Goal: Task Accomplishment & Management: Use online tool/utility

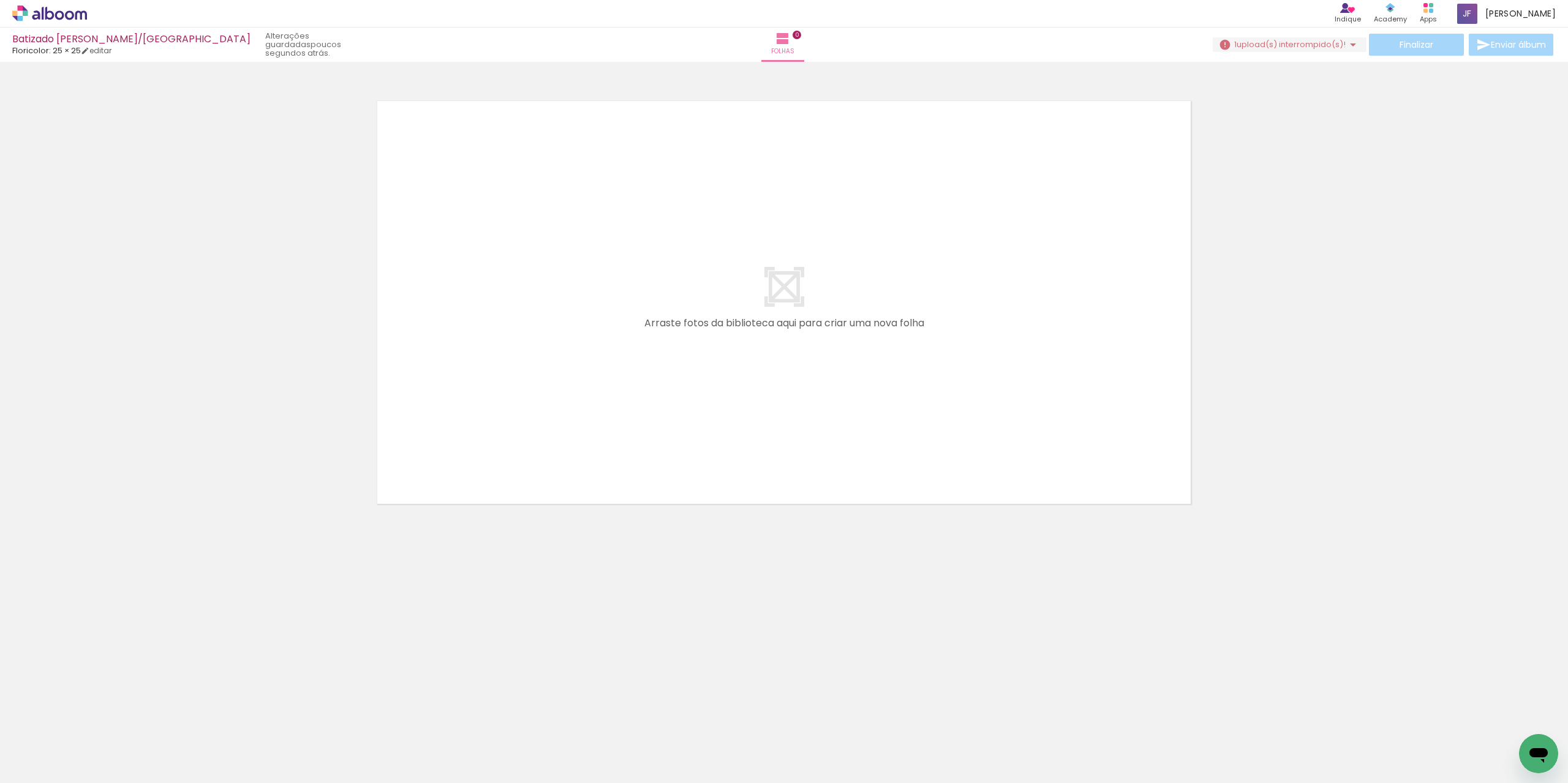
scroll to position [0, 1143]
click at [1308, 42] on span "upload(s) interrompido(s)!" at bounding box center [1291, 44] width 109 height 11
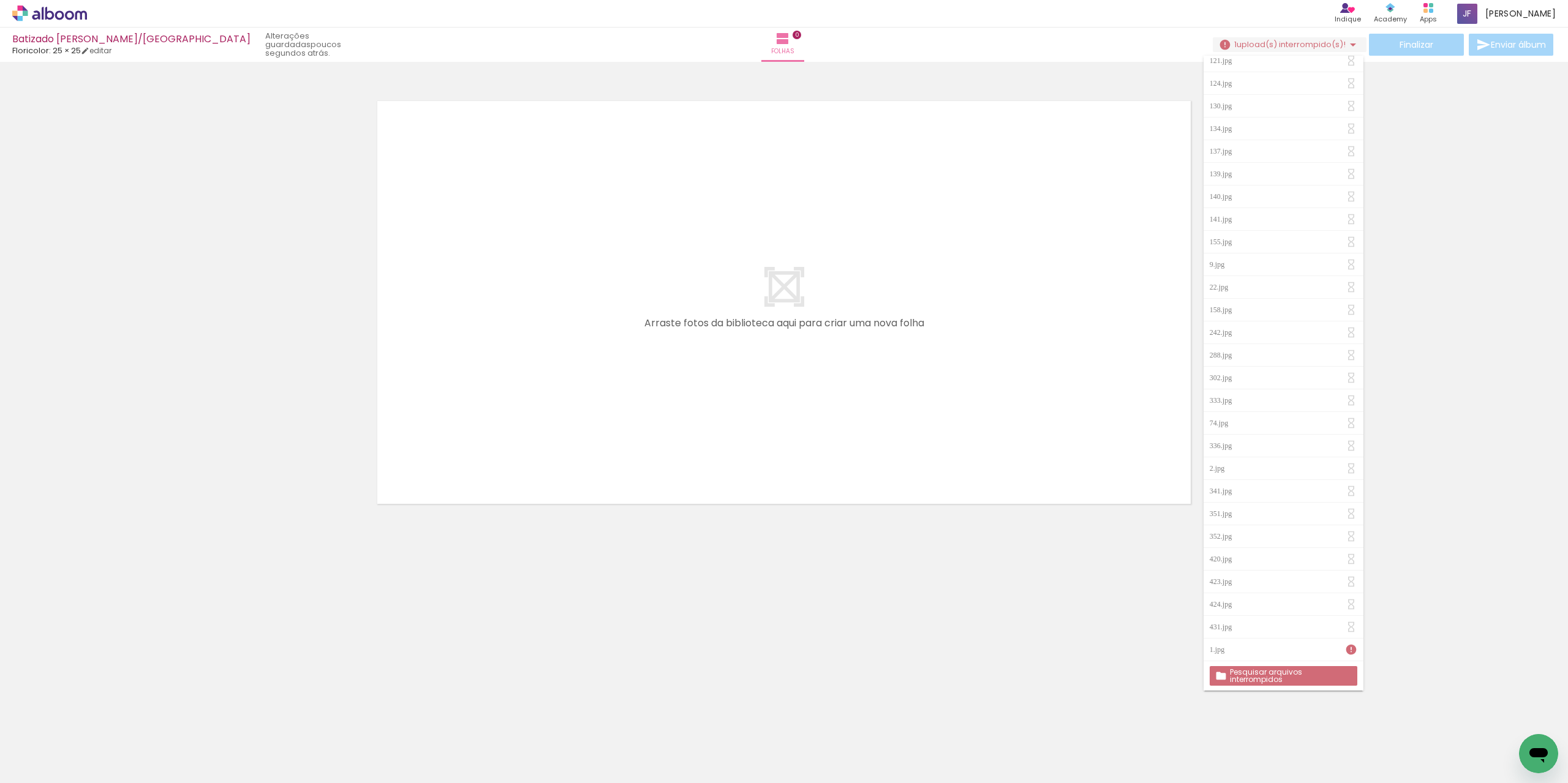
scroll to position [0, 0]
click at [1315, 42] on span "upload(s) interrompido(s)!" at bounding box center [1291, 44] width 109 height 11
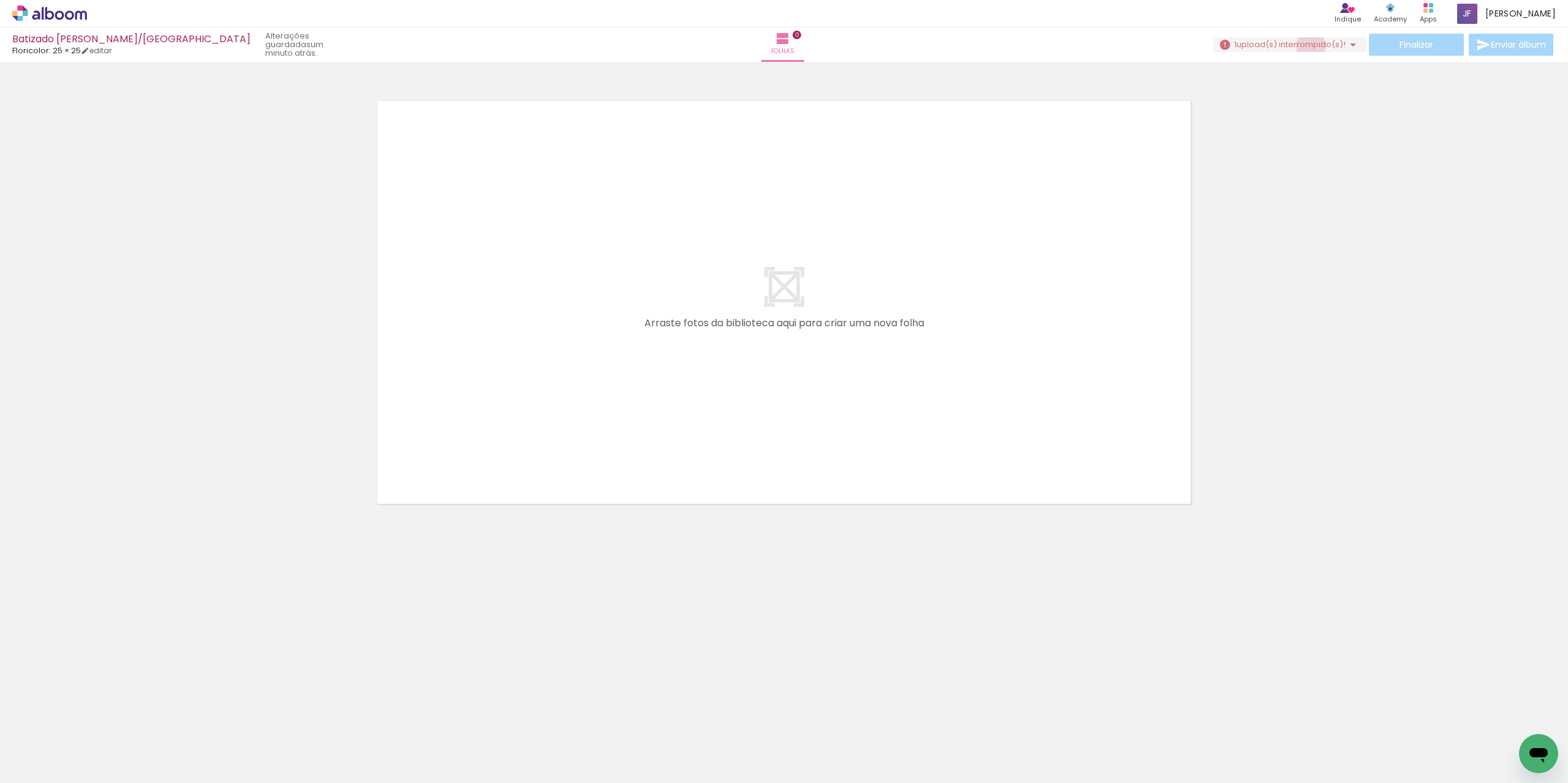
click at [1310, 46] on span "upload(s) interrompido(s)!" at bounding box center [1291, 44] width 109 height 11
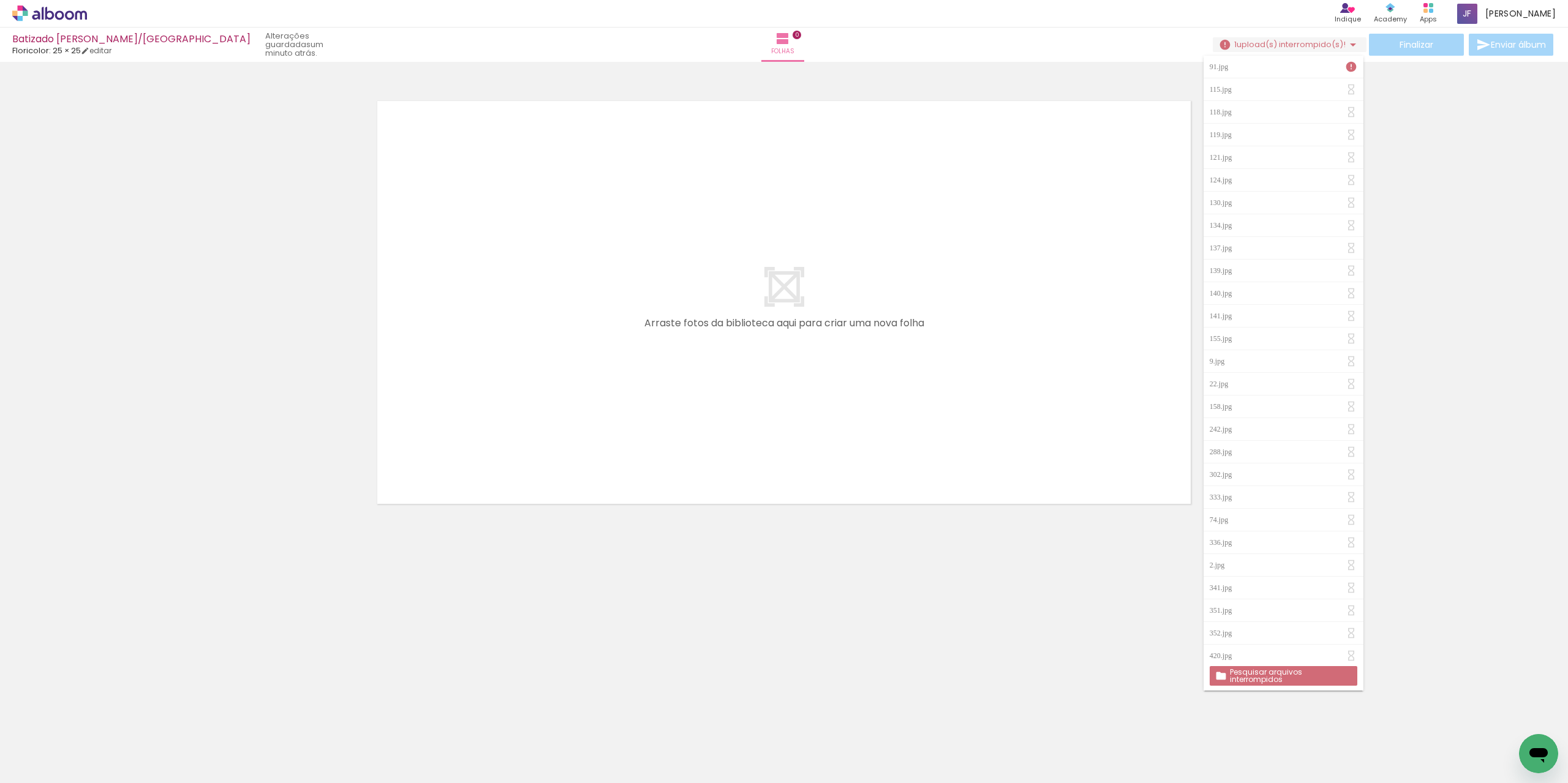
click at [1306, 42] on span "upload(s) interrompido(s)!" at bounding box center [1291, 44] width 109 height 11
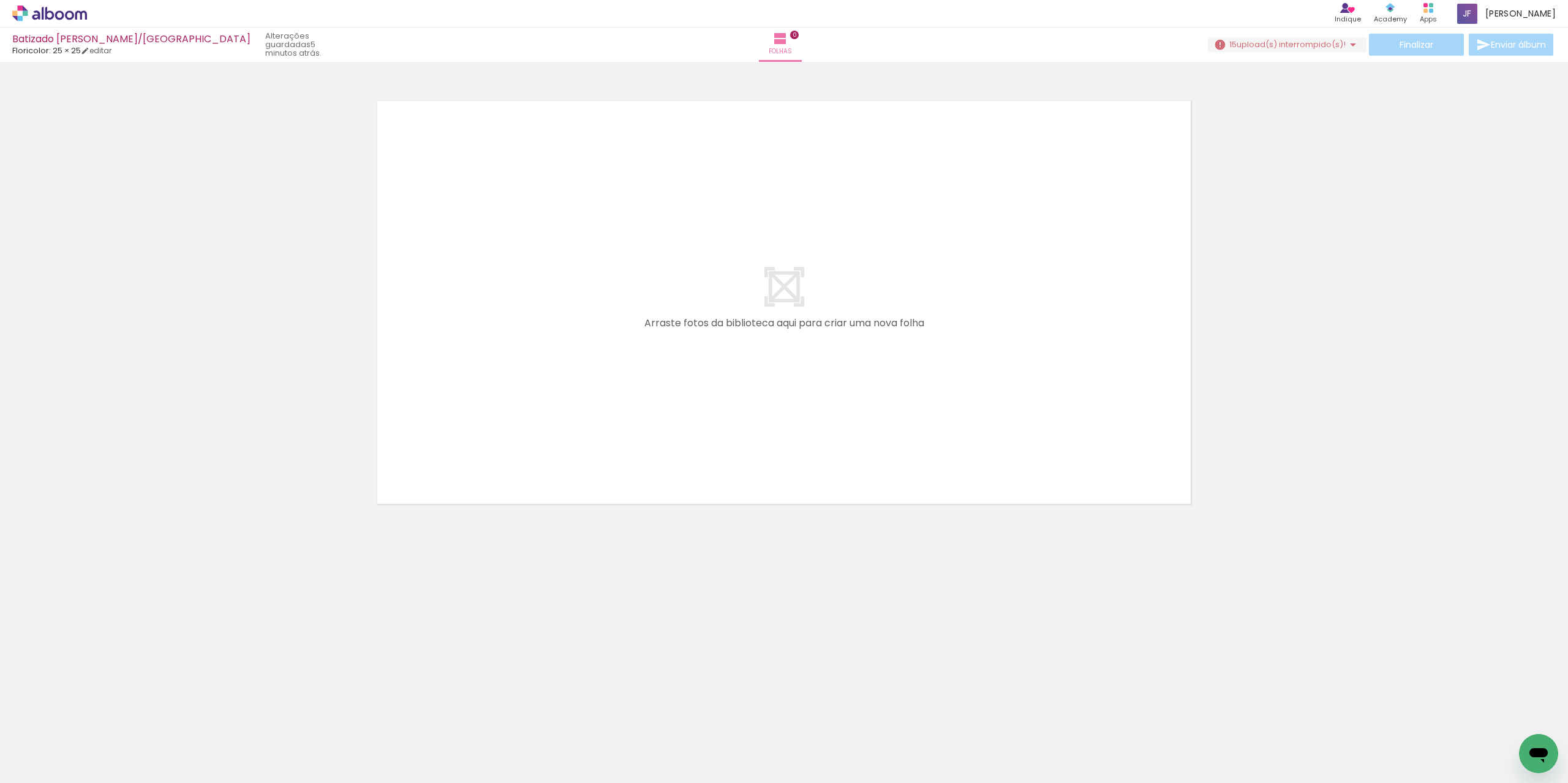
click at [1337, 49] on span "upload(s) interrompido(s)!" at bounding box center [1291, 44] width 109 height 11
click at [0, 0] on div "1.jpg 2.jpg 9.jpg 22.jpg 74.jpg 83.jpg 91.jpg 115.jpg 119.jpg 121.jpg 124.jpg 1…" at bounding box center [0, 0] width 0 height 0
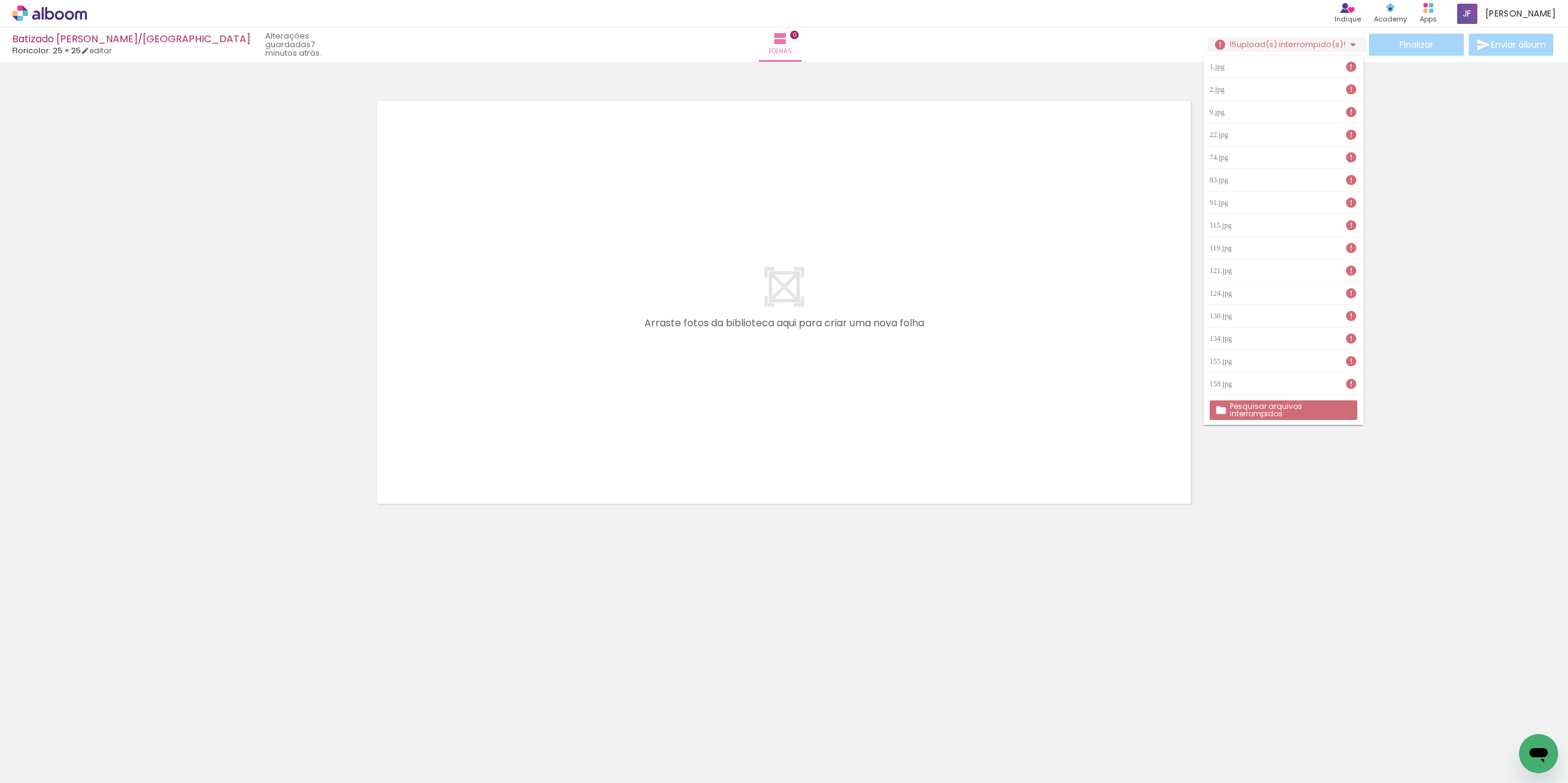
drag, startPoint x: 148, startPoint y: 782, endPoint x: 179, endPoint y: 755, distance: 41.1
click at [179, 755] on div at bounding box center [191, 742] width 61 height 41
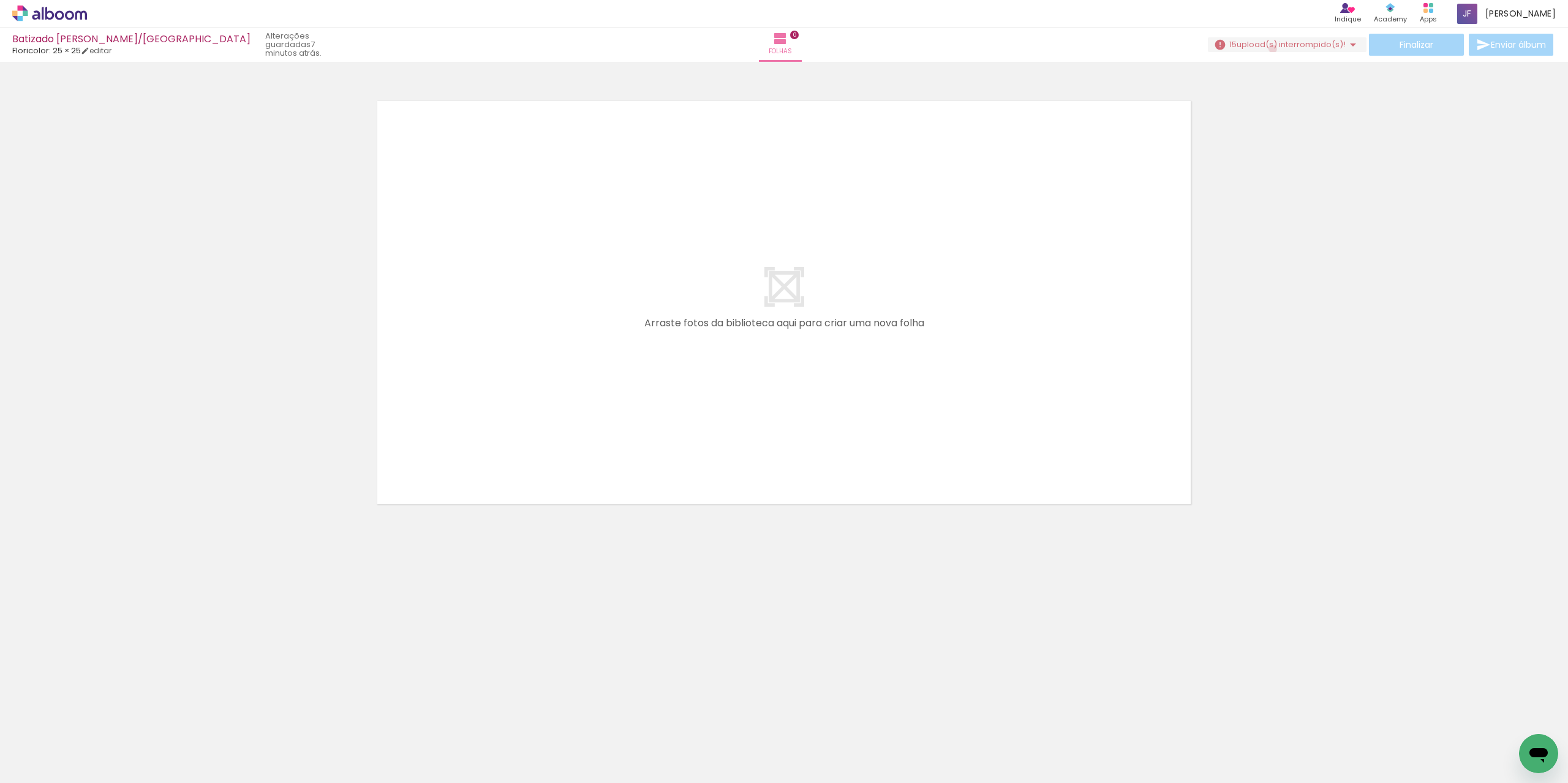
click at [1272, 49] on span "upload(s) interrompido(s)!" at bounding box center [1291, 44] width 109 height 11
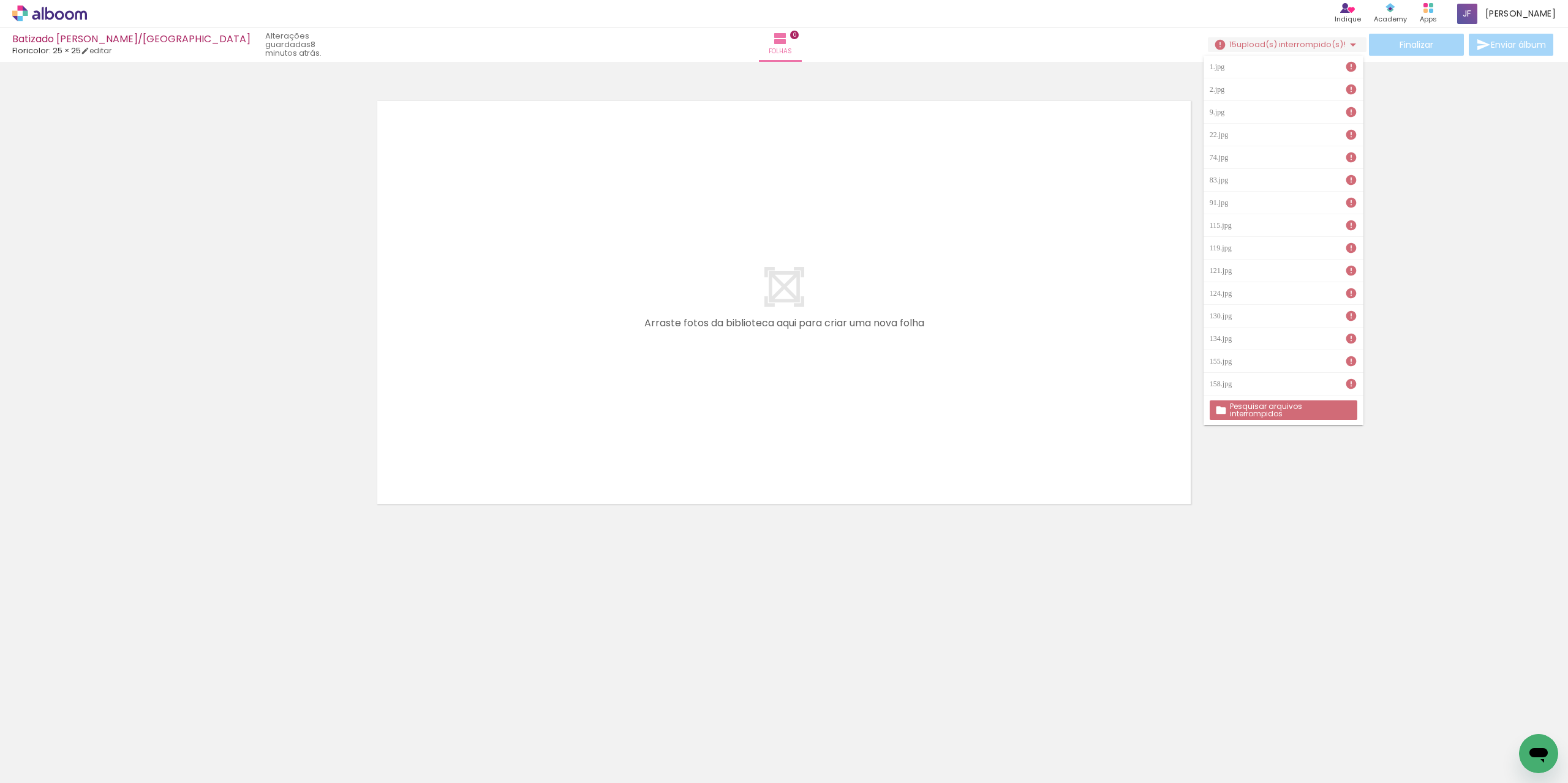
drag, startPoint x: 165, startPoint y: 782, endPoint x: 214, endPoint y: 746, distance: 60.8
click at [214, 746] on div at bounding box center [191, 742] width 61 height 41
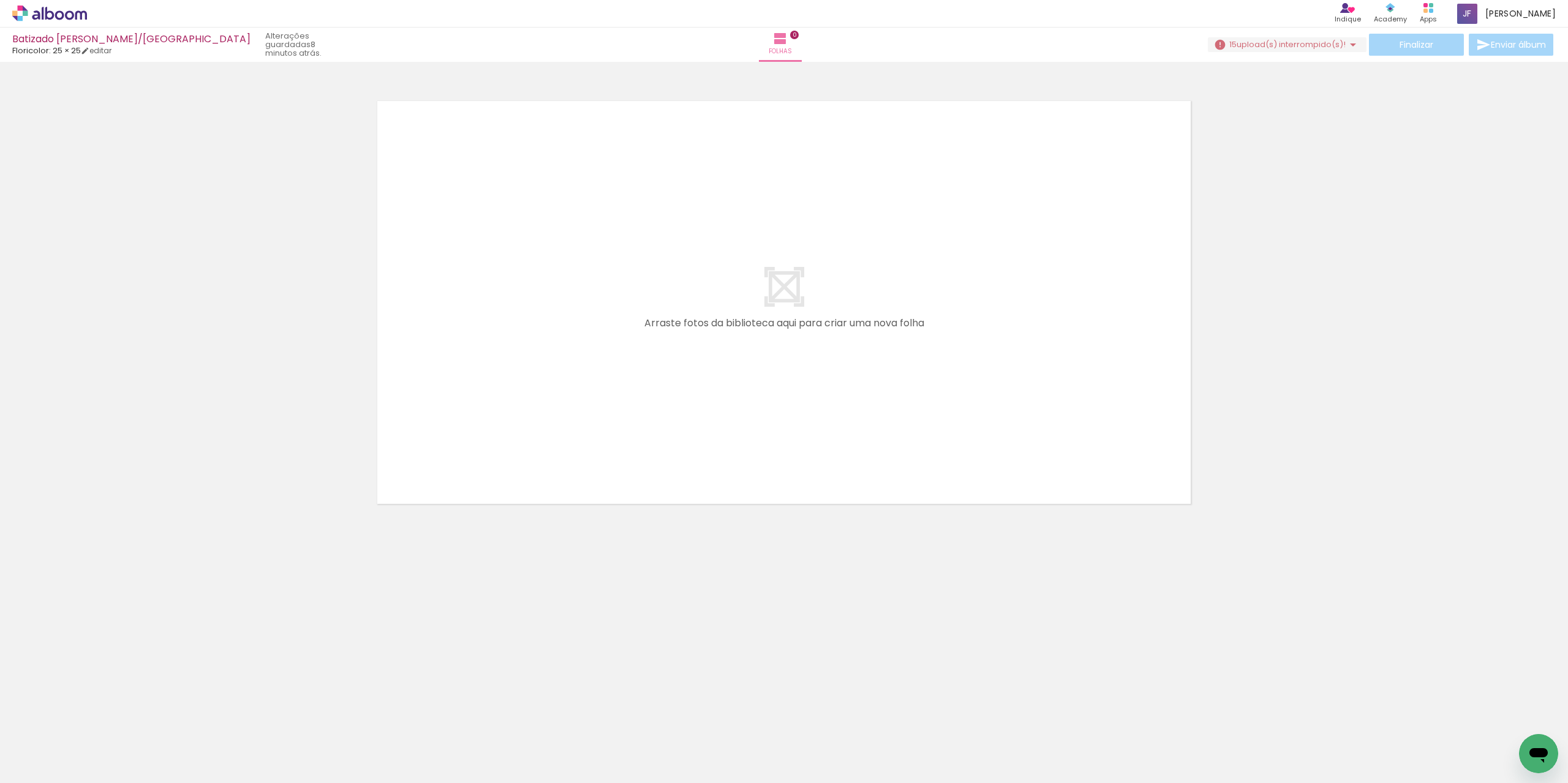
click at [1317, 46] on span "upload(s) interrompido(s)!" at bounding box center [1291, 44] width 109 height 11
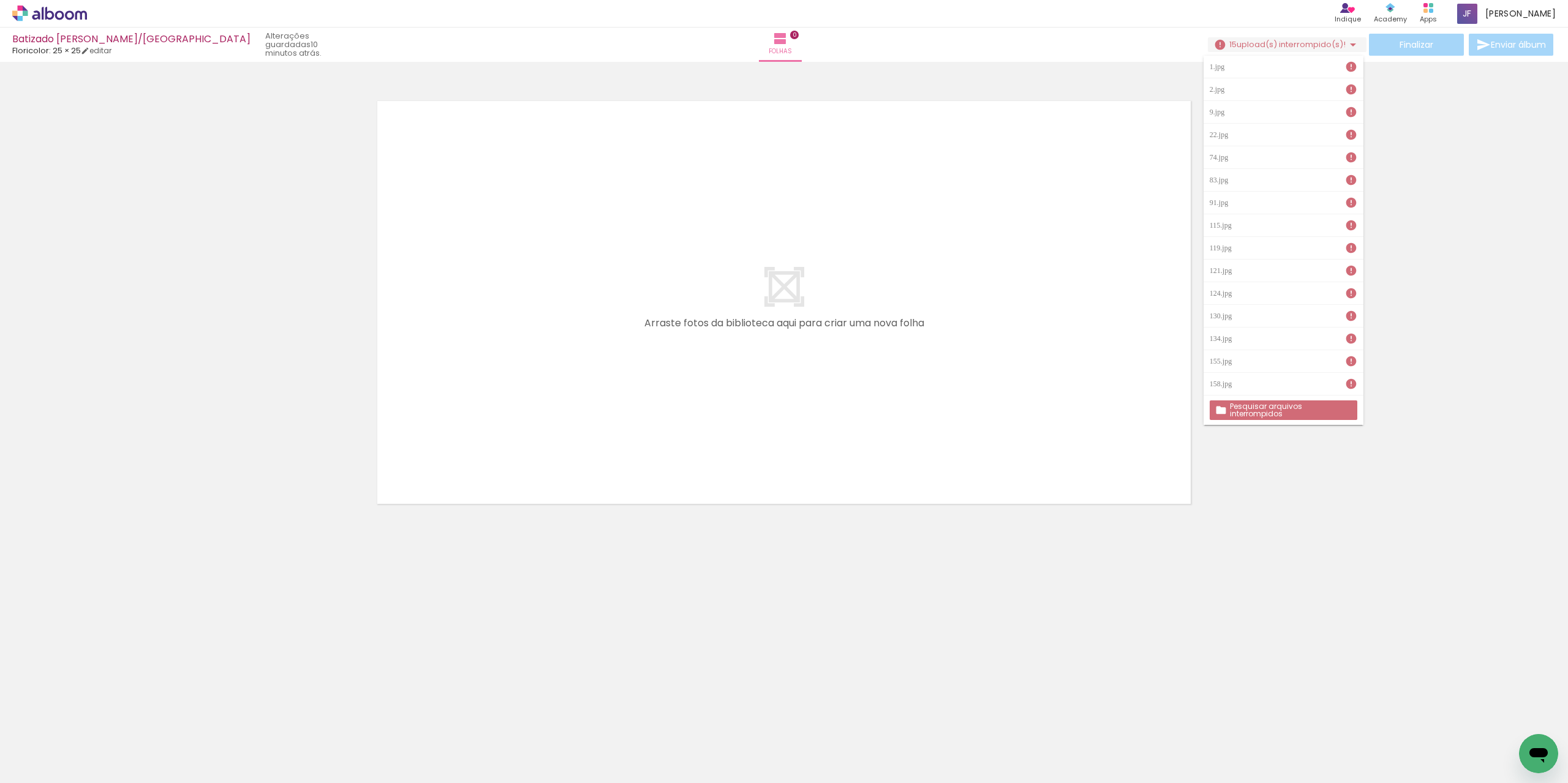
click at [0, 0] on slot "Pesquisar arquivos interrompidos" at bounding box center [0, 0] width 0 height 0
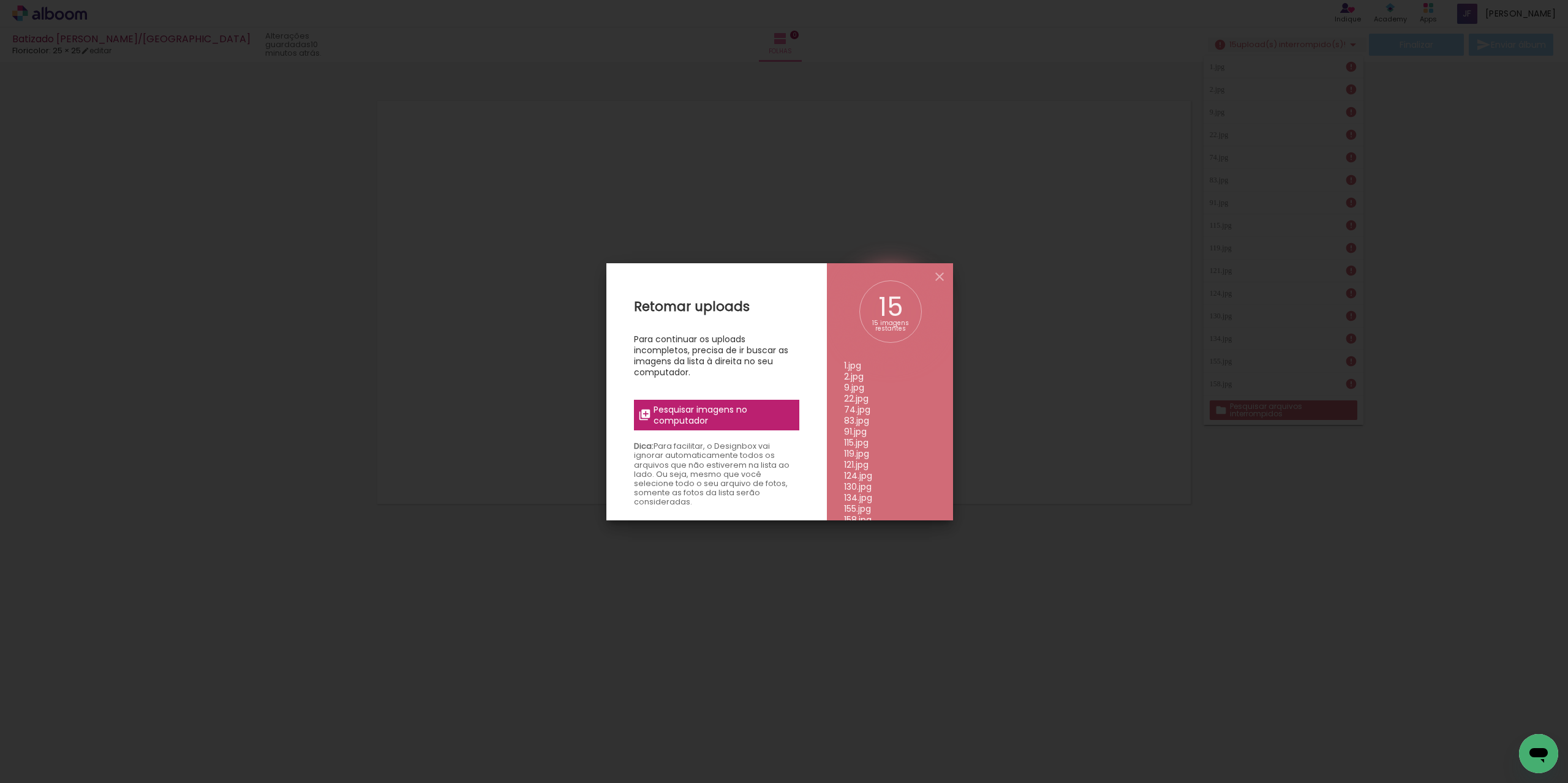
click at [724, 410] on span "Pesquisar imagens no computador" at bounding box center [722, 415] width 138 height 22
click at [0, 0] on input "file" at bounding box center [0, 0] width 0 height 0
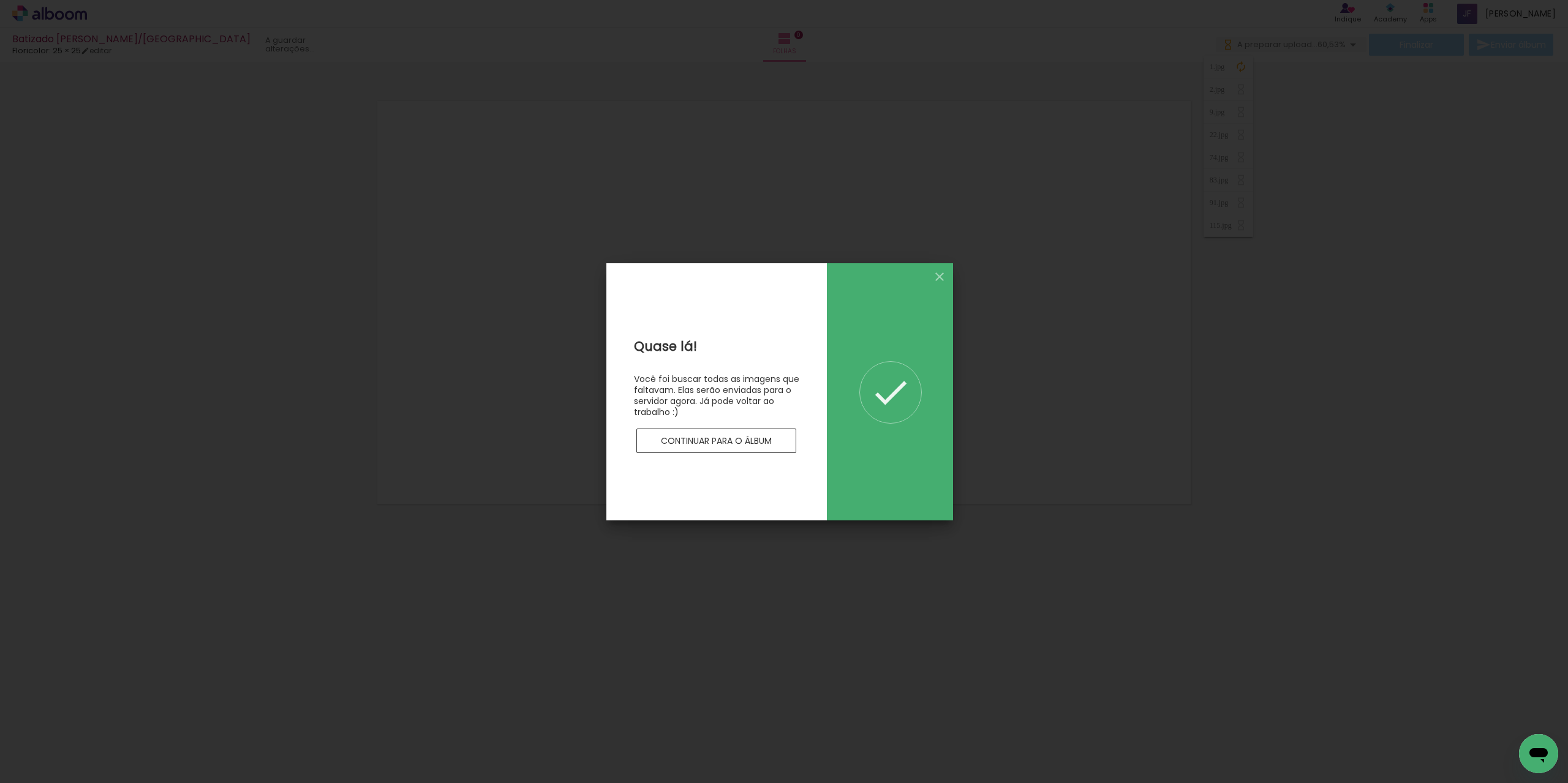
click at [0, 0] on slot "Continuar para o álbum" at bounding box center [0, 0] width 0 height 0
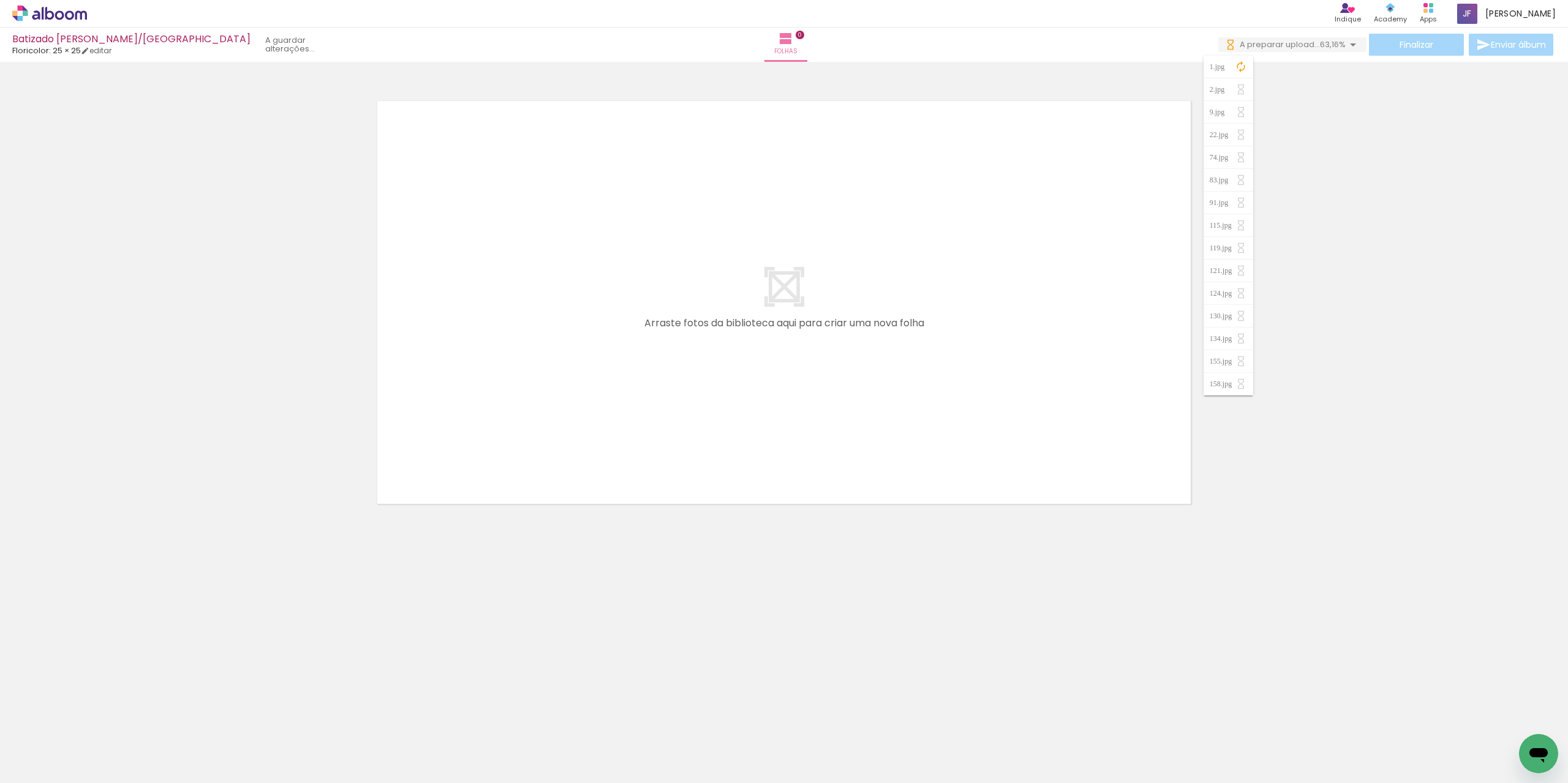
scroll to position [0, 1143]
click at [1286, 71] on paper-item "124.jpg" at bounding box center [1283, 67] width 160 height 23
click at [0, 0] on slot "Pesquisar arquivos interrompidos" at bounding box center [0, 0] width 0 height 0
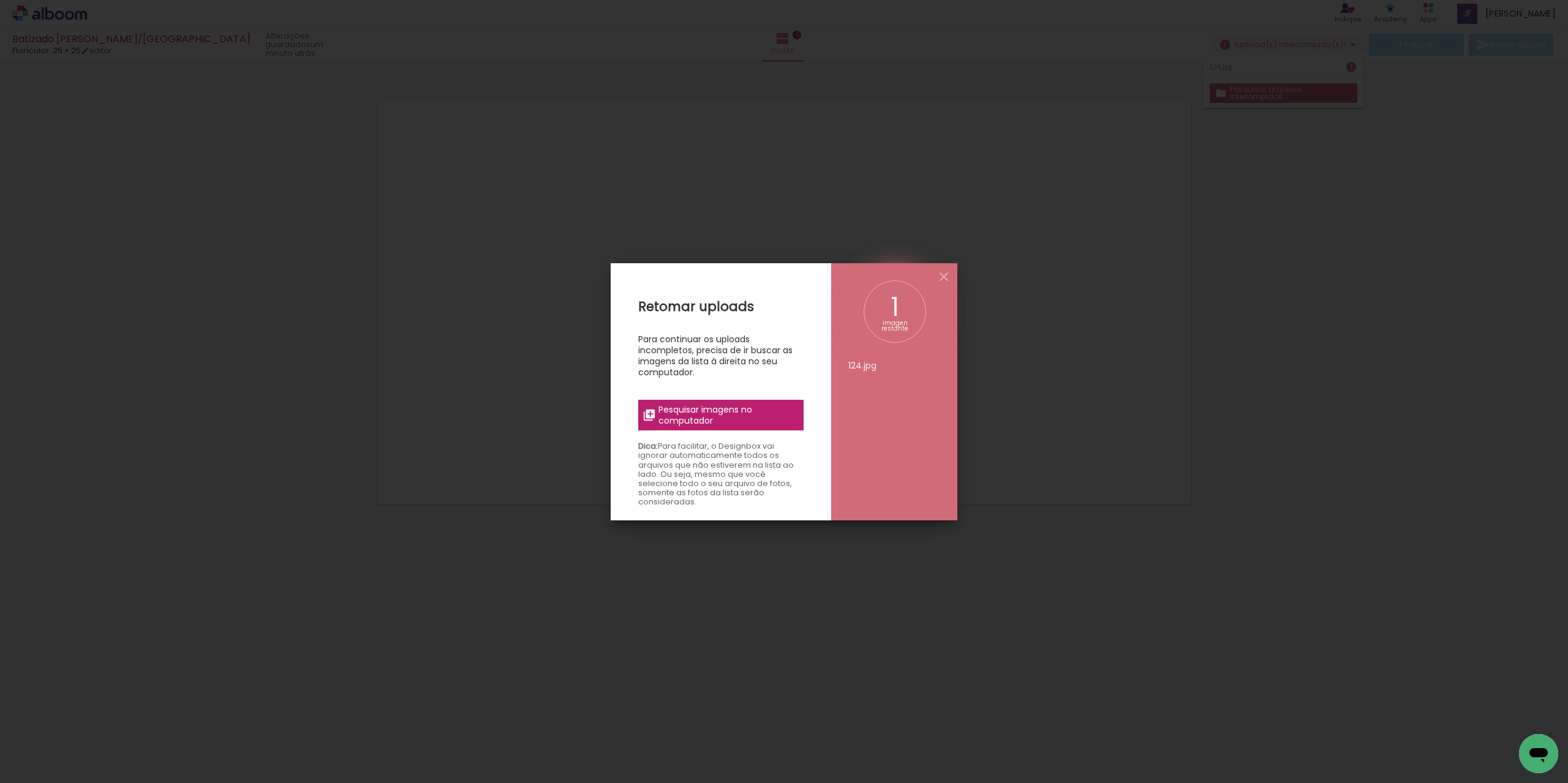
drag, startPoint x: 212, startPoint y: 782, endPoint x: 211, endPoint y: 722, distance: 60.0
click at [166, 754] on iron-overlay-backdrop at bounding box center [784, 392] width 1568 height 783
click at [687, 414] on span "Pesquisar imagens no computador" at bounding box center [727, 415] width 138 height 22
click at [0, 0] on input "file" at bounding box center [0, 0] width 0 height 0
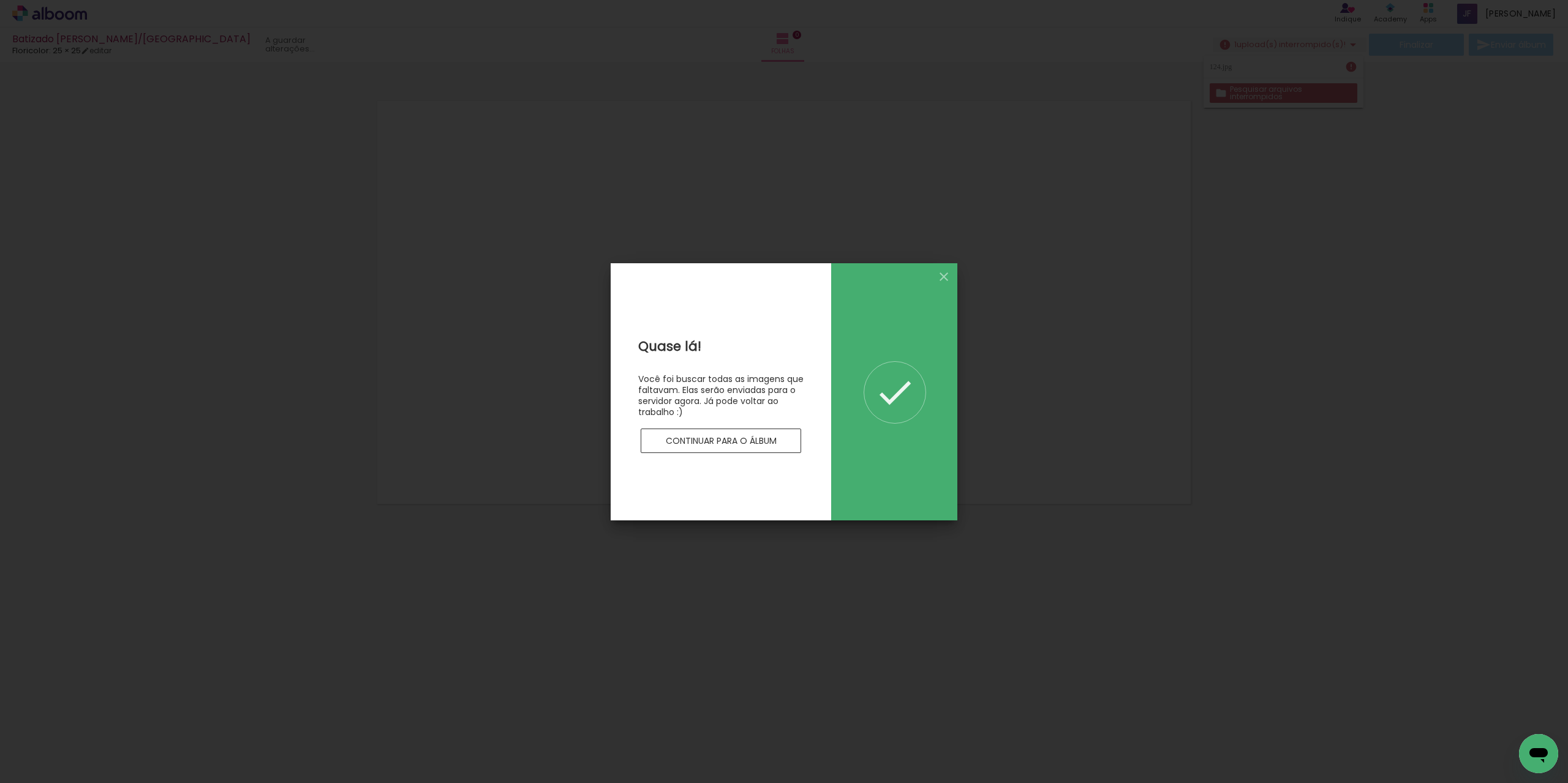
click at [0, 0] on slot "Continuar para o álbum" at bounding box center [0, 0] width 0 height 0
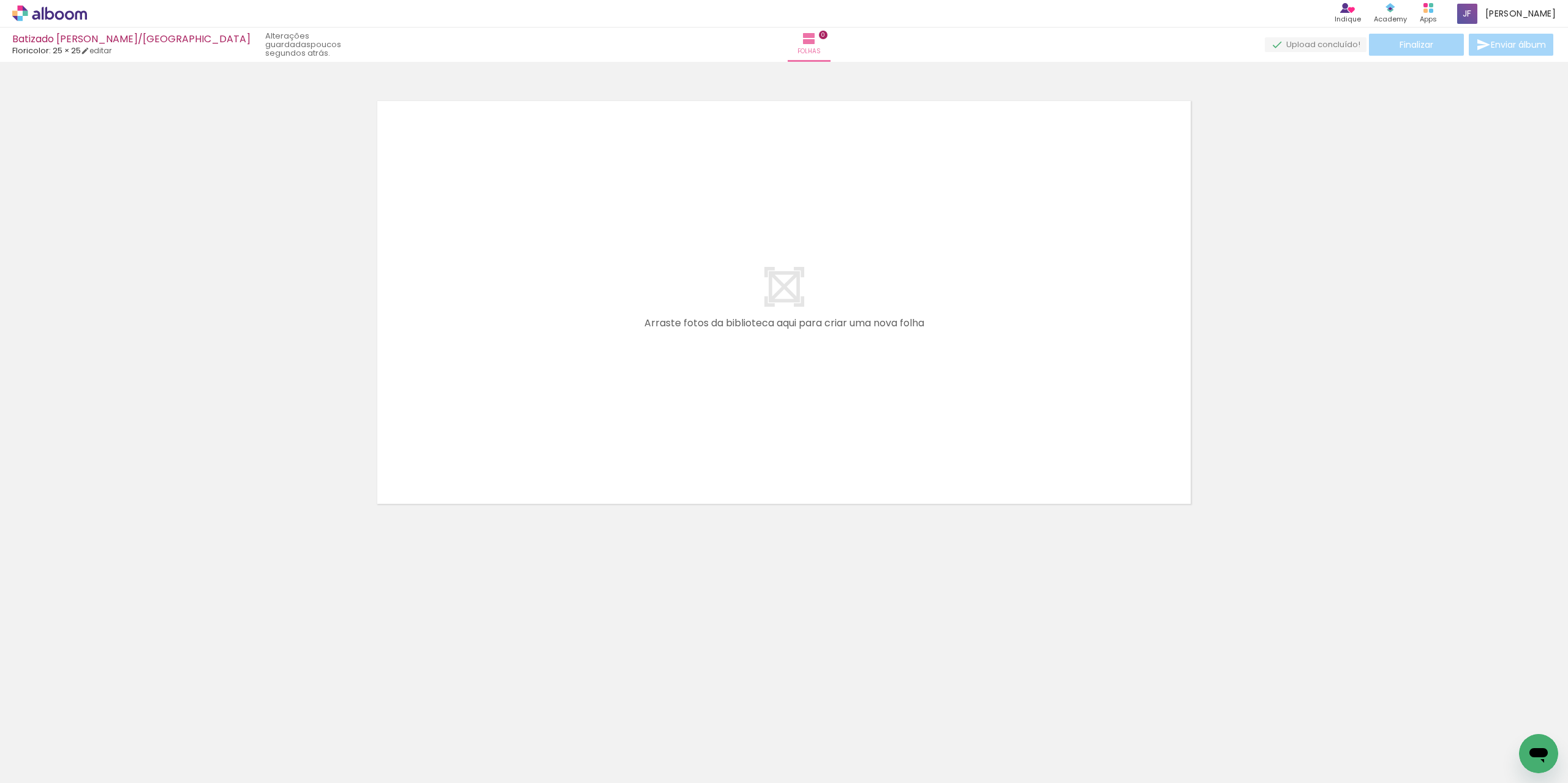
scroll to position [0, 0]
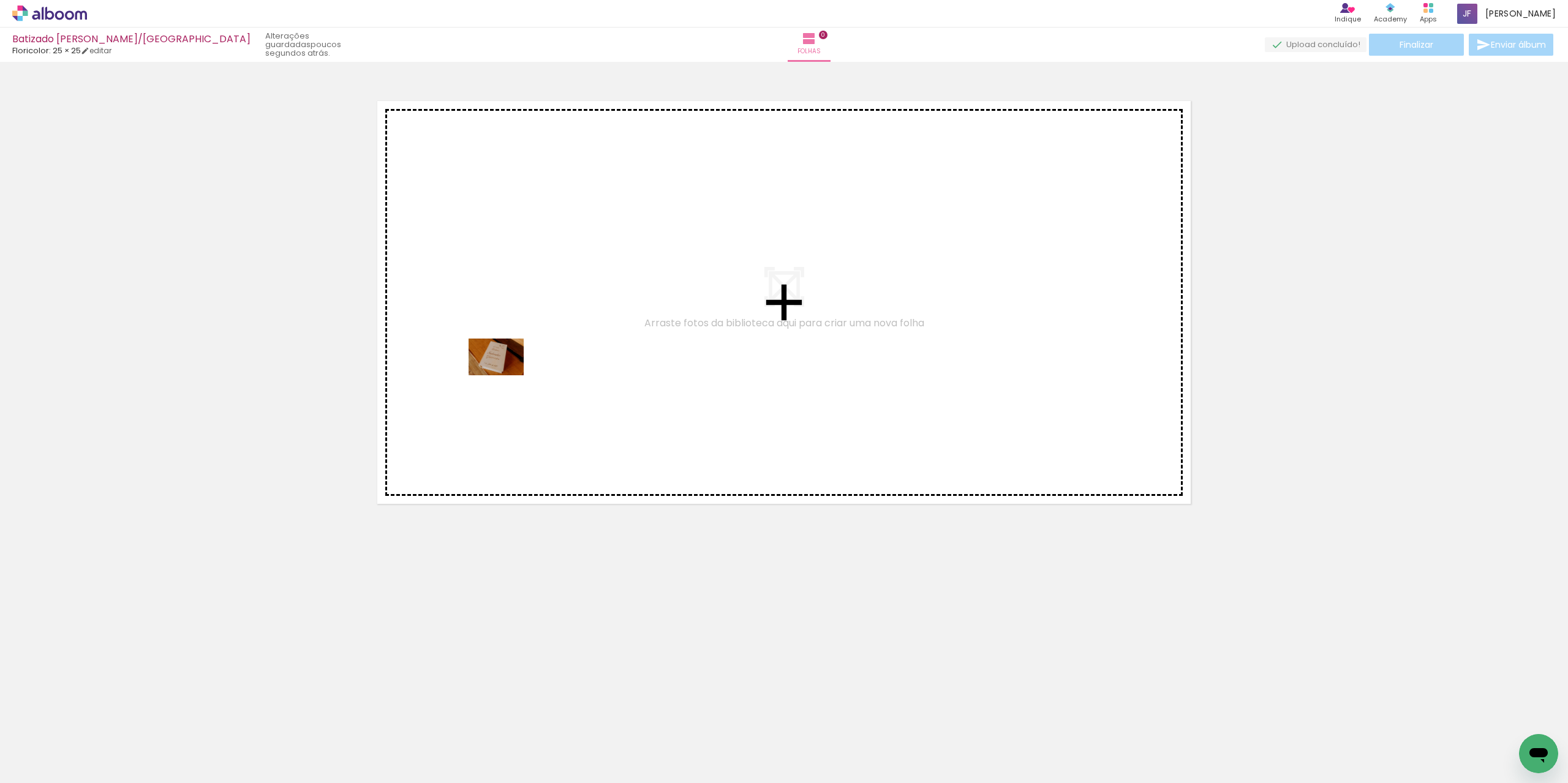
drag, startPoint x: 176, startPoint y: 706, endPoint x: 505, endPoint y: 375, distance: 466.7
click at [505, 375] on quentale-workspace at bounding box center [784, 392] width 1568 height 783
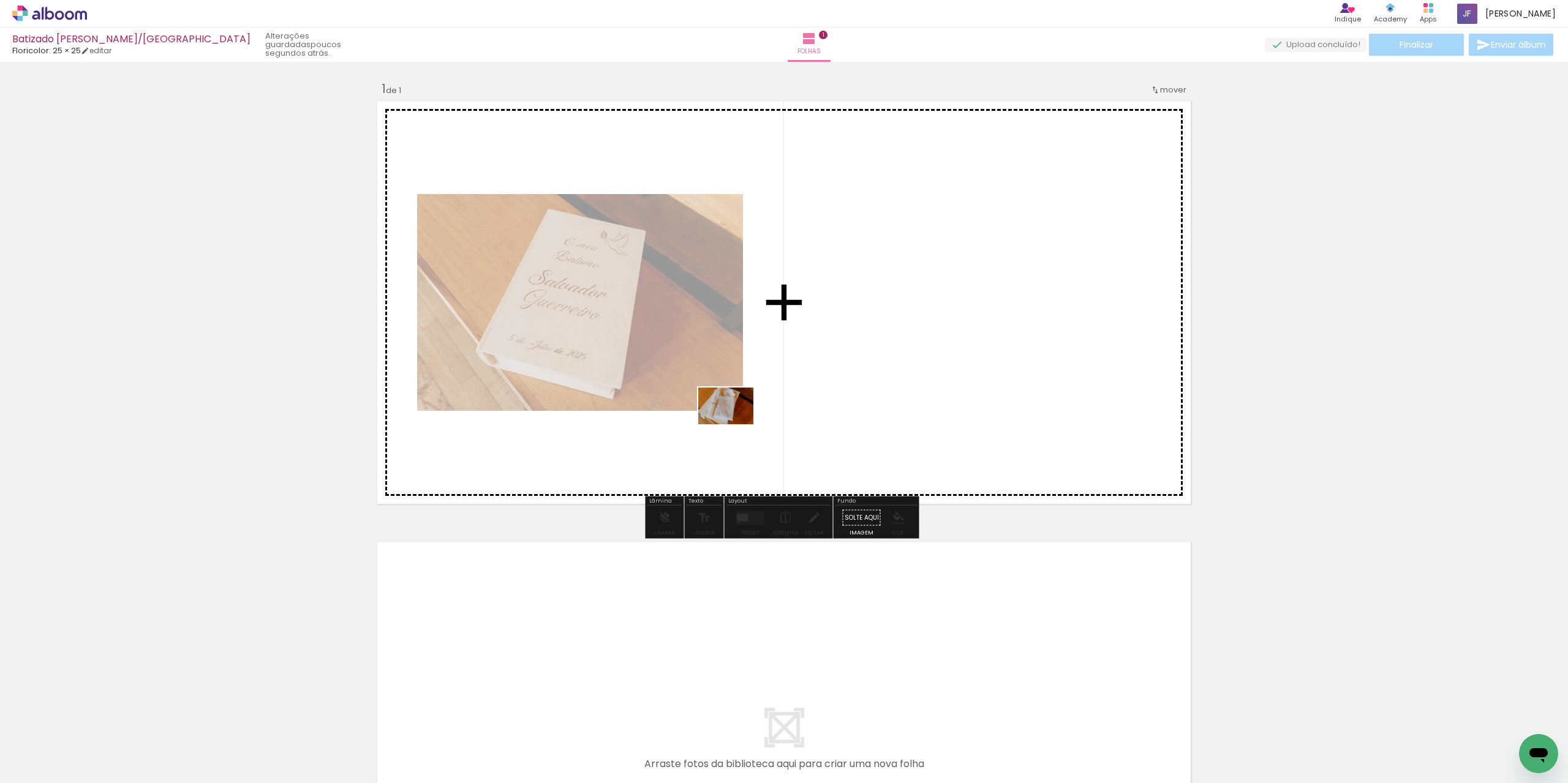
drag, startPoint x: 197, startPoint y: 738, endPoint x: 839, endPoint y: 381, distance: 734.6
click at [839, 381] on quentale-workspace at bounding box center [784, 392] width 1568 height 783
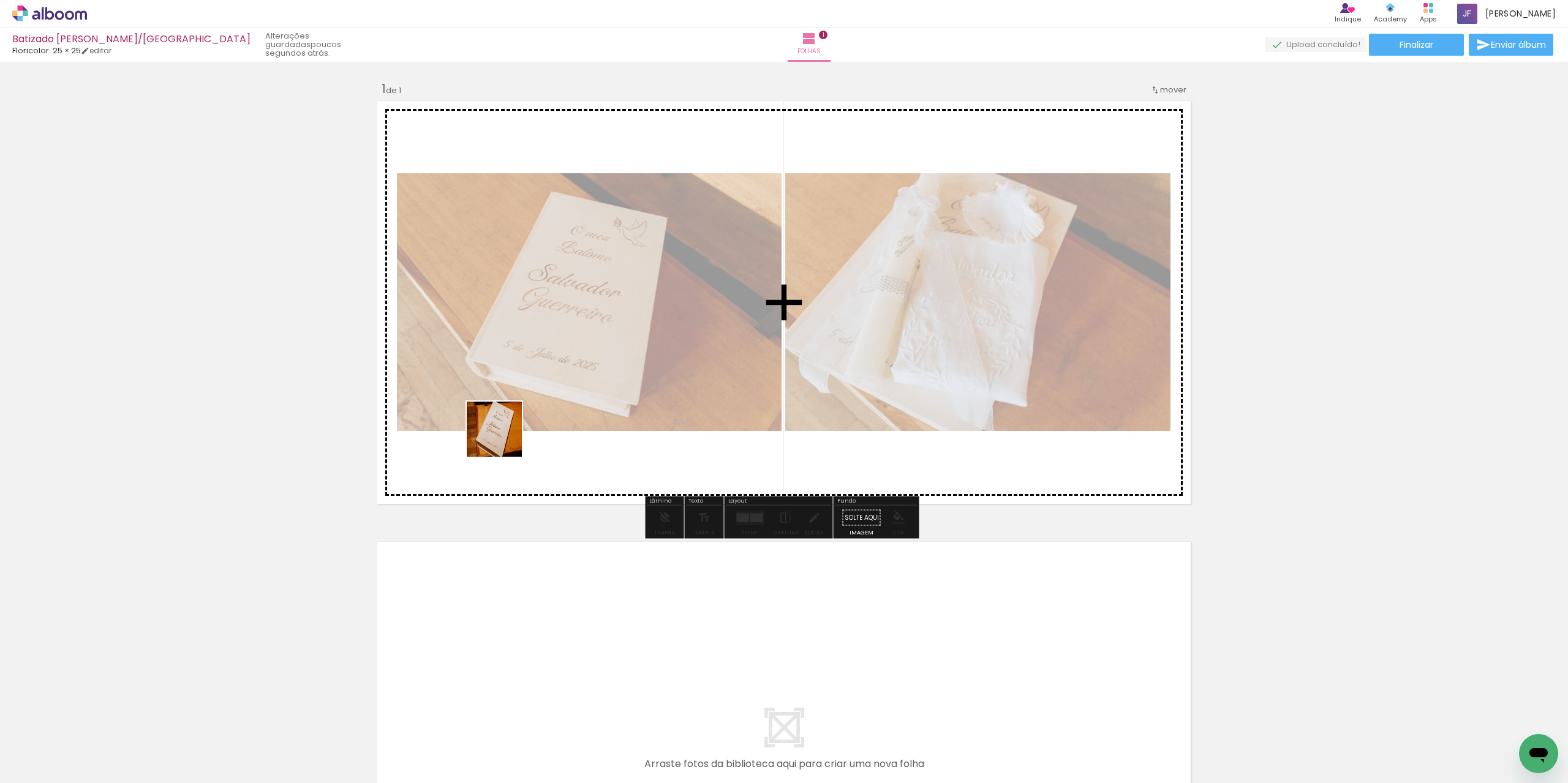
drag, startPoint x: 241, startPoint y: 757, endPoint x: 552, endPoint y: 394, distance: 478.0
click at [563, 375] on quentale-workspace at bounding box center [784, 392] width 1568 height 783
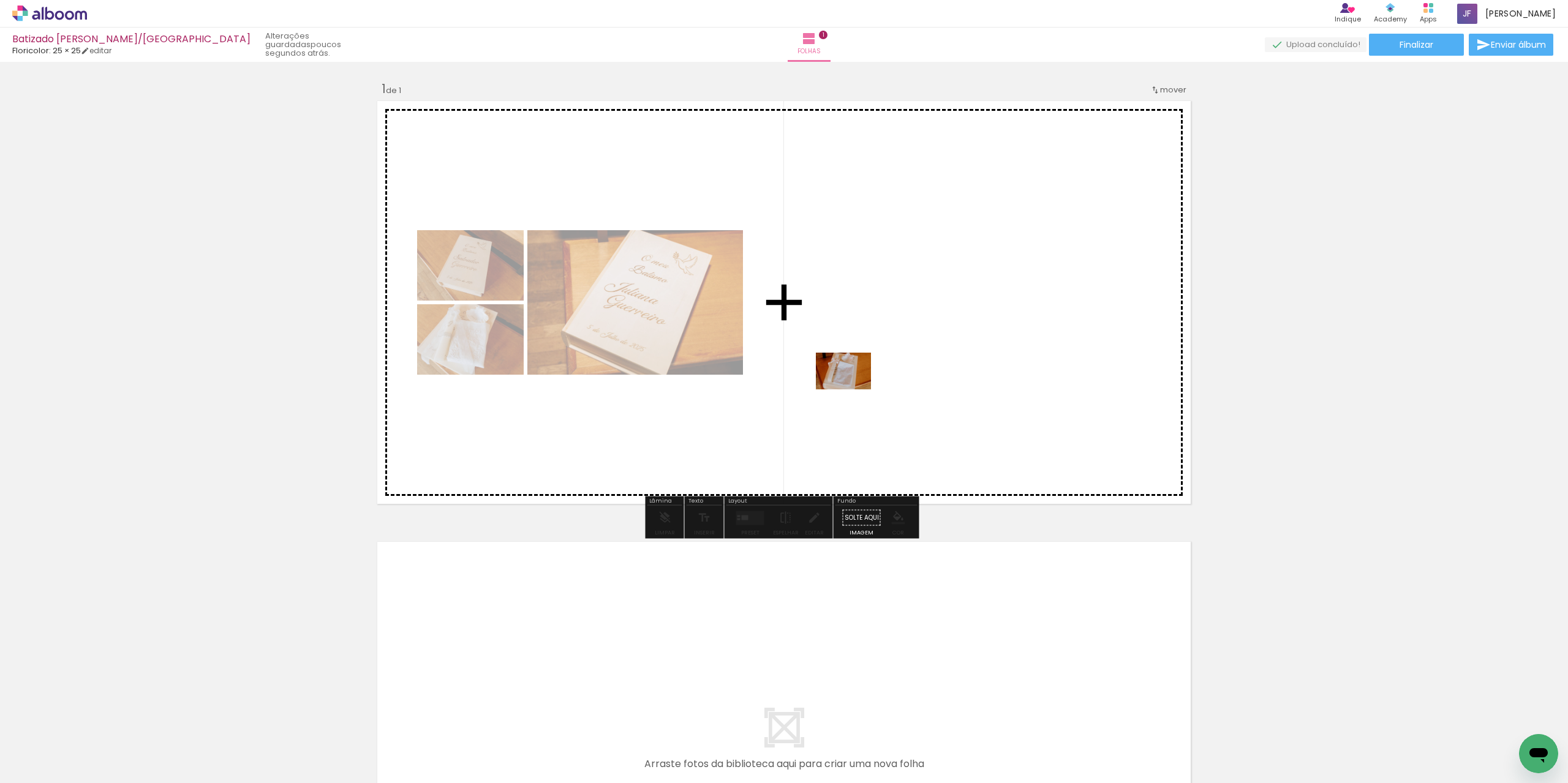
drag, startPoint x: 340, startPoint y: 743, endPoint x: 852, endPoint y: 389, distance: 622.5
click at [852, 389] on quentale-workspace at bounding box center [784, 392] width 1568 height 783
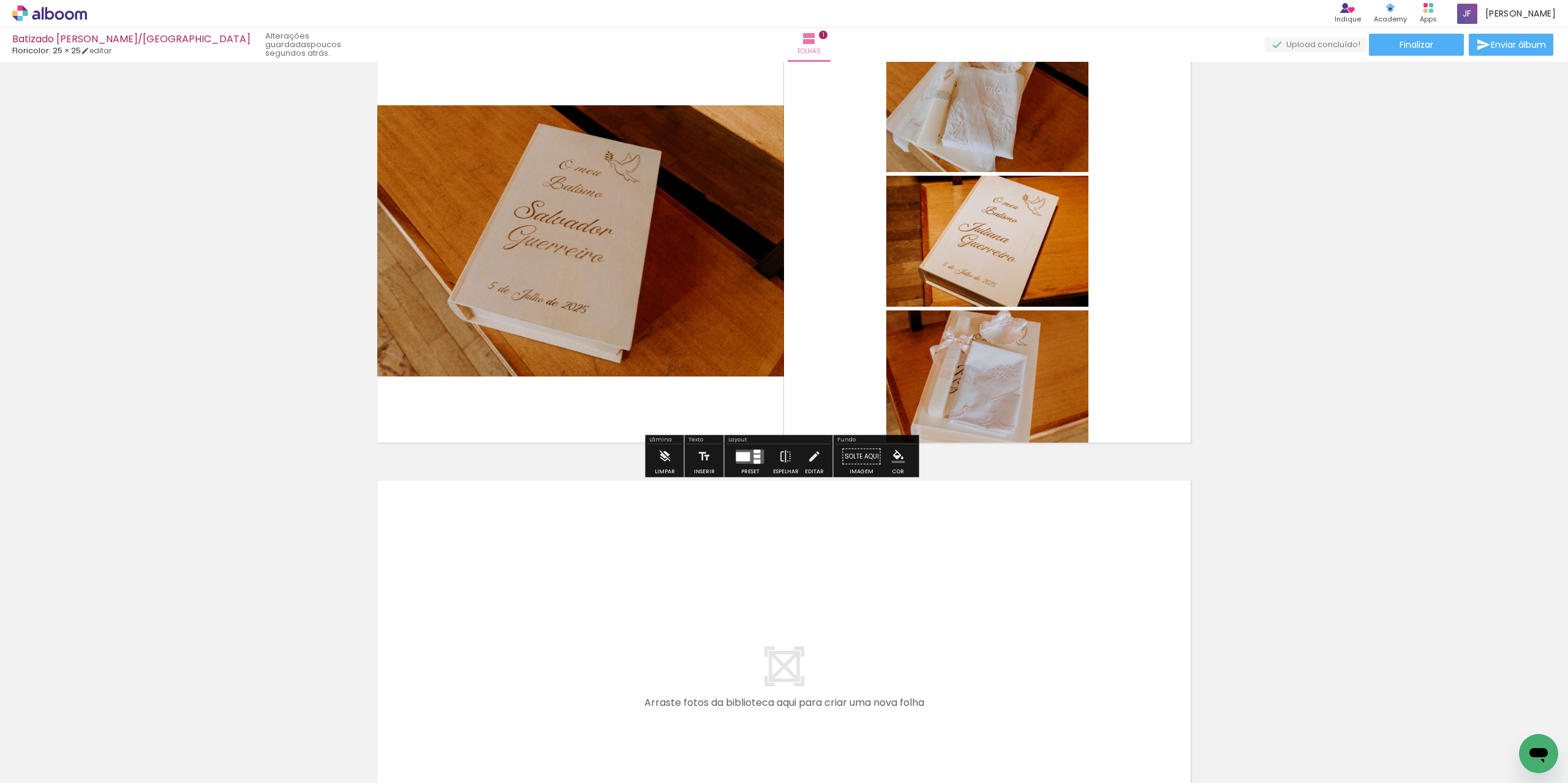
scroll to position [122, 0]
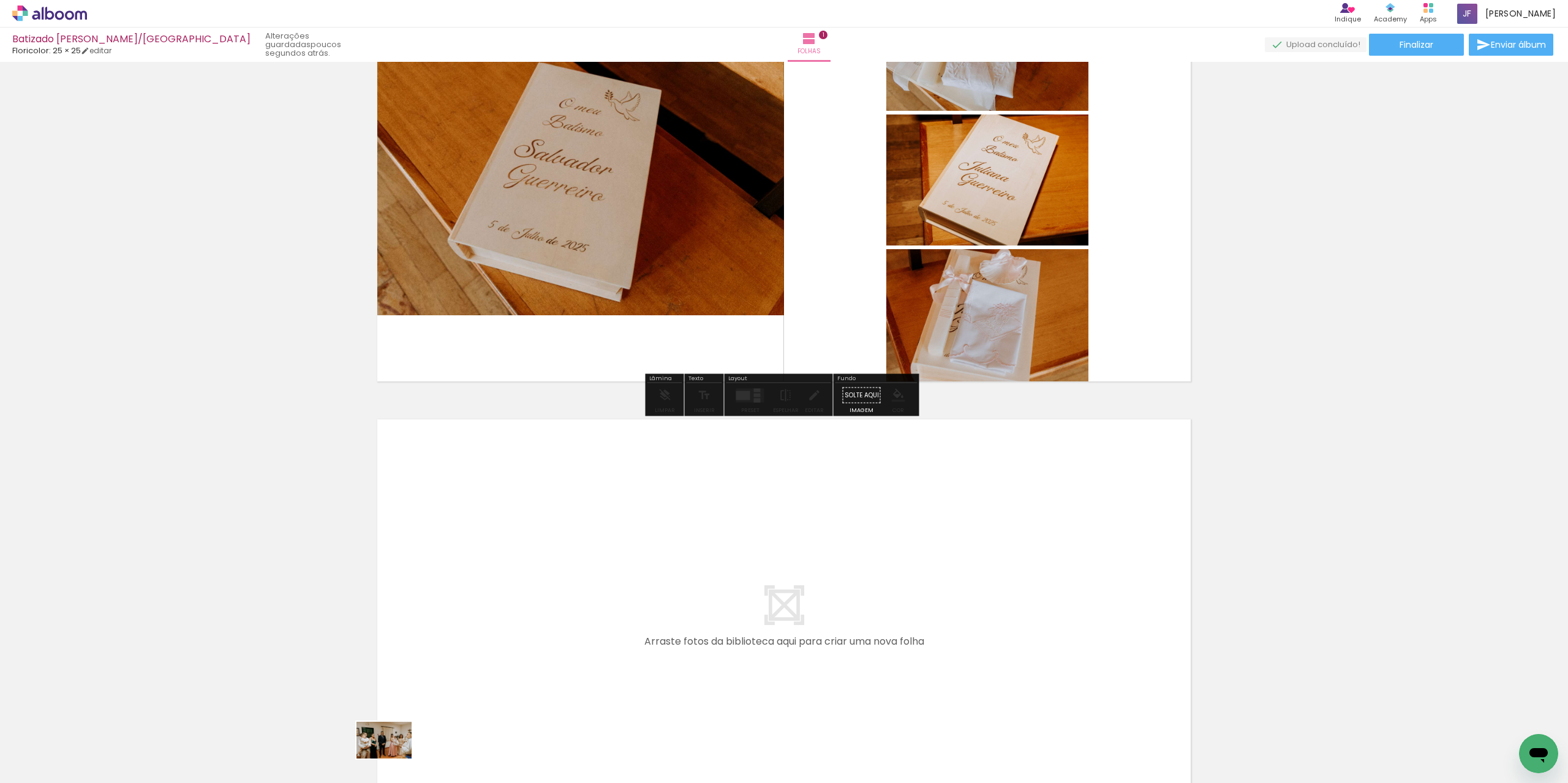
click at [393, 759] on div at bounding box center [397, 742] width 61 height 41
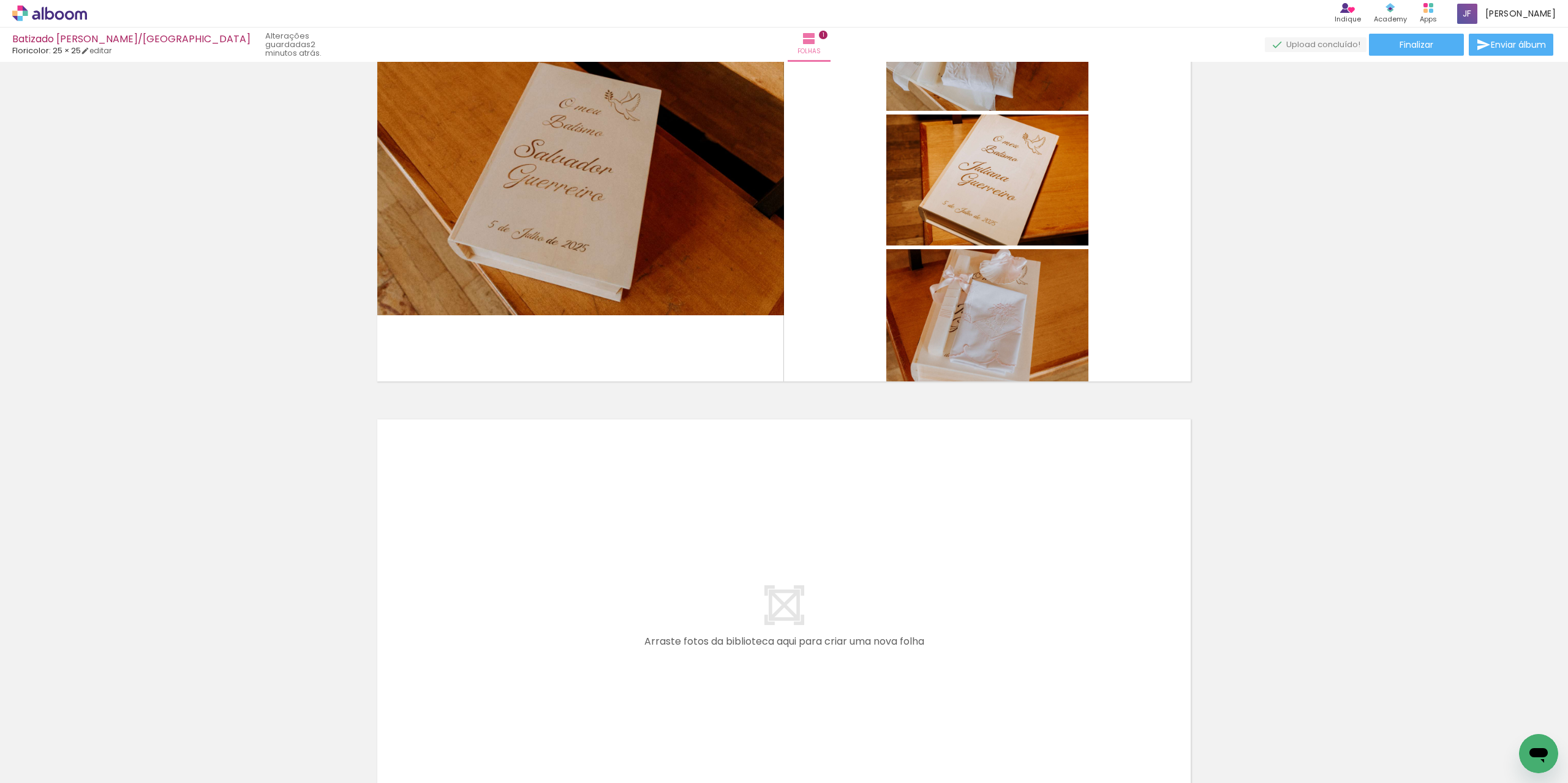
scroll to position [184, 0]
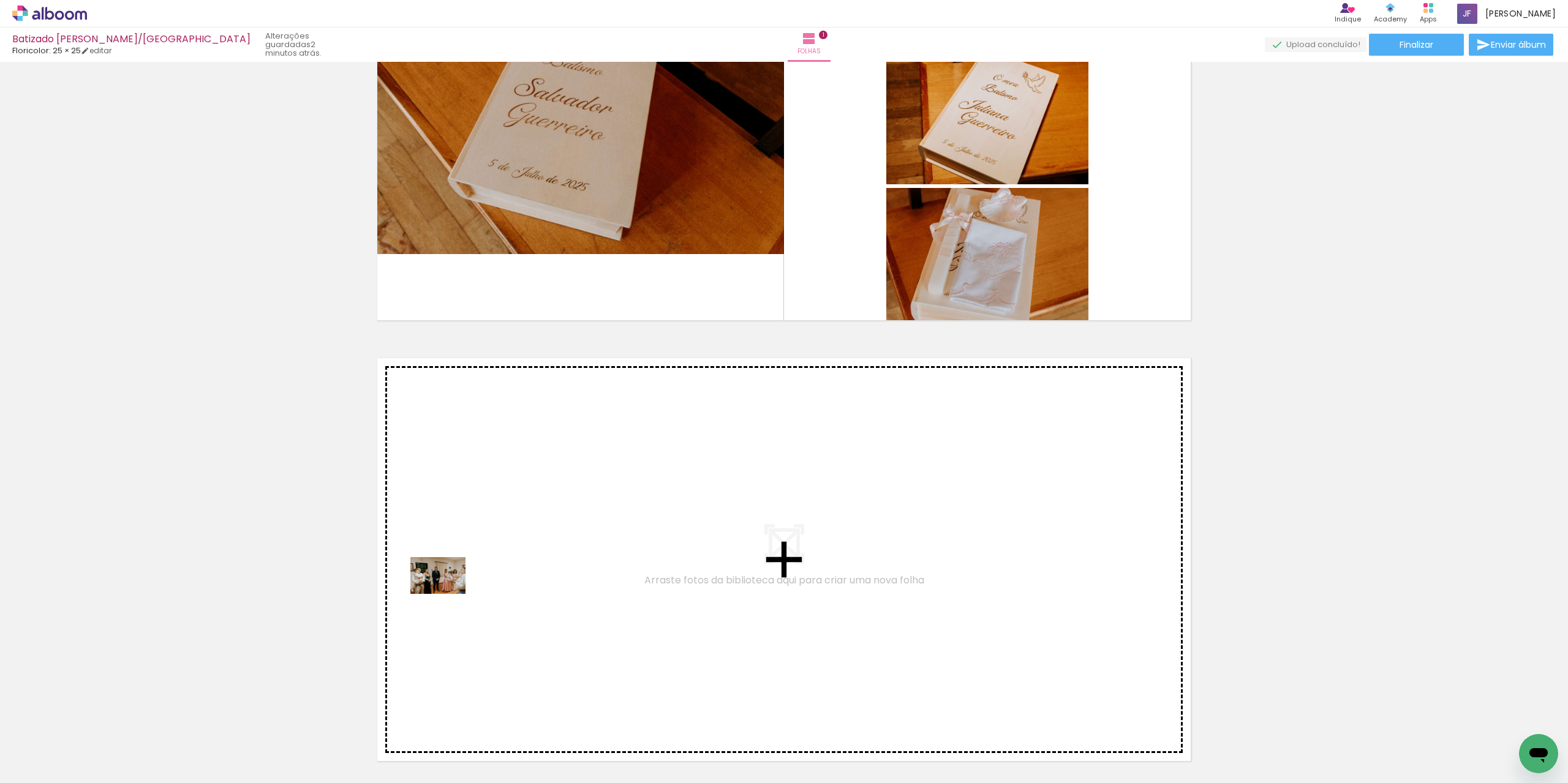
drag, startPoint x: 392, startPoint y: 753, endPoint x: 447, endPoint y: 594, distance: 168.2
click at [447, 594] on quentale-workspace at bounding box center [784, 392] width 1568 height 783
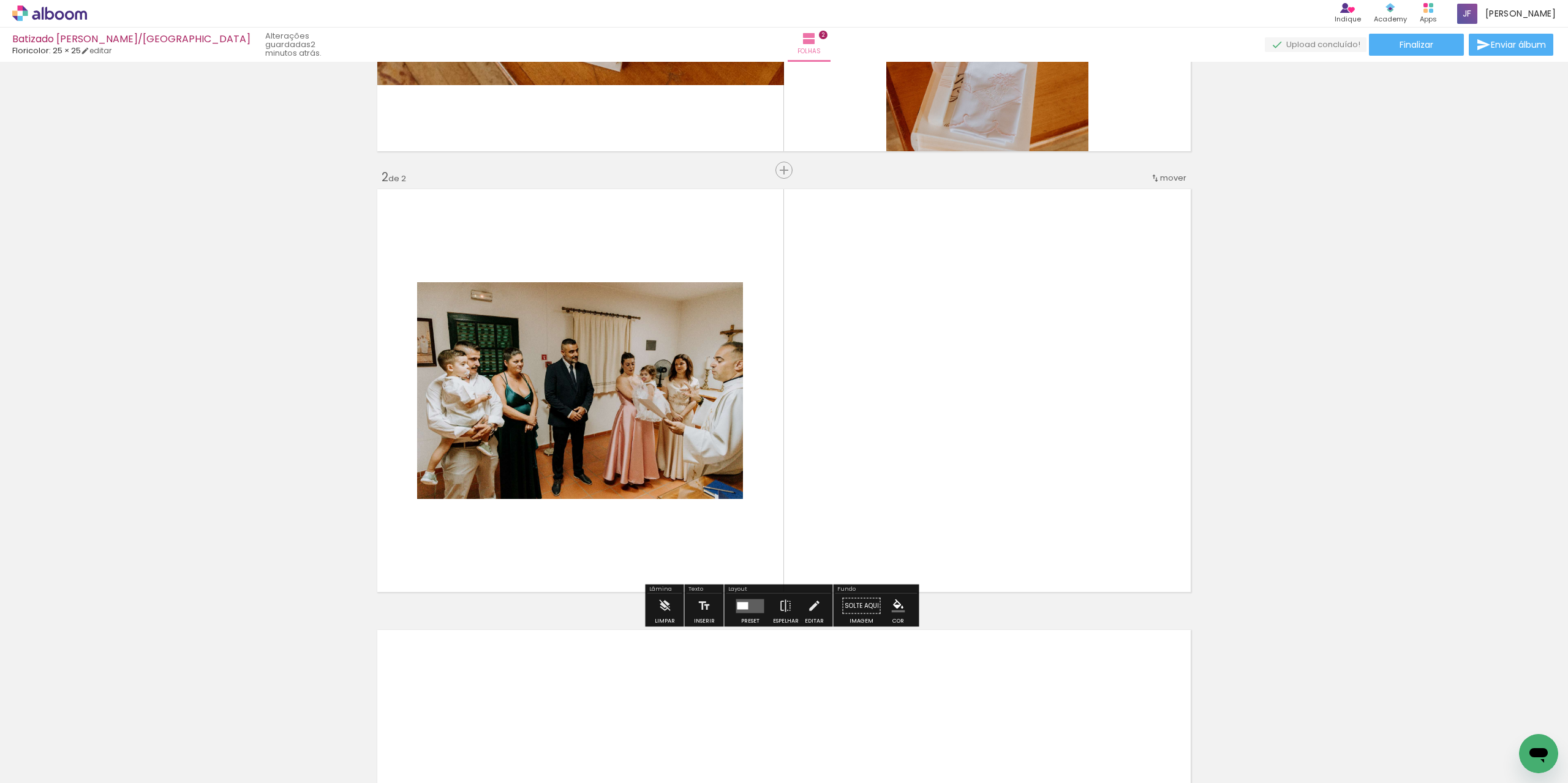
scroll to position [359, 0]
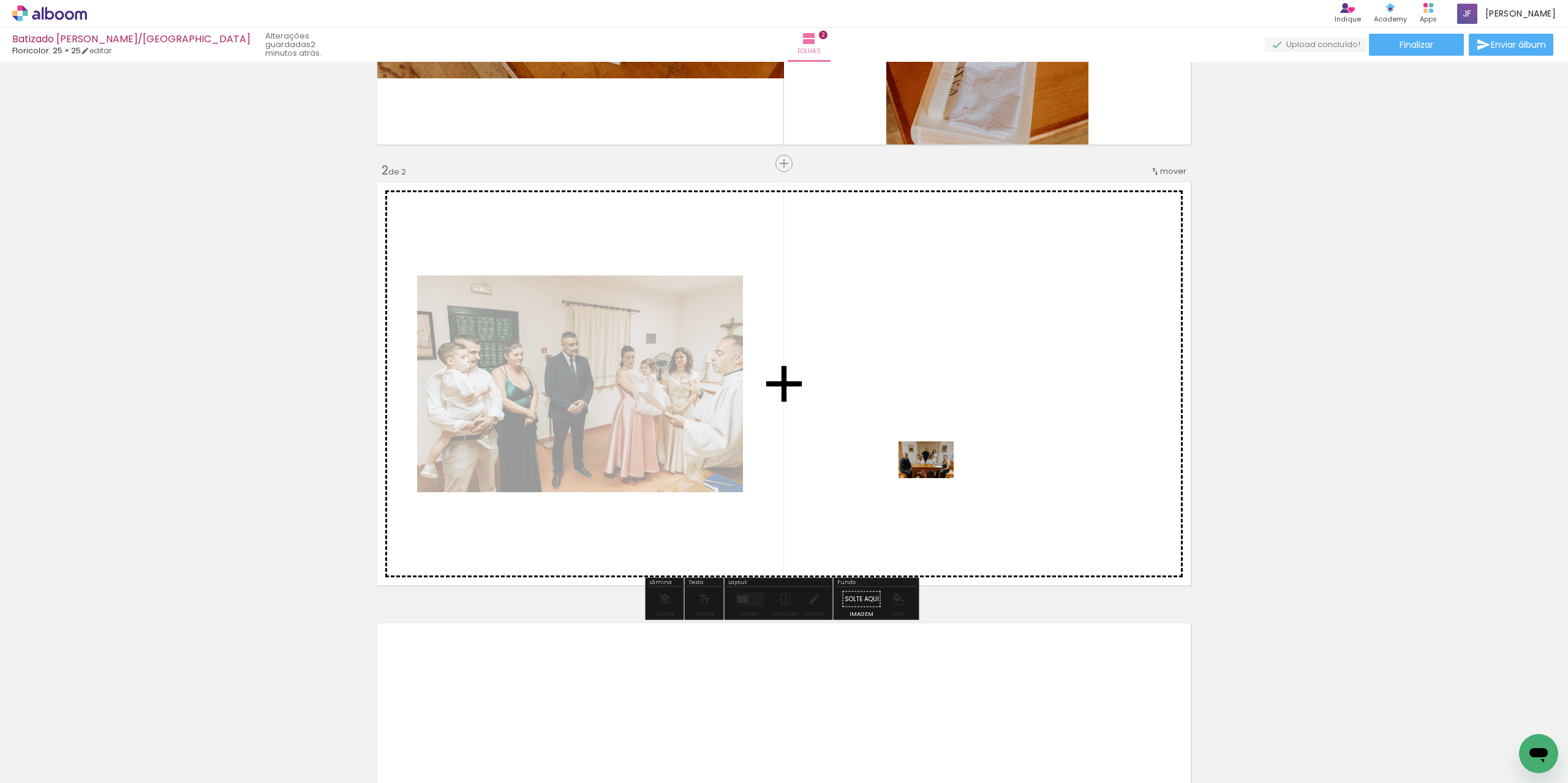
drag, startPoint x: 1001, startPoint y: 753, endPoint x: 936, endPoint y: 478, distance: 282.6
click at [936, 478] on quentale-workspace at bounding box center [784, 392] width 1568 height 783
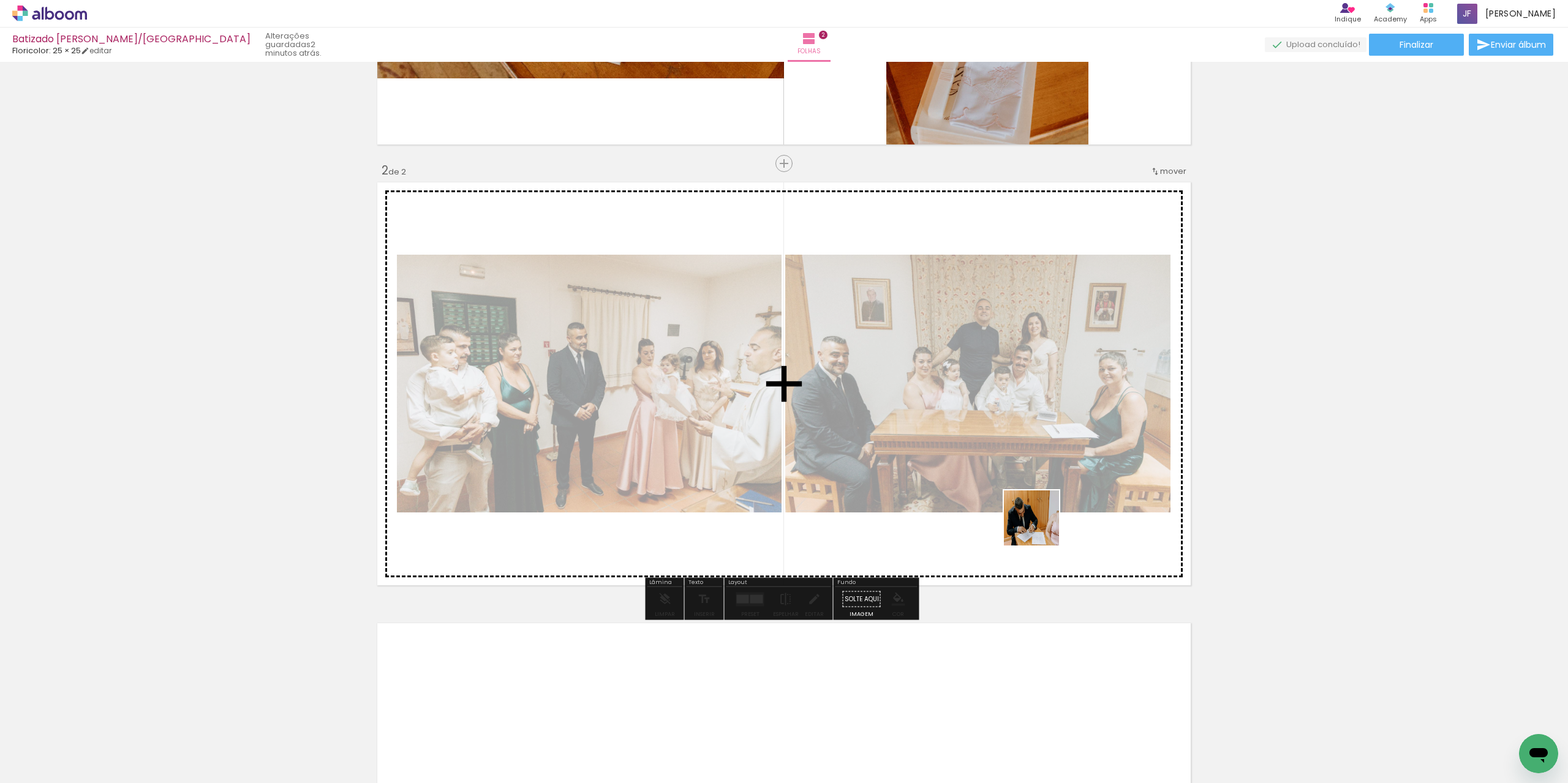
drag, startPoint x: 1085, startPoint y: 738, endPoint x: 1035, endPoint y: 536, distance: 208.1
click at [1033, 503] on quentale-workspace at bounding box center [784, 392] width 1568 height 783
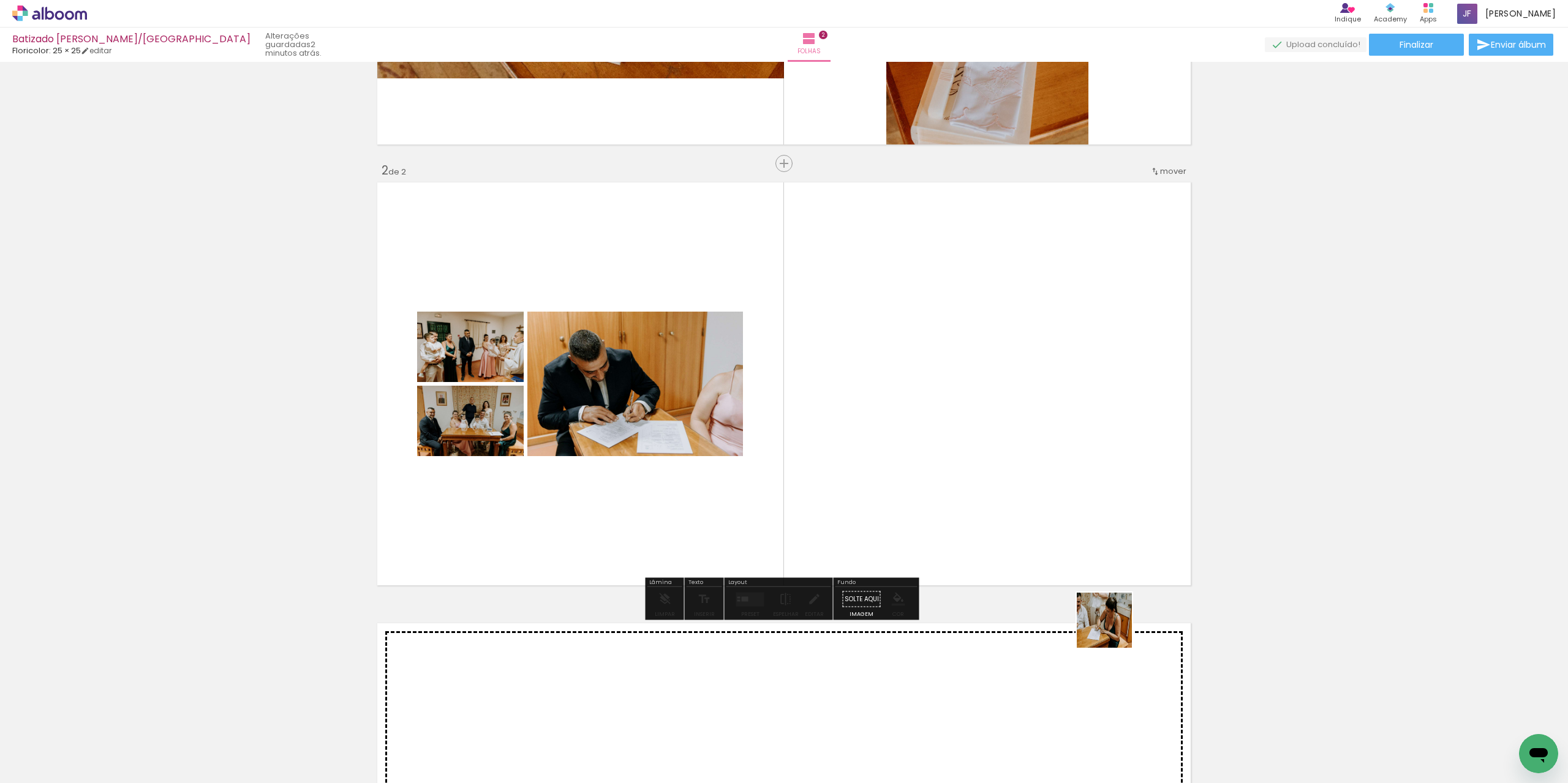
drag, startPoint x: 1153, startPoint y: 743, endPoint x: 1032, endPoint y: 461, distance: 306.9
click at [1032, 461] on quentale-workspace at bounding box center [784, 392] width 1568 height 783
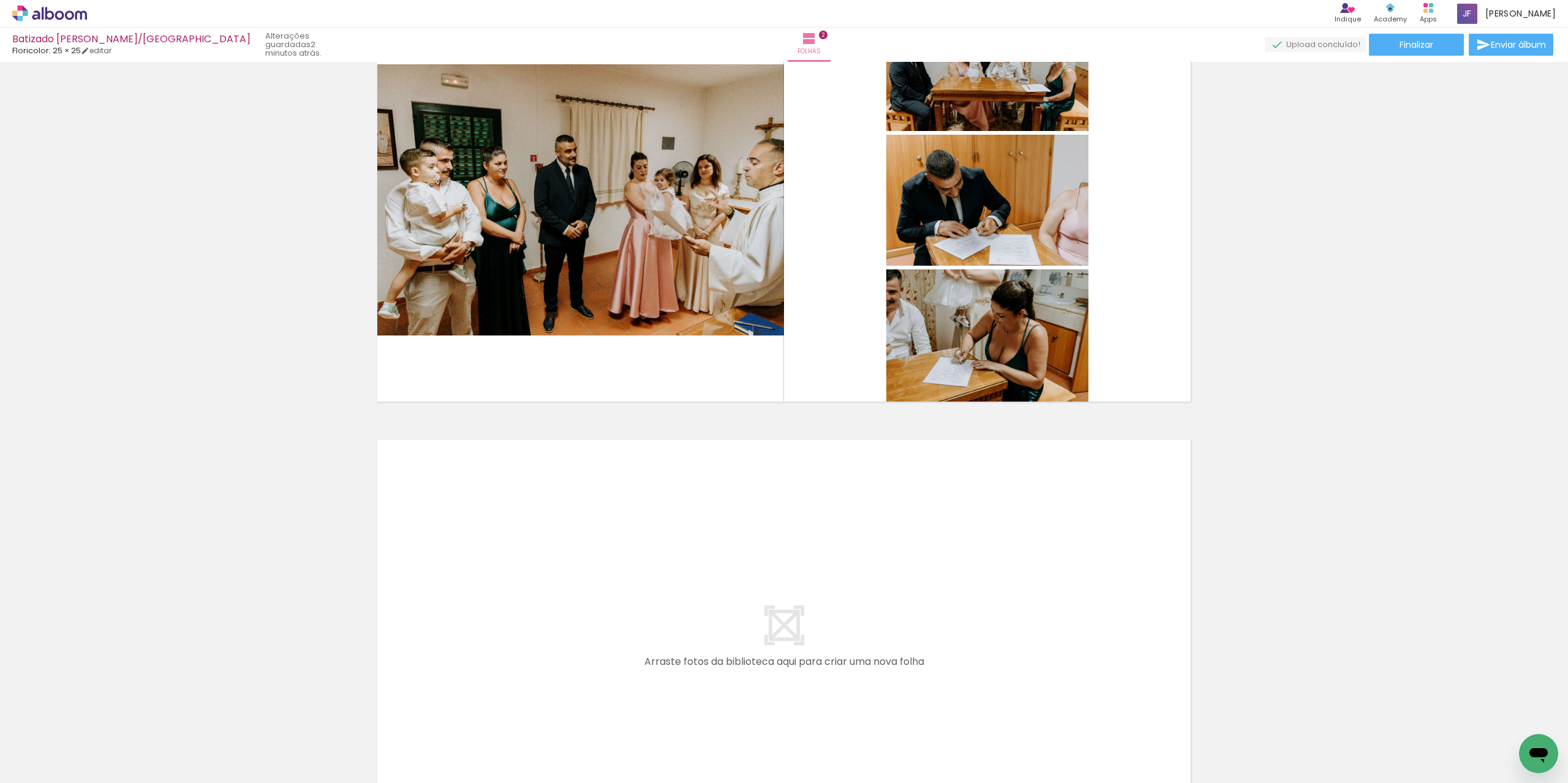
scroll to position [0, 162]
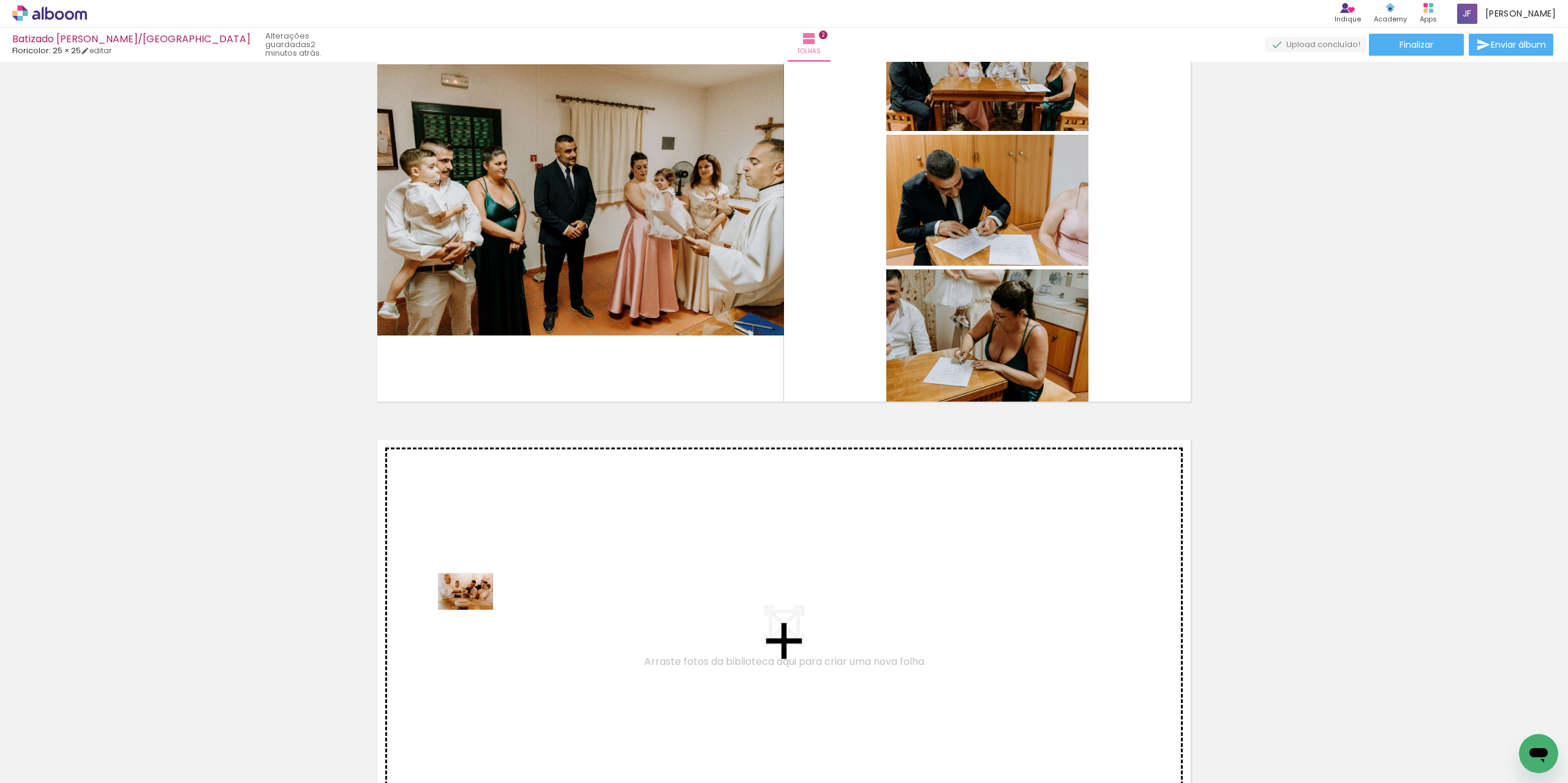
drag, startPoint x: 369, startPoint y: 750, endPoint x: 475, endPoint y: 610, distance: 175.6
click at [475, 610] on quentale-workspace at bounding box center [784, 392] width 1568 height 783
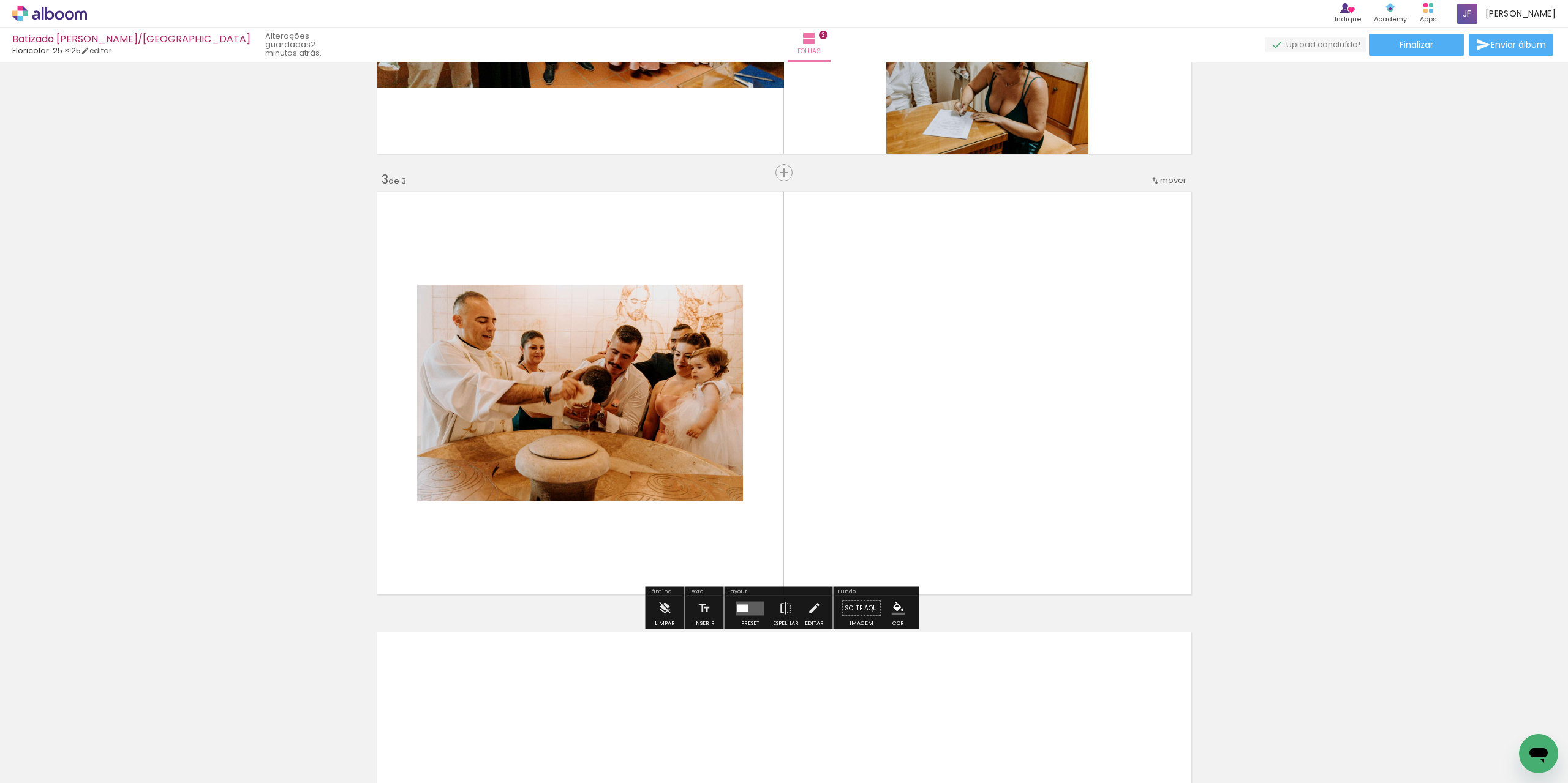
scroll to position [800, 0]
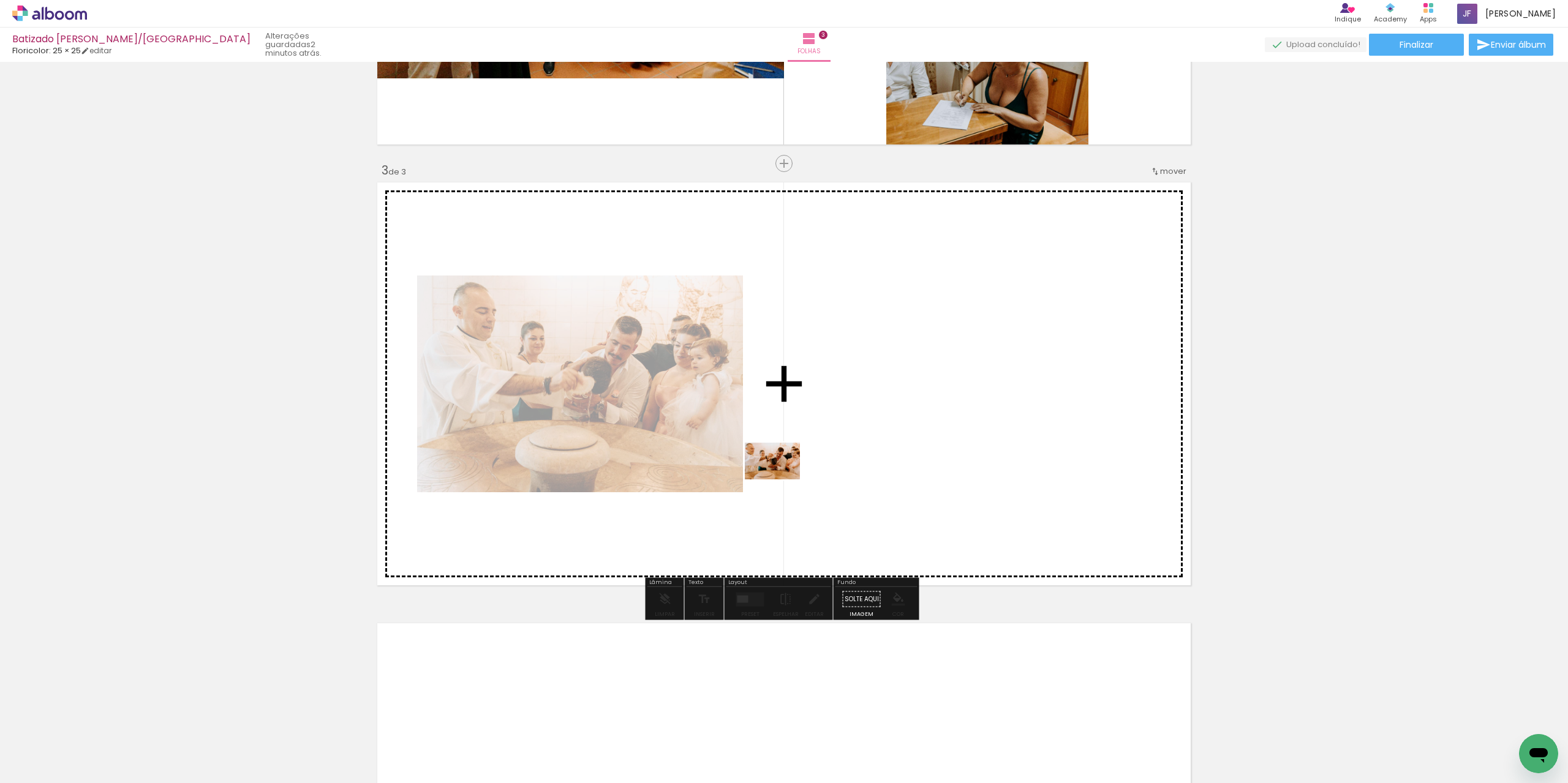
drag, startPoint x: 456, startPoint y: 745, endPoint x: 787, endPoint y: 475, distance: 427.2
click at [787, 475] on quentale-workspace at bounding box center [784, 392] width 1568 height 783
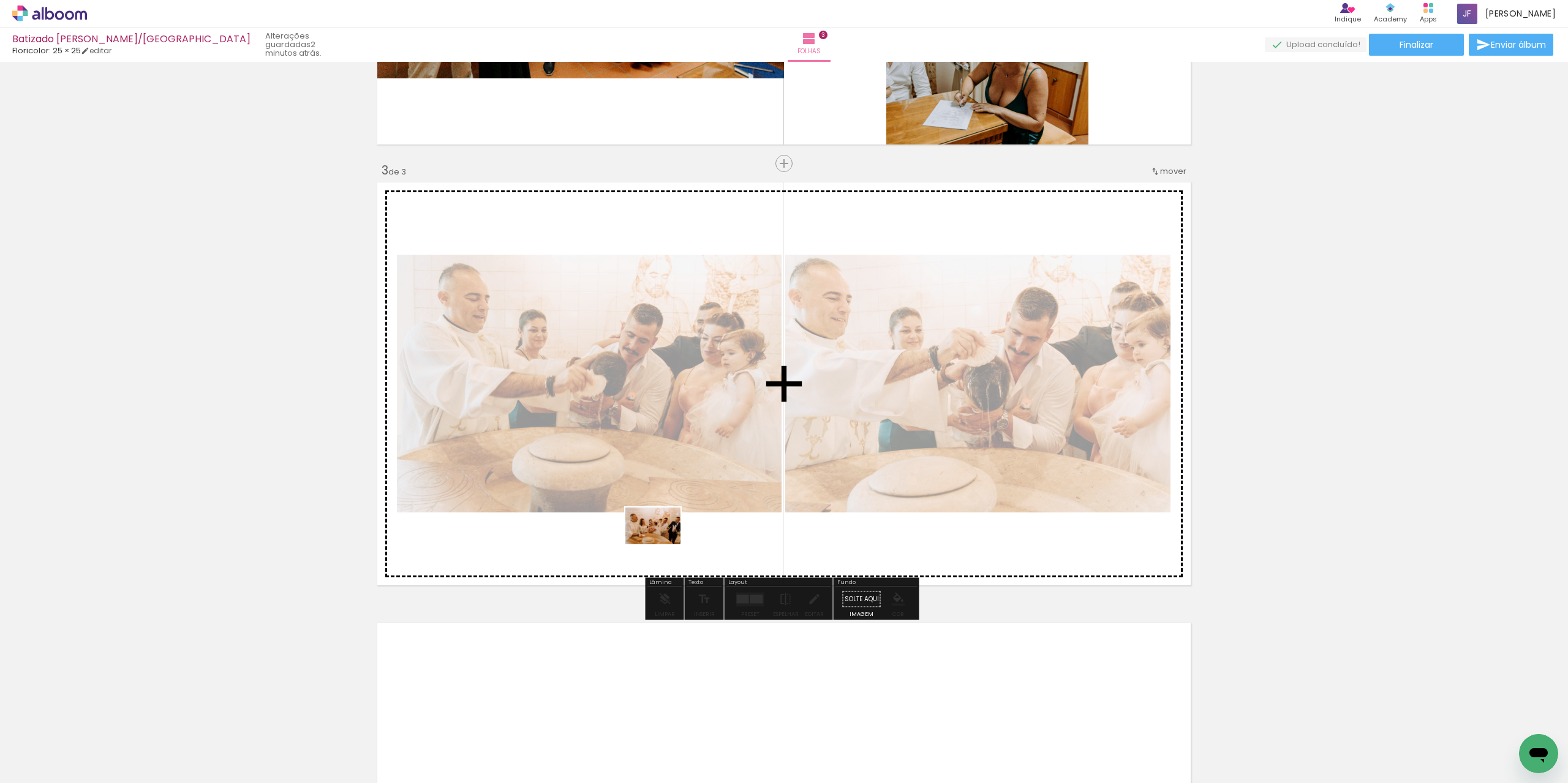
drag, startPoint x: 501, startPoint y: 761, endPoint x: 664, endPoint y: 541, distance: 273.8
click at [664, 541] on quentale-workspace at bounding box center [784, 392] width 1568 height 783
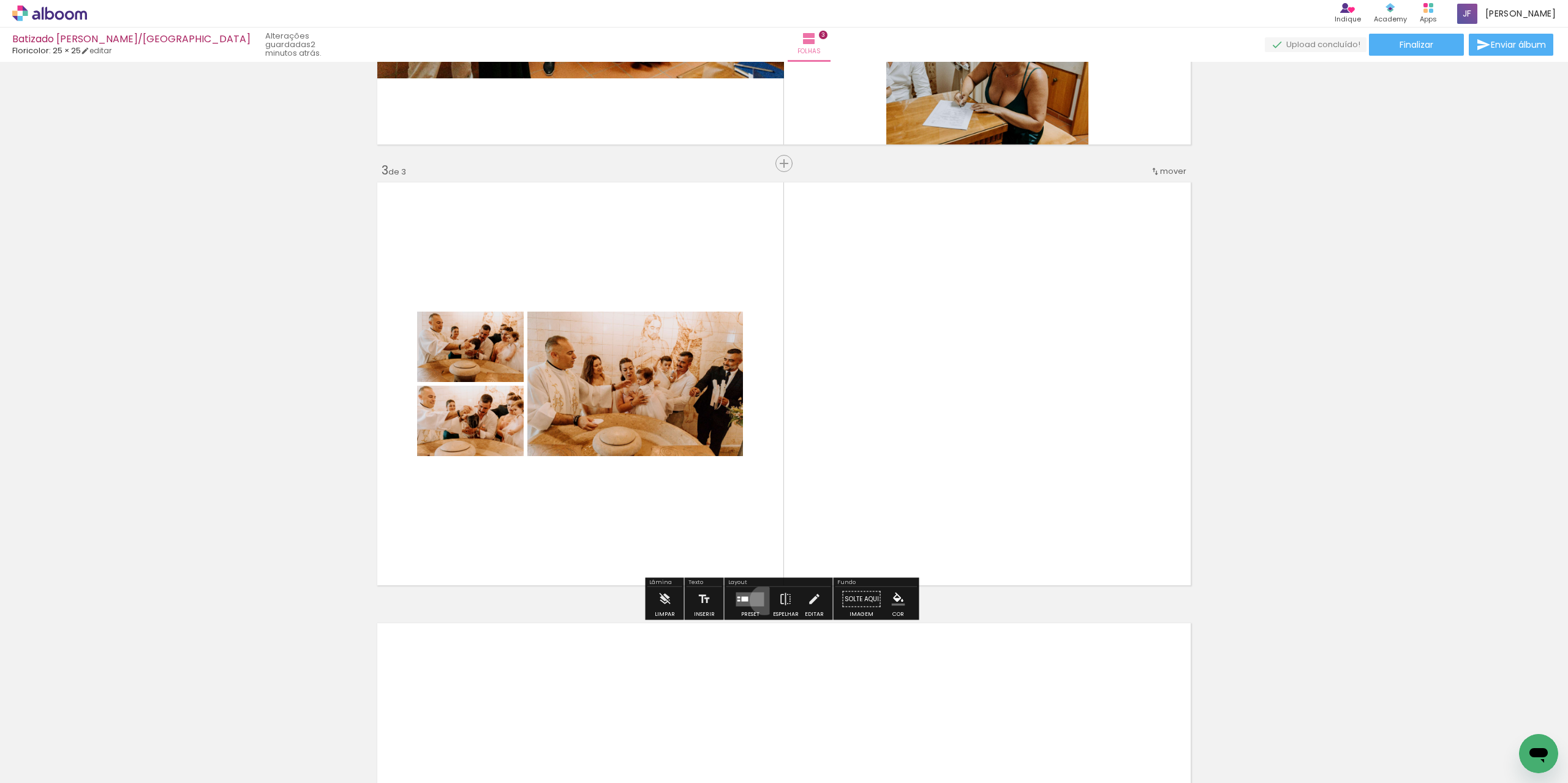
click at [760, 600] on div at bounding box center [750, 599] width 33 height 24
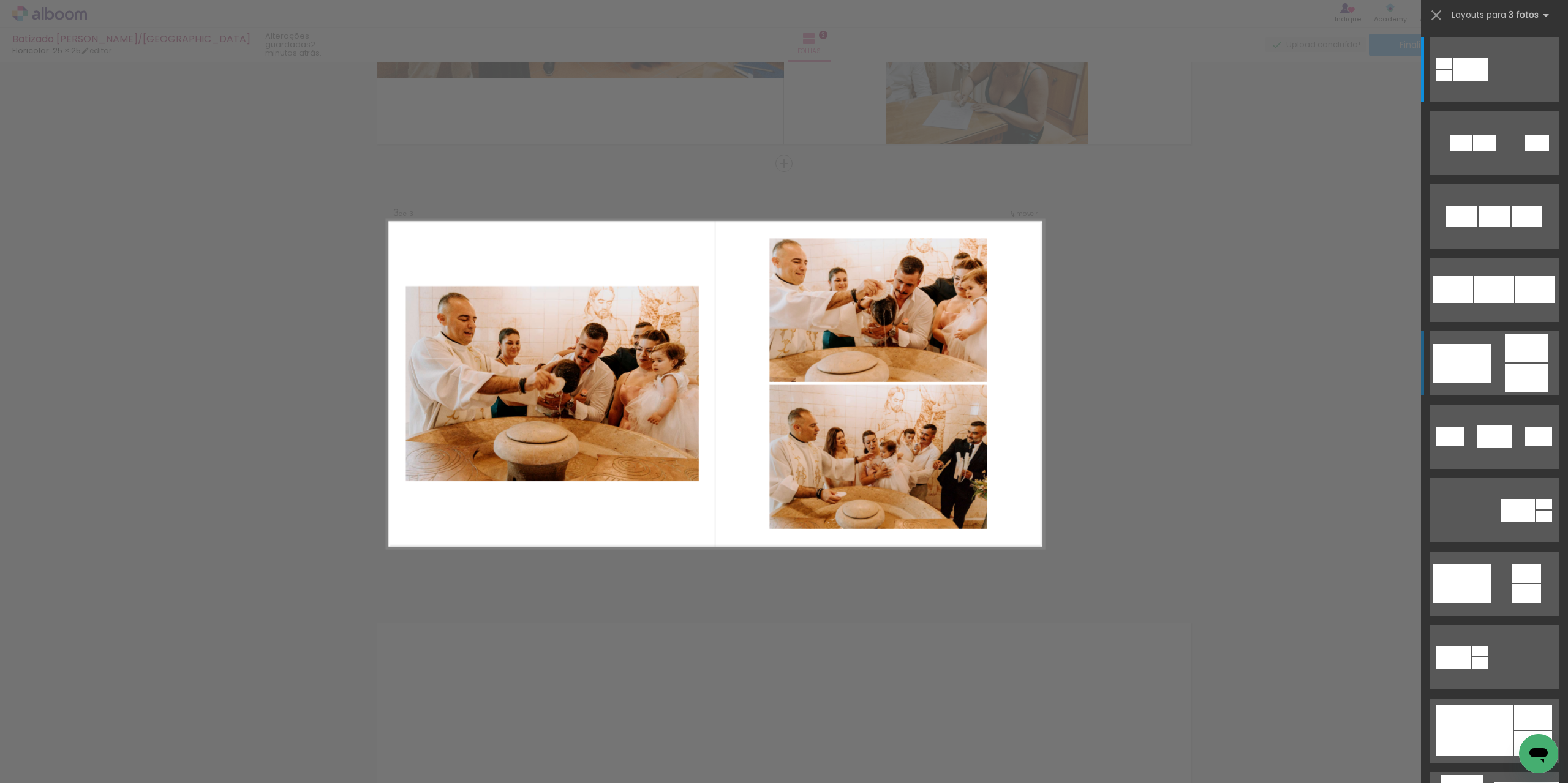
click at [1466, 373] on div at bounding box center [1462, 363] width 57 height 39
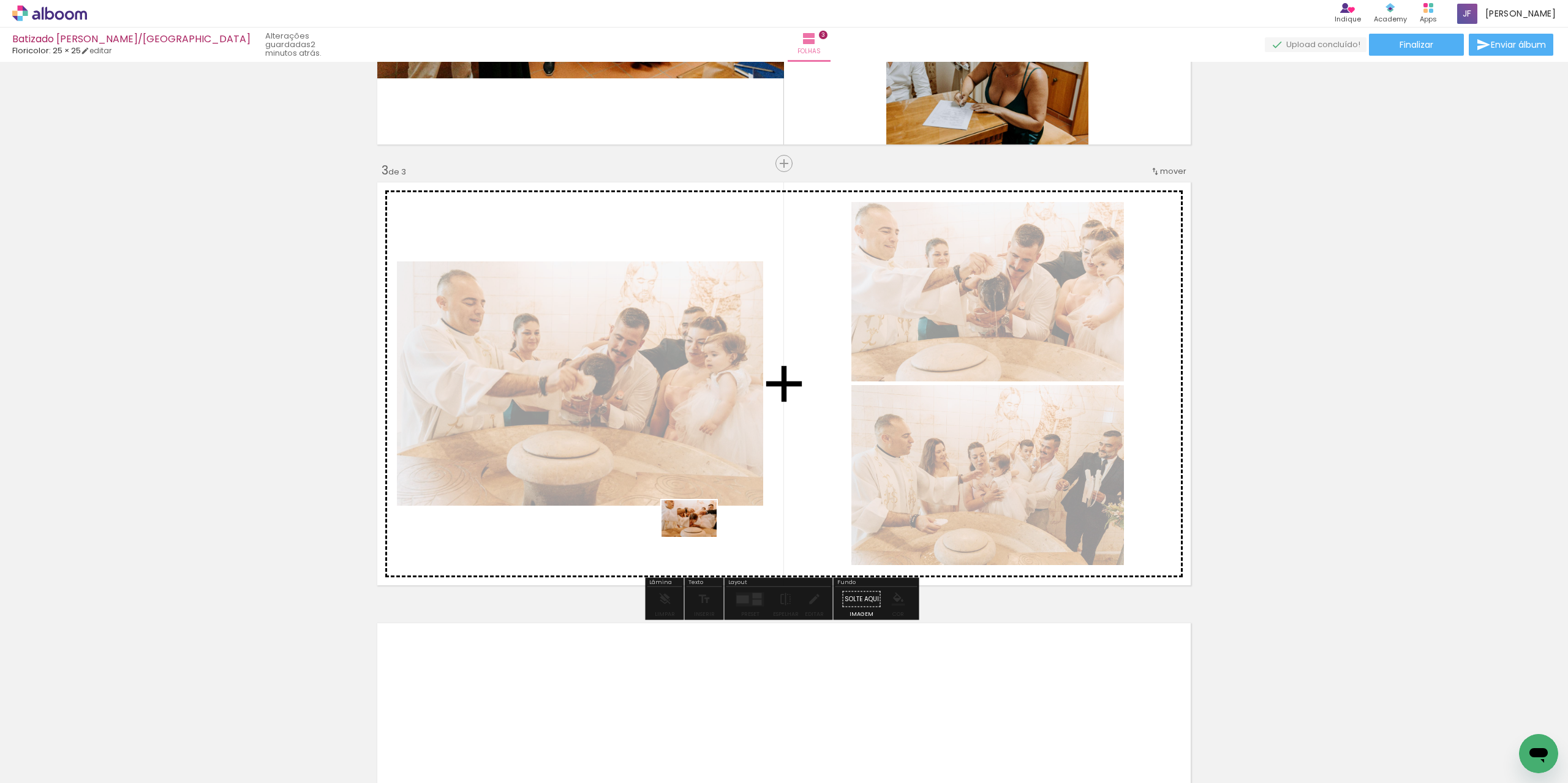
drag, startPoint x: 586, startPoint y: 744, endPoint x: 698, endPoint y: 537, distance: 235.4
click at [698, 537] on quentale-workspace at bounding box center [784, 392] width 1568 height 783
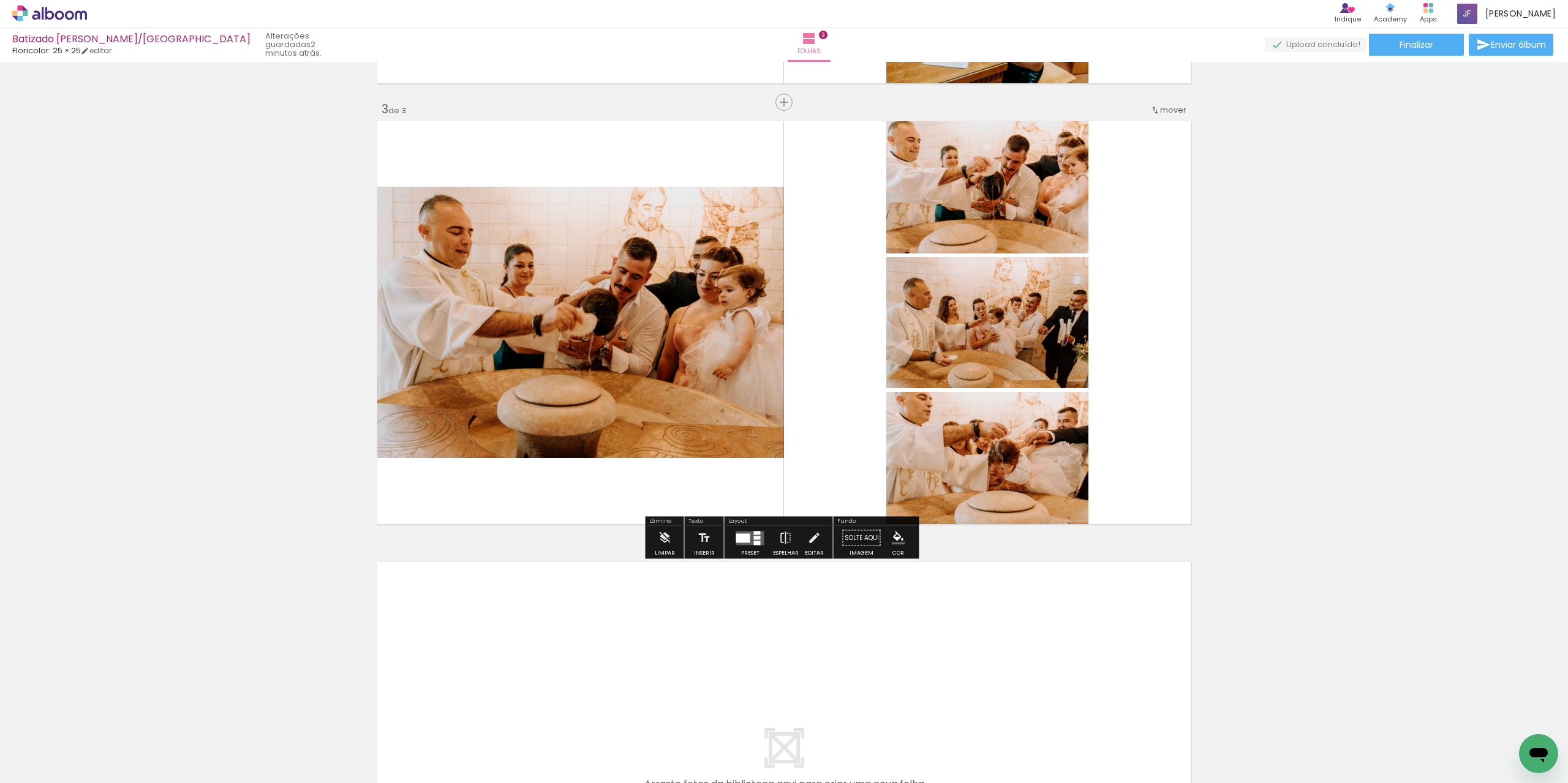
scroll to position [923, 0]
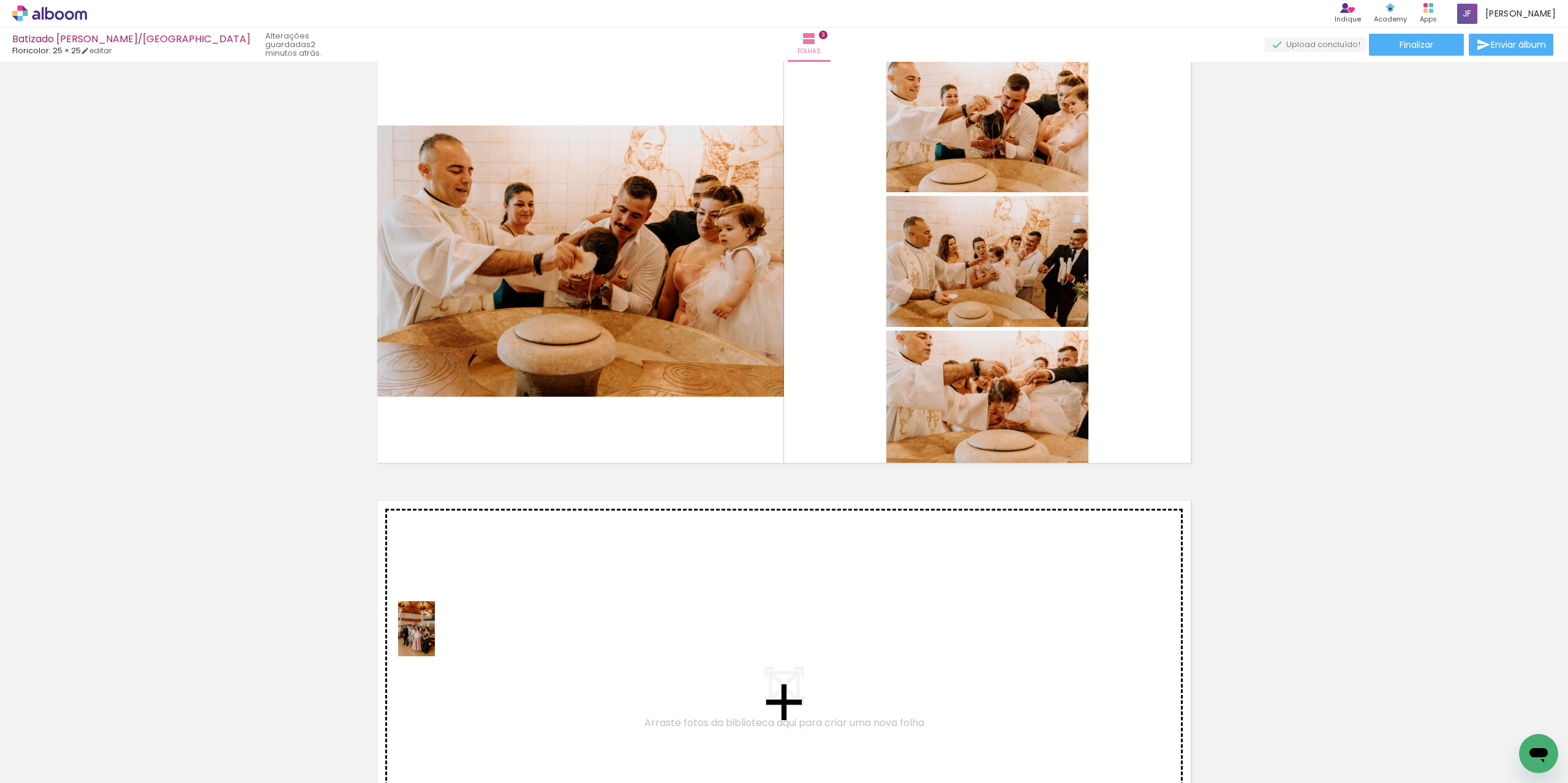
drag, startPoint x: 313, startPoint y: 755, endPoint x: 440, endPoint y: 636, distance: 174.0
click at [440, 636] on quentale-workspace at bounding box center [784, 392] width 1568 height 783
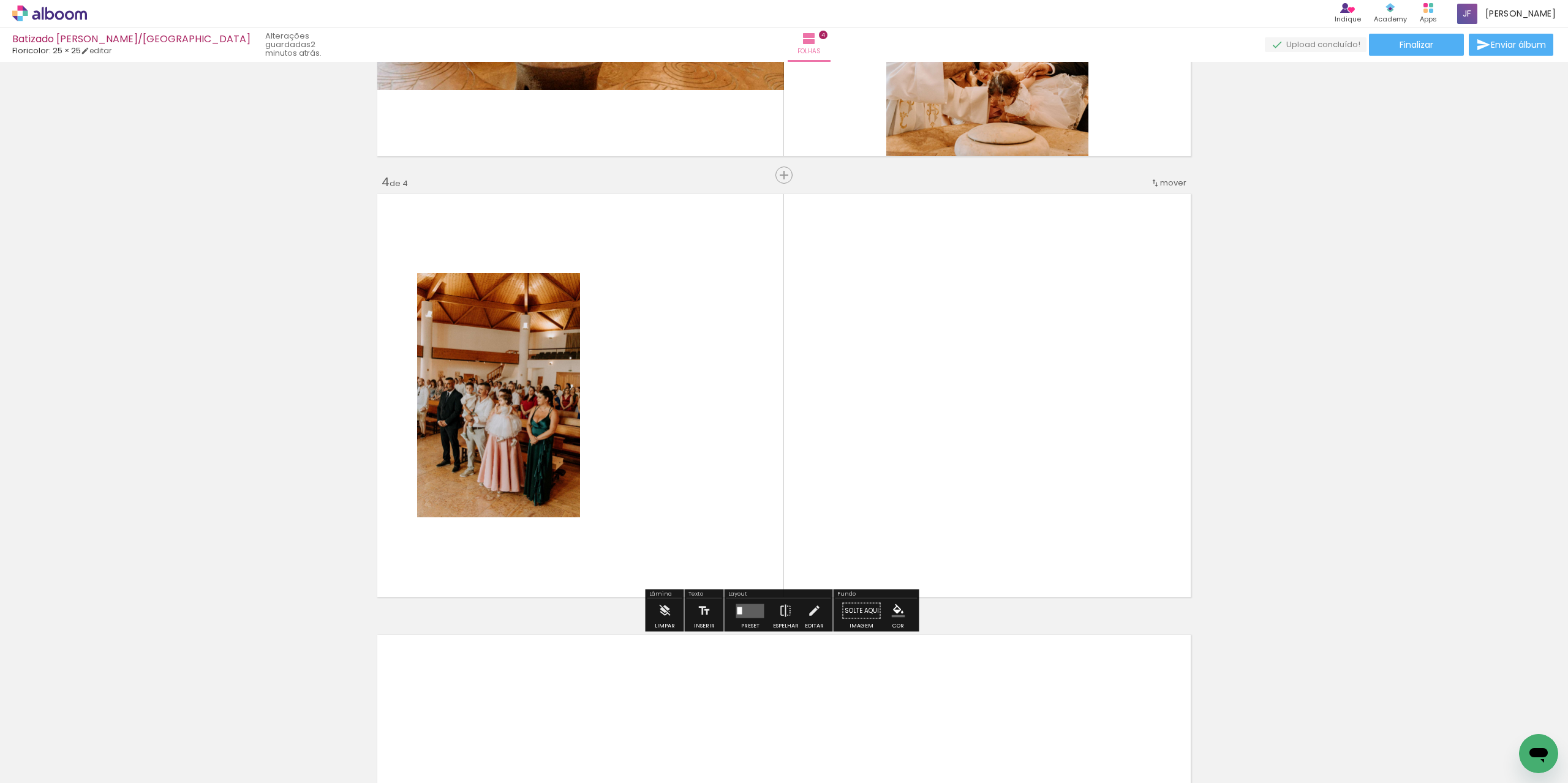
scroll to position [1241, 0]
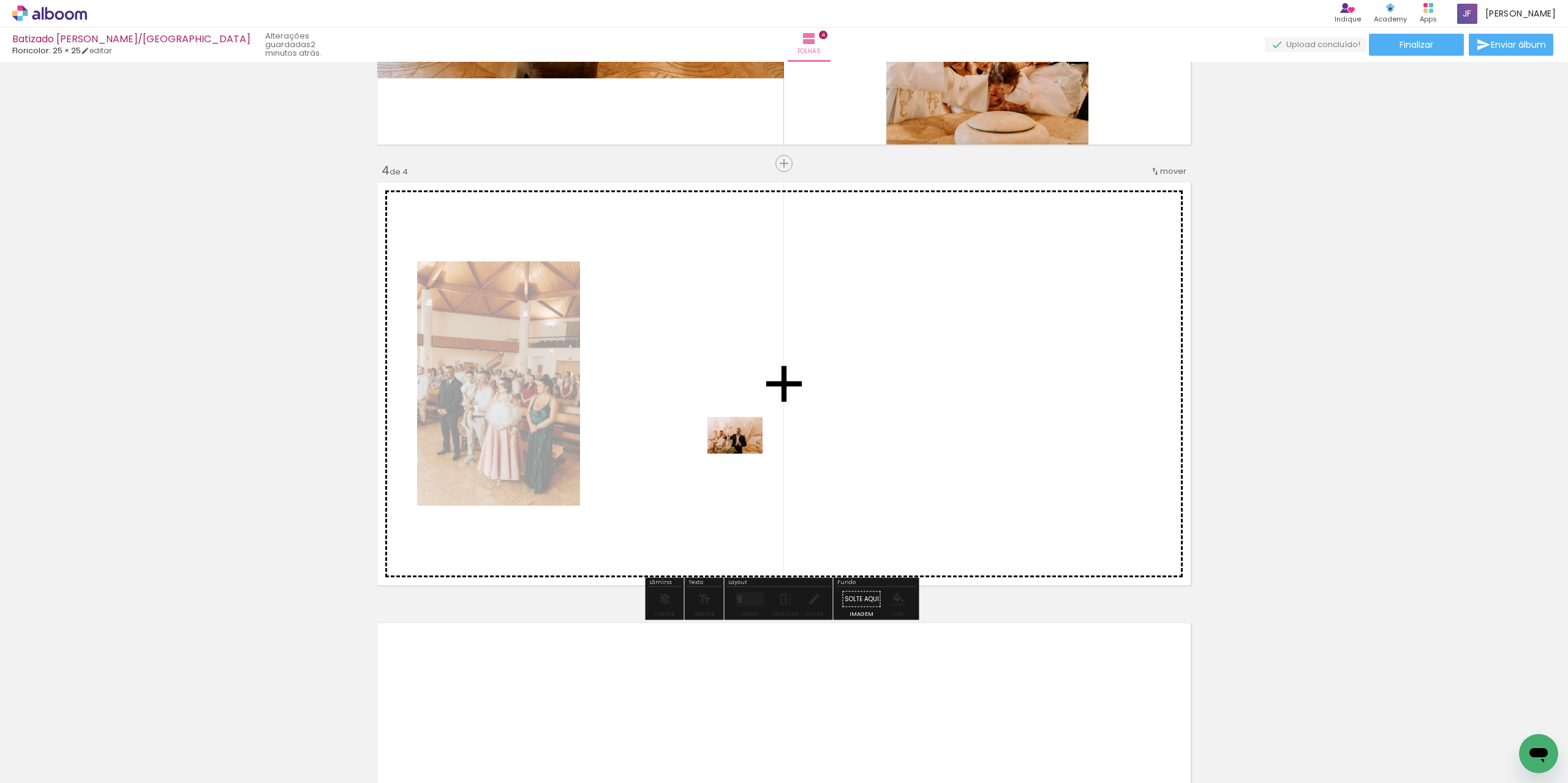
drag, startPoint x: 660, startPoint y: 750, endPoint x: 744, endPoint y: 454, distance: 307.7
click at [744, 454] on quentale-workspace at bounding box center [784, 392] width 1568 height 783
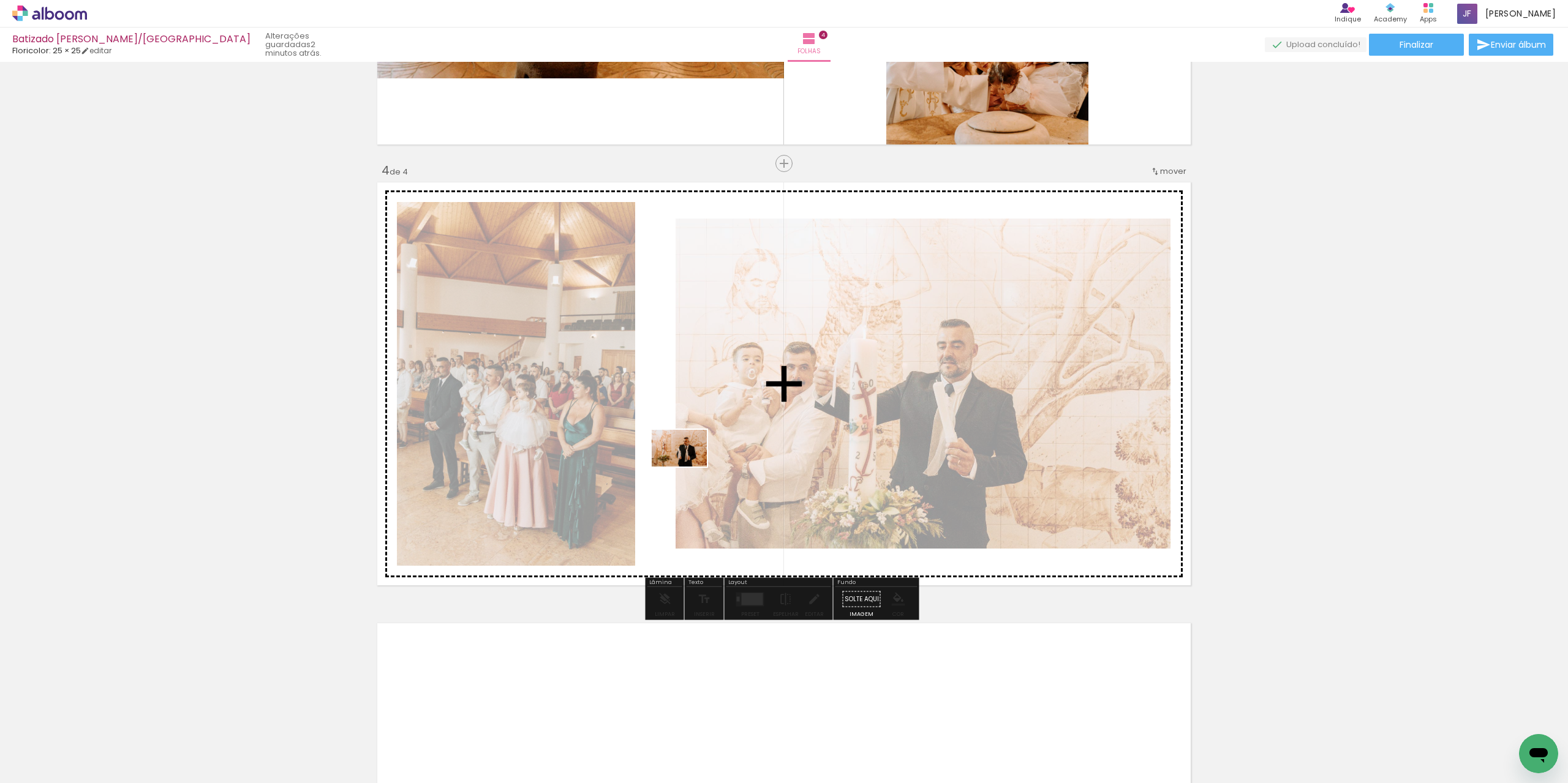
drag, startPoint x: 739, startPoint y: 740, endPoint x: 689, endPoint y: 466, distance: 278.5
click at [689, 466] on quentale-workspace at bounding box center [784, 392] width 1568 height 783
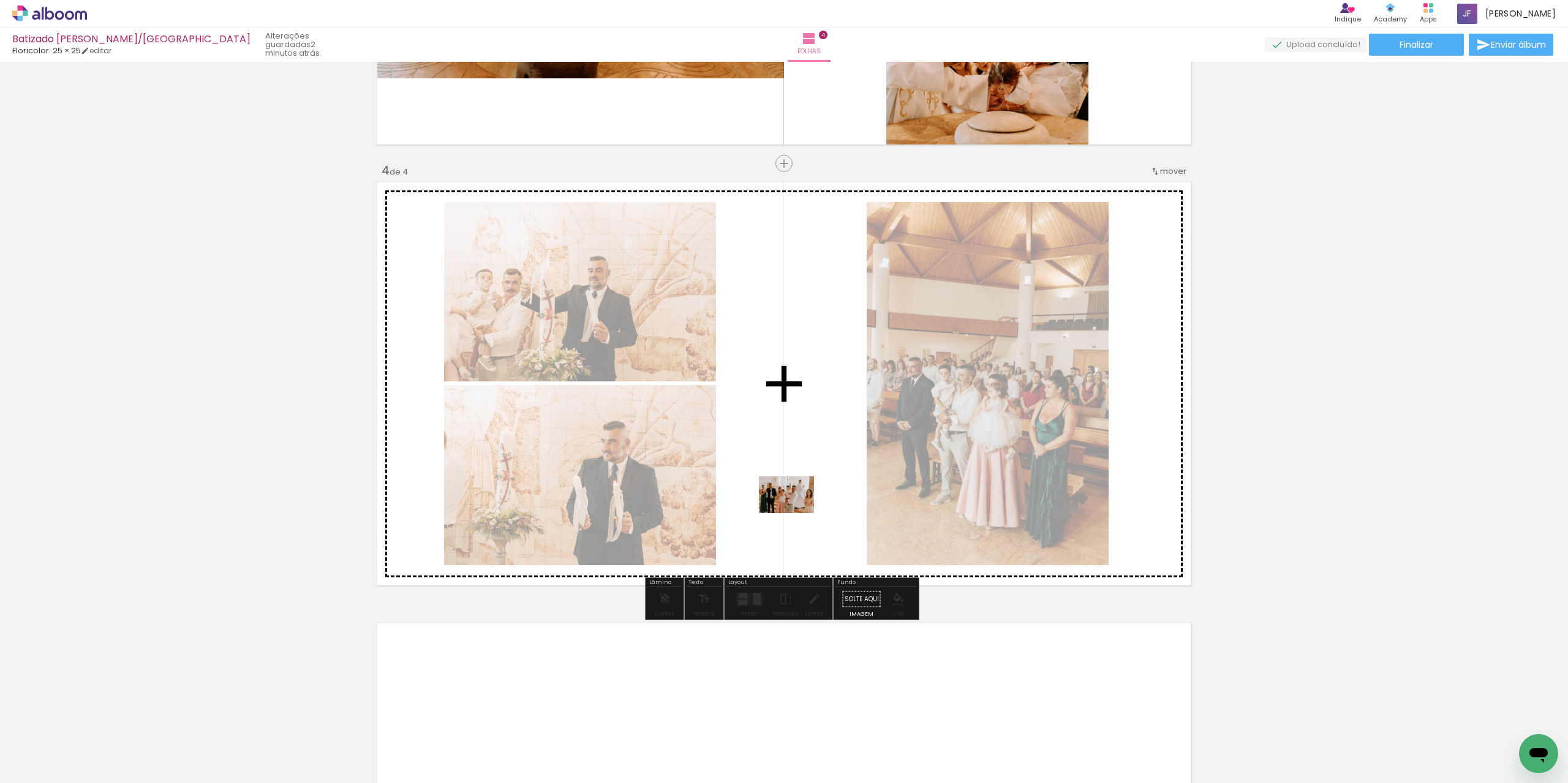
drag, startPoint x: 796, startPoint y: 745, endPoint x: 797, endPoint y: 503, distance: 242.0
click at [797, 503] on quentale-workspace at bounding box center [784, 392] width 1568 height 783
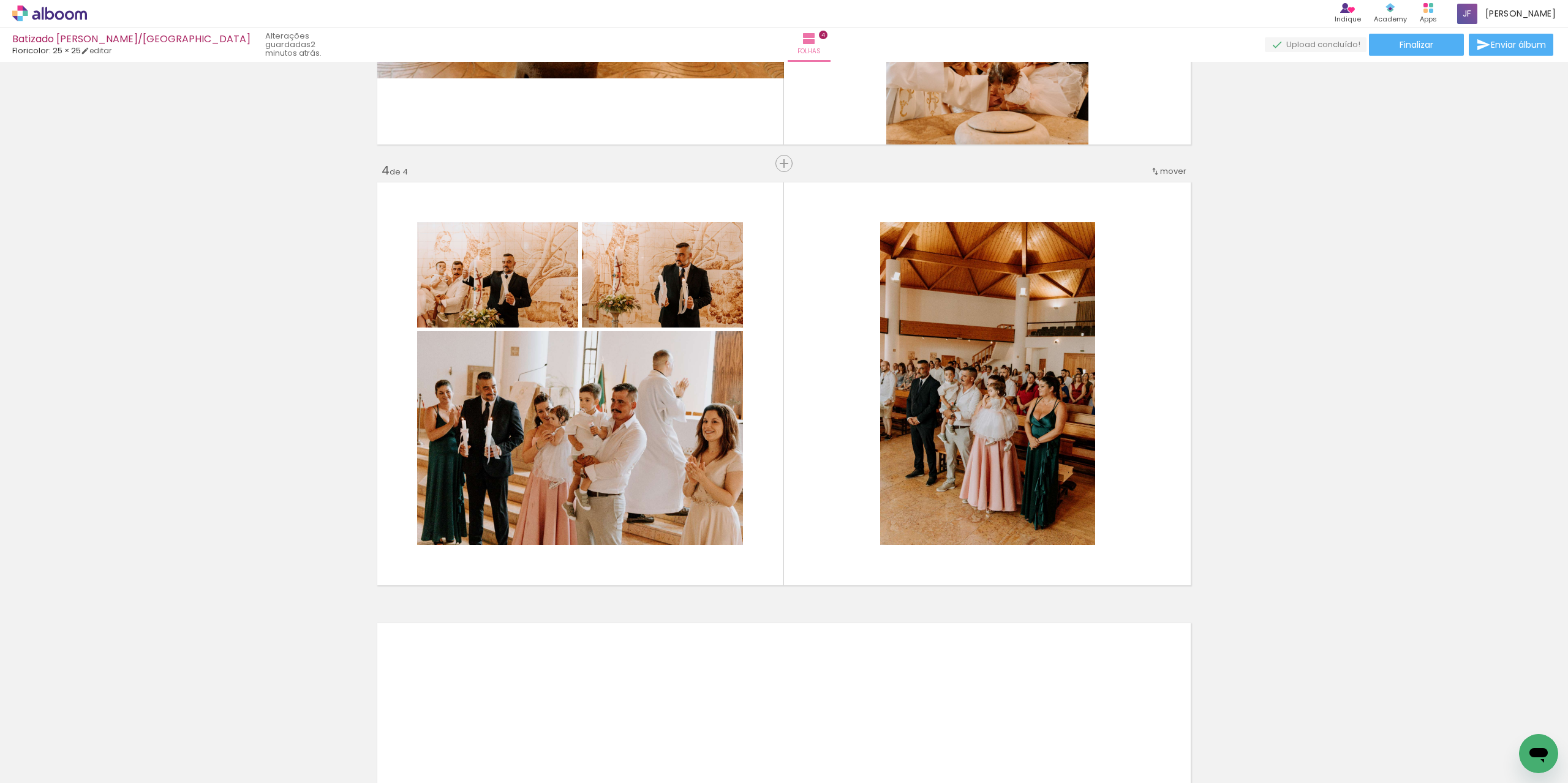
scroll to position [0, 311]
click at [1078, 771] on quentale-thumb at bounding box center [1046, 742] width 68 height 70
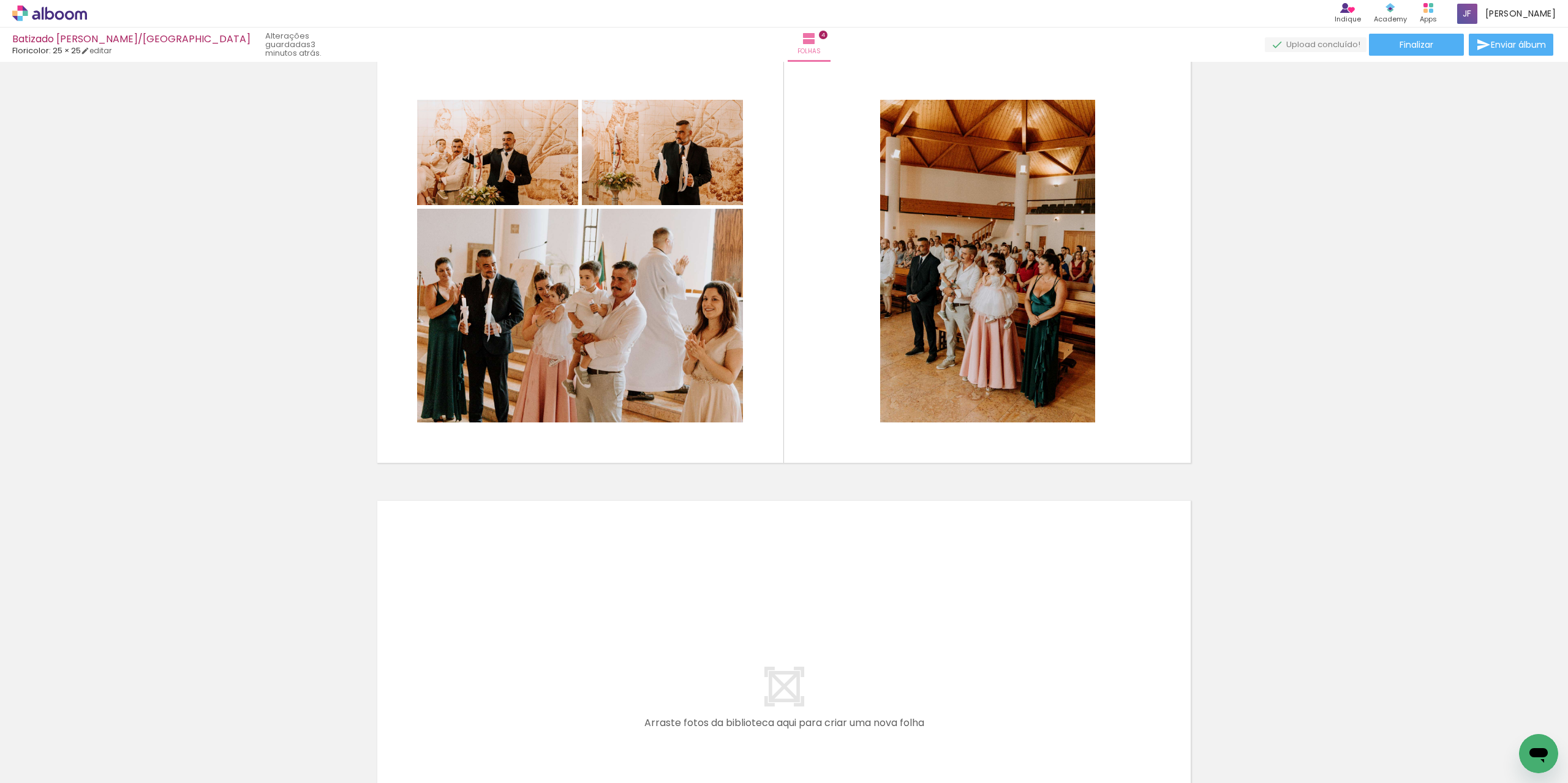
scroll to position [1425, 0]
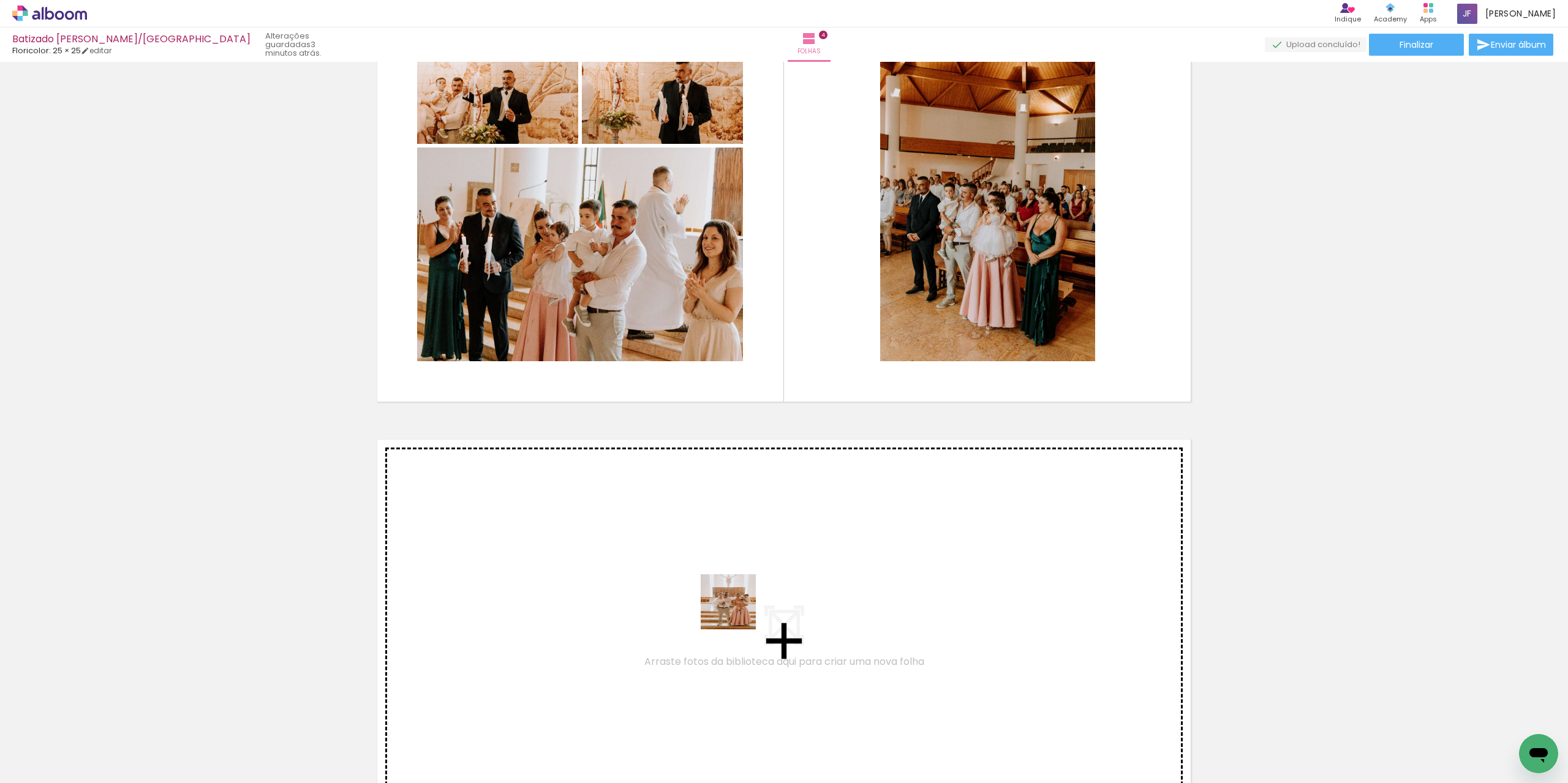
drag, startPoint x: 917, startPoint y: 746, endPoint x: 692, endPoint y: 584, distance: 277.3
click at [692, 584] on quentale-workspace at bounding box center [784, 392] width 1568 height 783
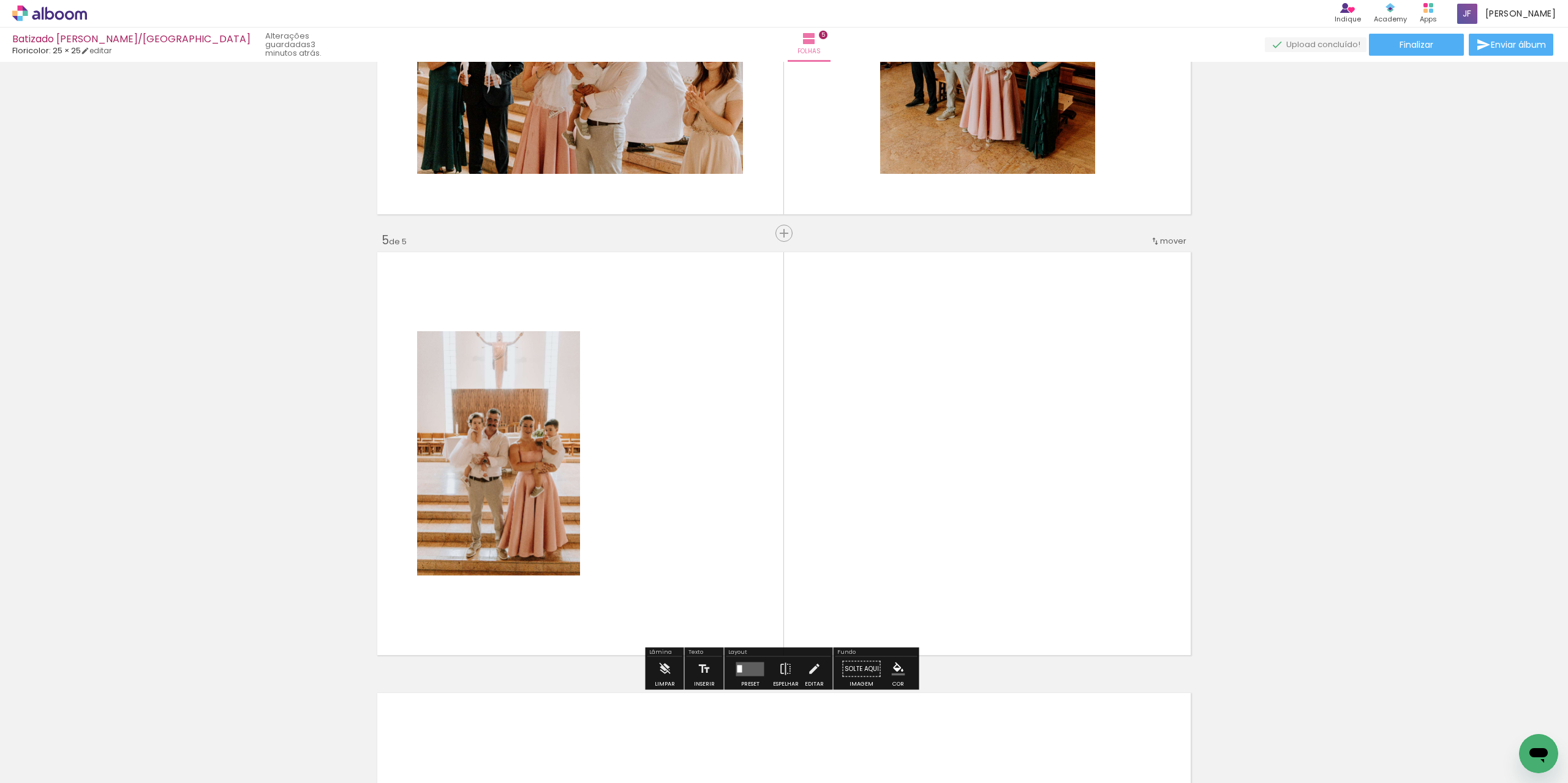
scroll to position [1682, 0]
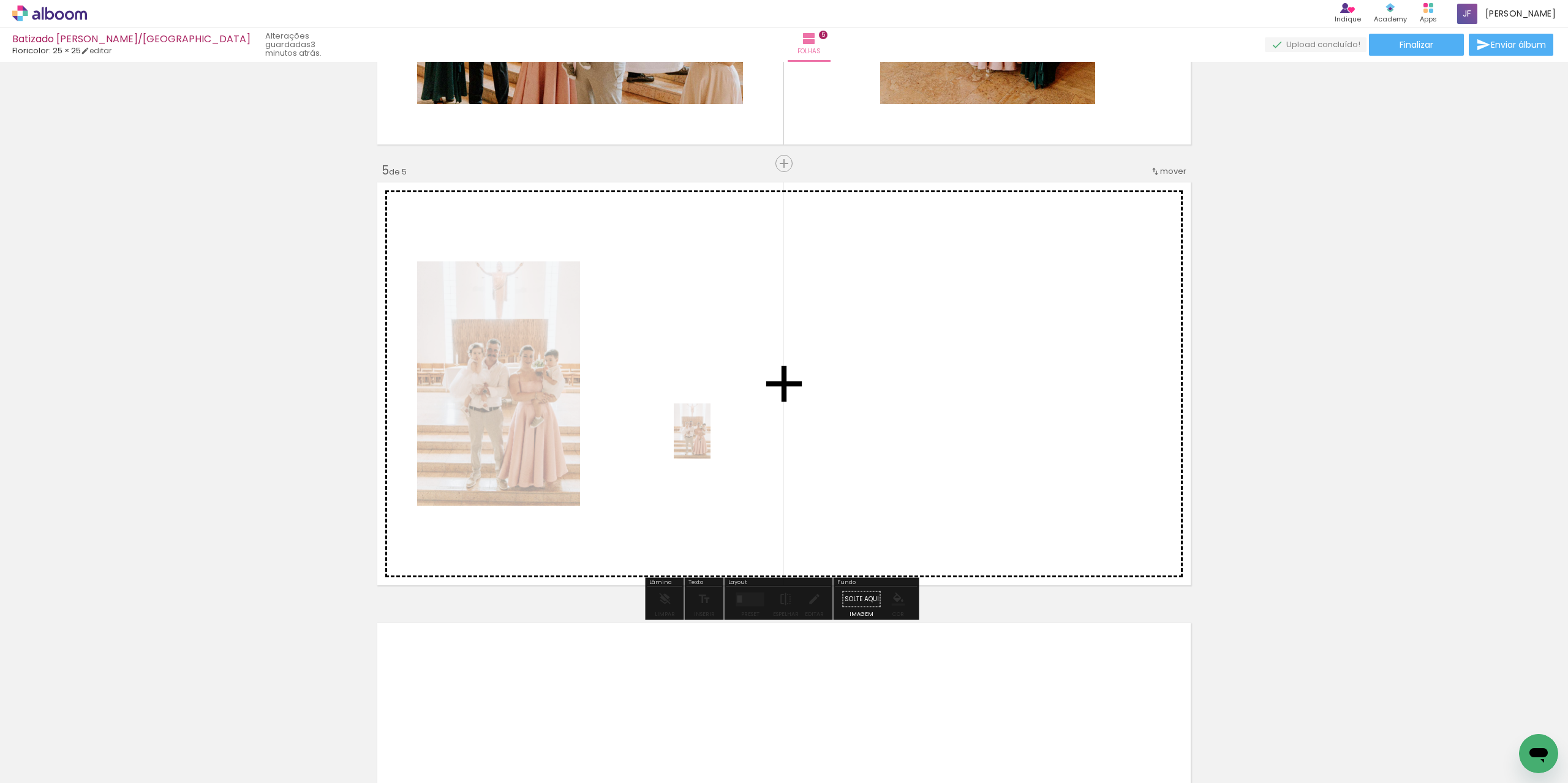
drag, startPoint x: 924, startPoint y: 730, endPoint x: 710, endPoint y: 440, distance: 360.4
click at [710, 440] on quentale-workspace at bounding box center [784, 392] width 1568 height 783
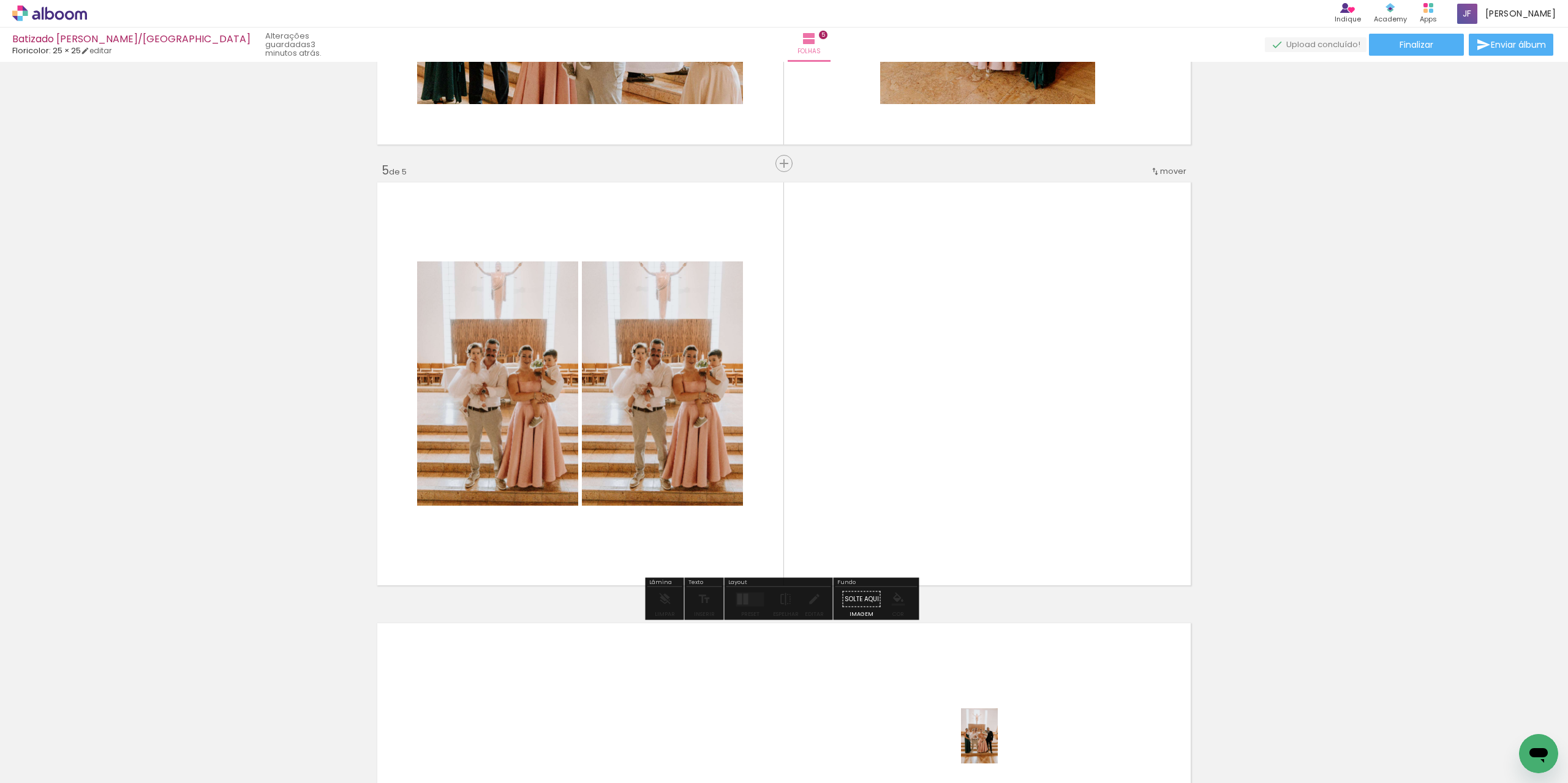
drag, startPoint x: 992, startPoint y: 741, endPoint x: 998, endPoint y: 748, distance: 9.2
click at [998, 748] on div at bounding box center [977, 742] width 41 height 61
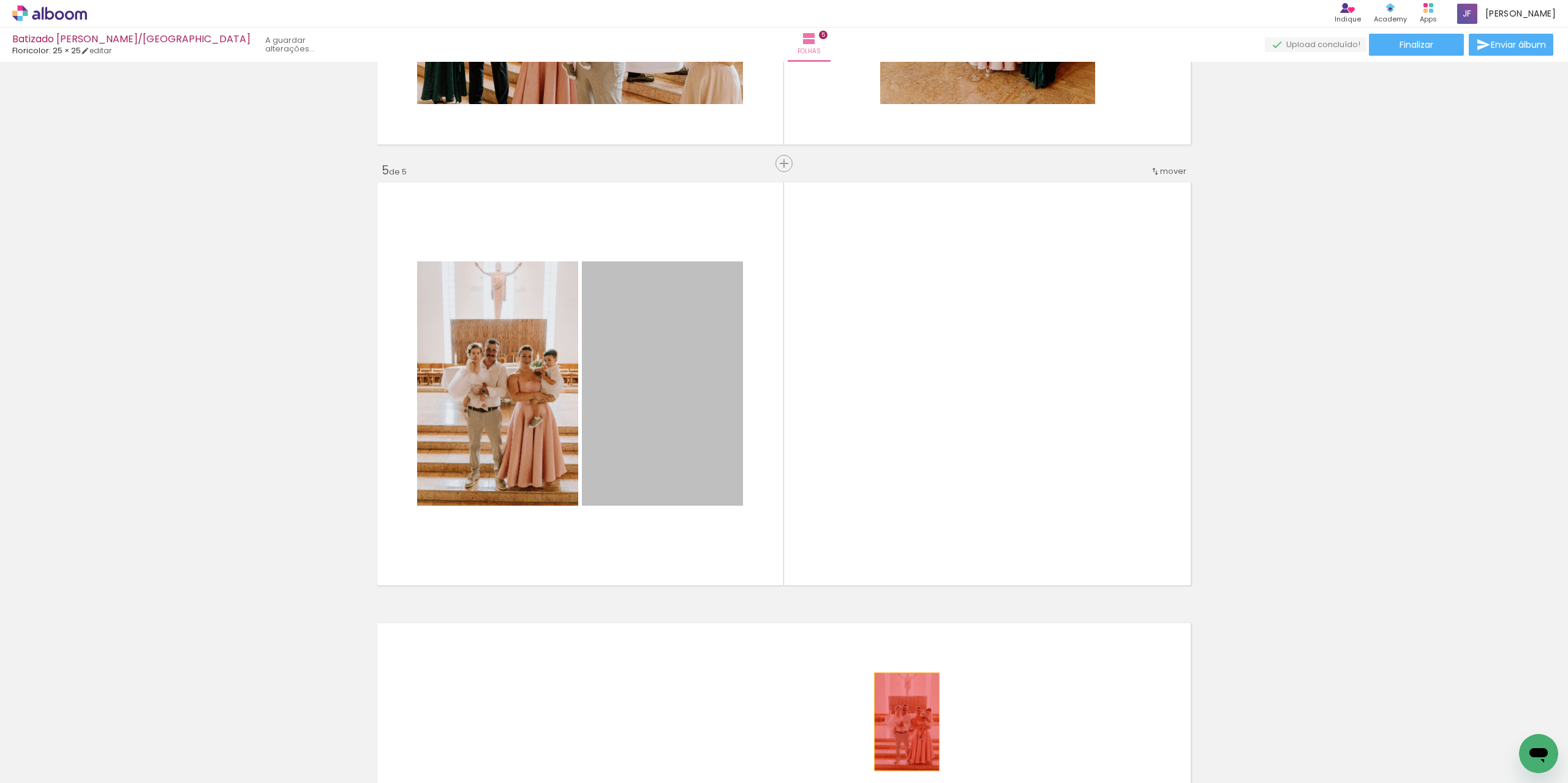
drag, startPoint x: 693, startPoint y: 405, endPoint x: 904, endPoint y: 732, distance: 389.2
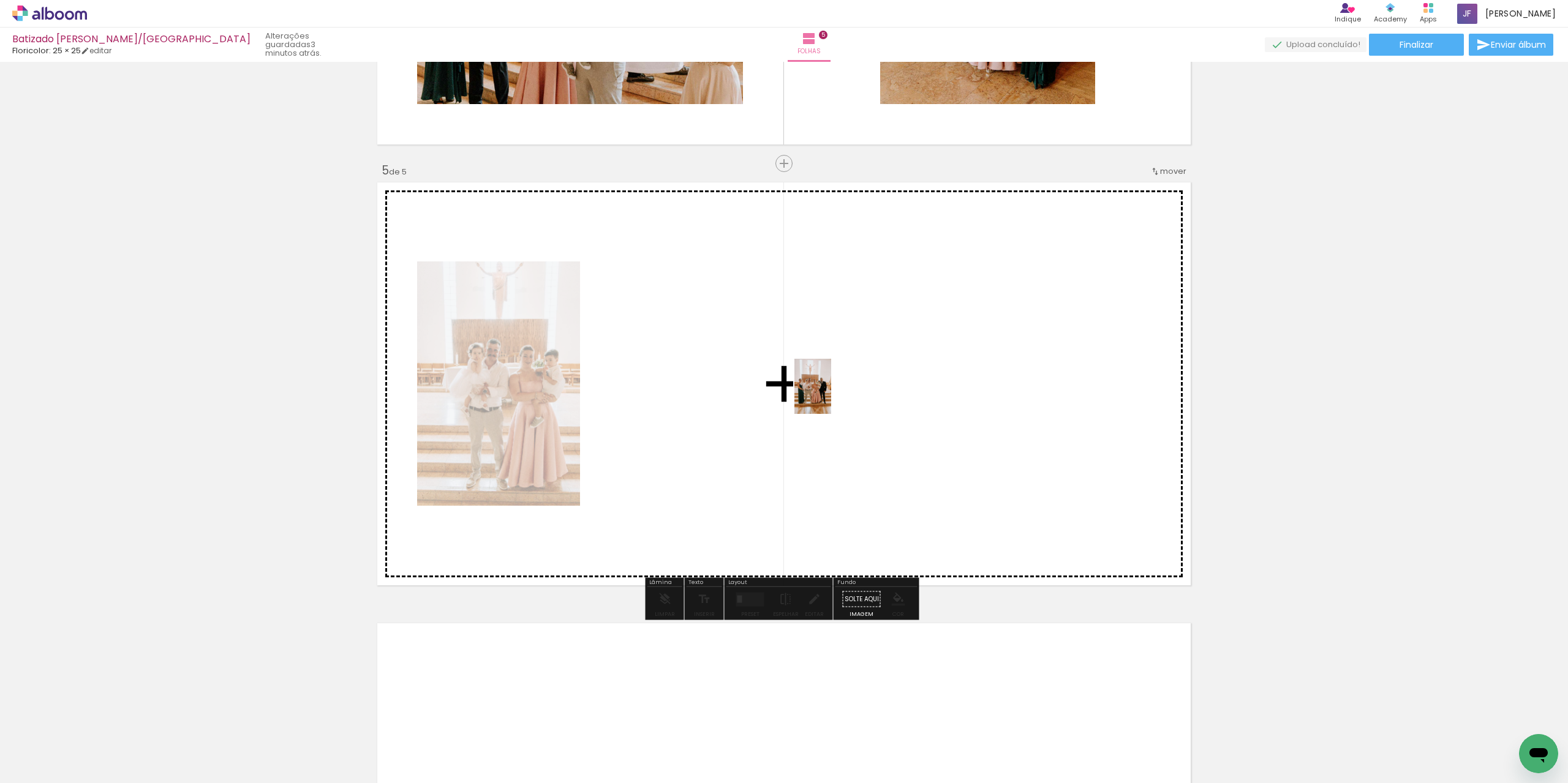
drag, startPoint x: 975, startPoint y: 761, endPoint x: 831, endPoint y: 396, distance: 392.4
click at [831, 396] on quentale-workspace at bounding box center [784, 392] width 1568 height 783
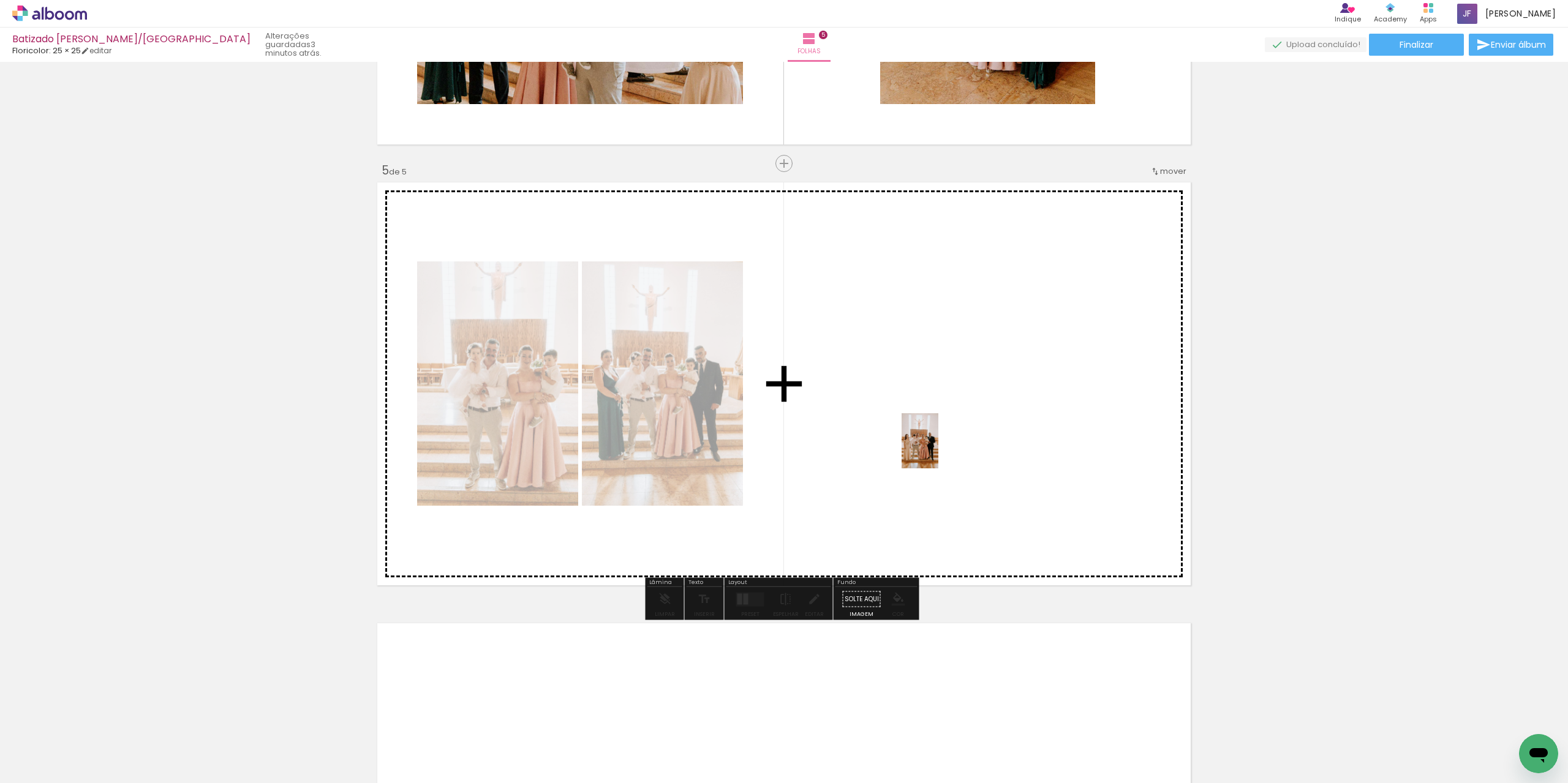
drag, startPoint x: 1059, startPoint y: 755, endPoint x: 938, endPoint y: 450, distance: 328.1
click at [938, 450] on quentale-workspace at bounding box center [784, 392] width 1568 height 783
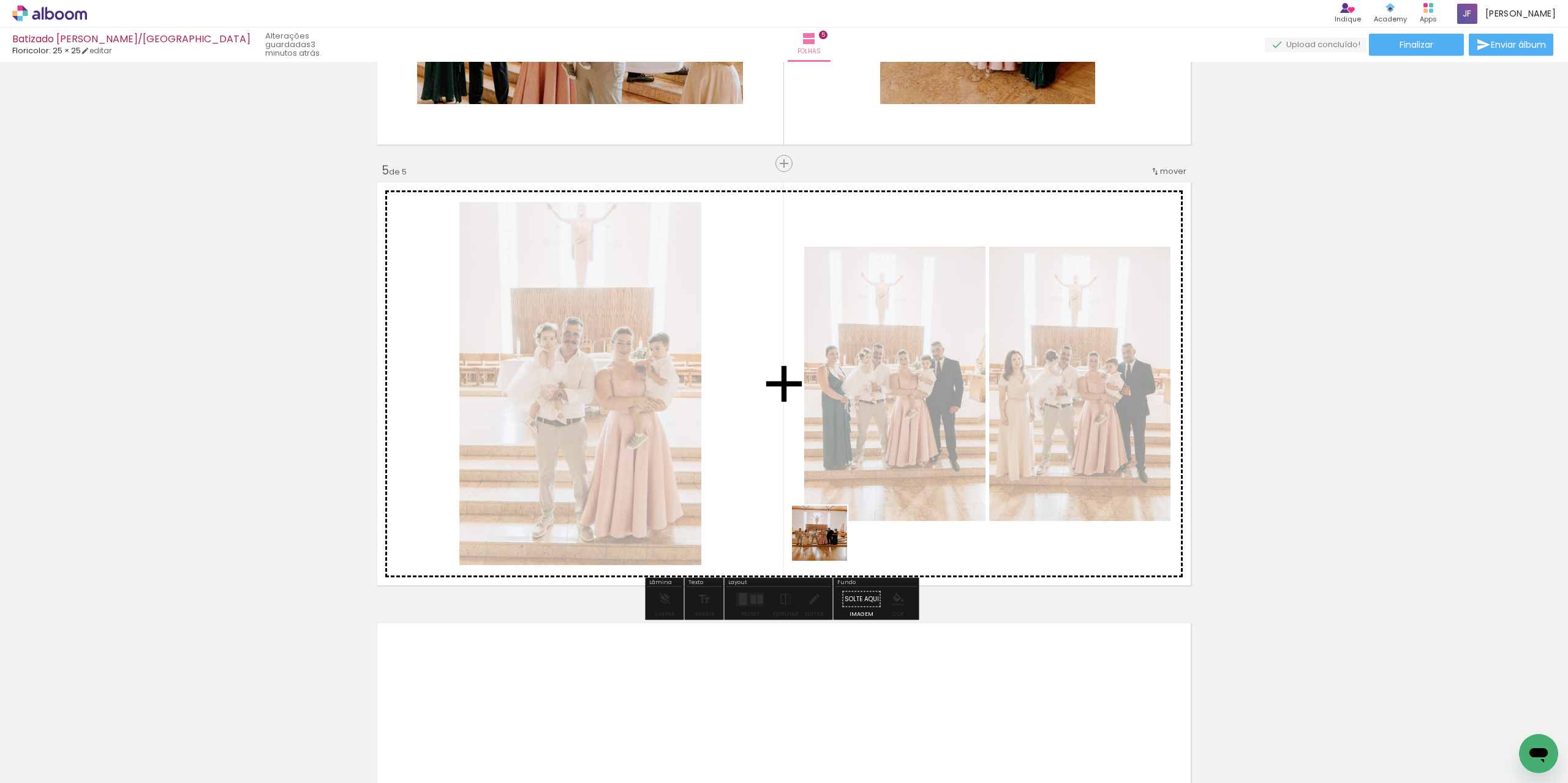
drag, startPoint x: 1120, startPoint y: 744, endPoint x: 789, endPoint y: 502, distance: 410.0
click at [789, 502] on quentale-workspace at bounding box center [784, 392] width 1568 height 783
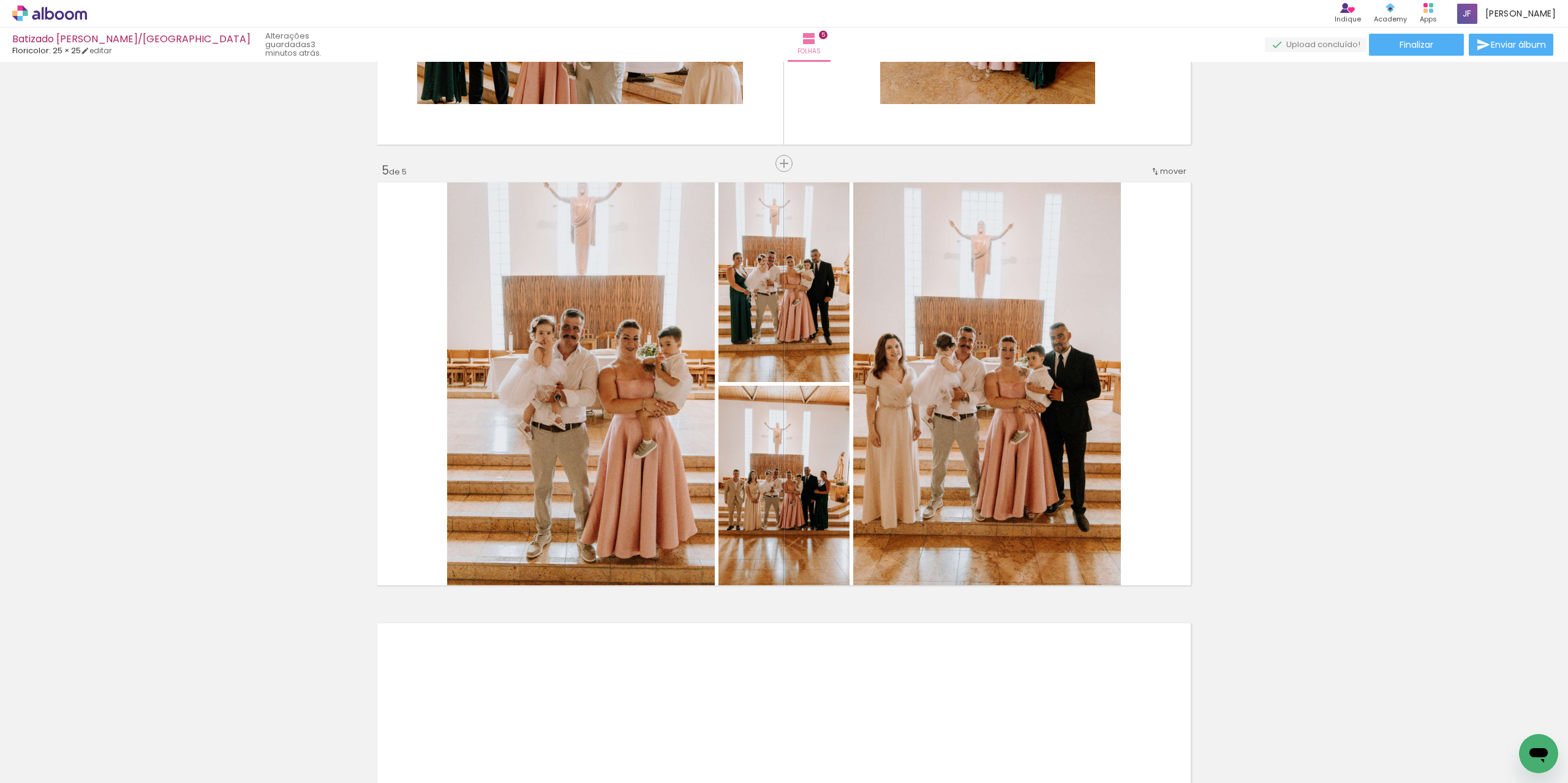
scroll to position [0, 795]
drag, startPoint x: 1080, startPoint y: 778, endPoint x: 1351, endPoint y: 773, distance: 271.0
click at [1351, 773] on quentale-thumb at bounding box center [1316, 742] width 68 height 70
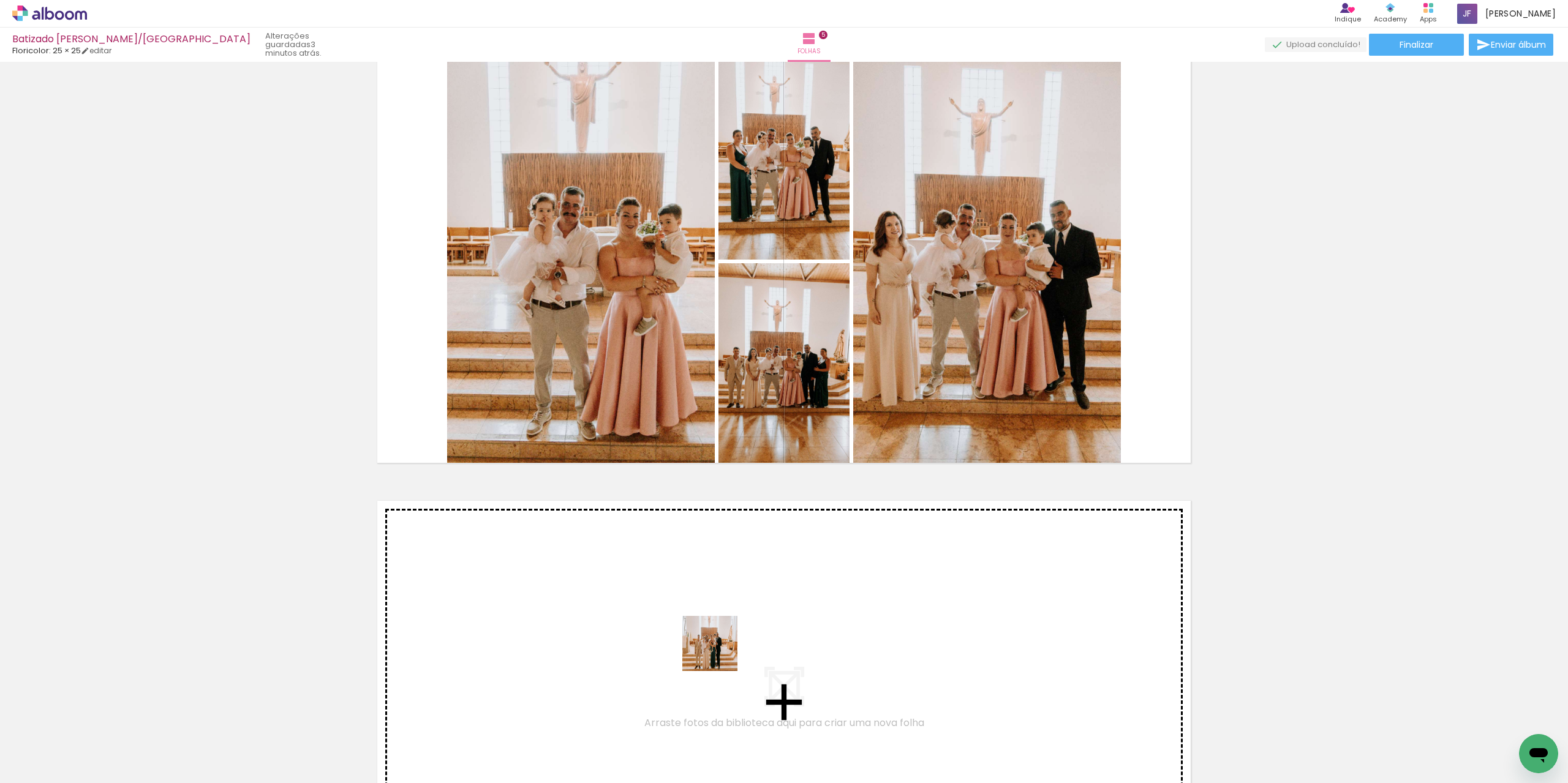
drag, startPoint x: 706, startPoint y: 753, endPoint x: 719, endPoint y: 652, distance: 101.8
click at [719, 652] on quentale-workspace at bounding box center [784, 392] width 1568 height 783
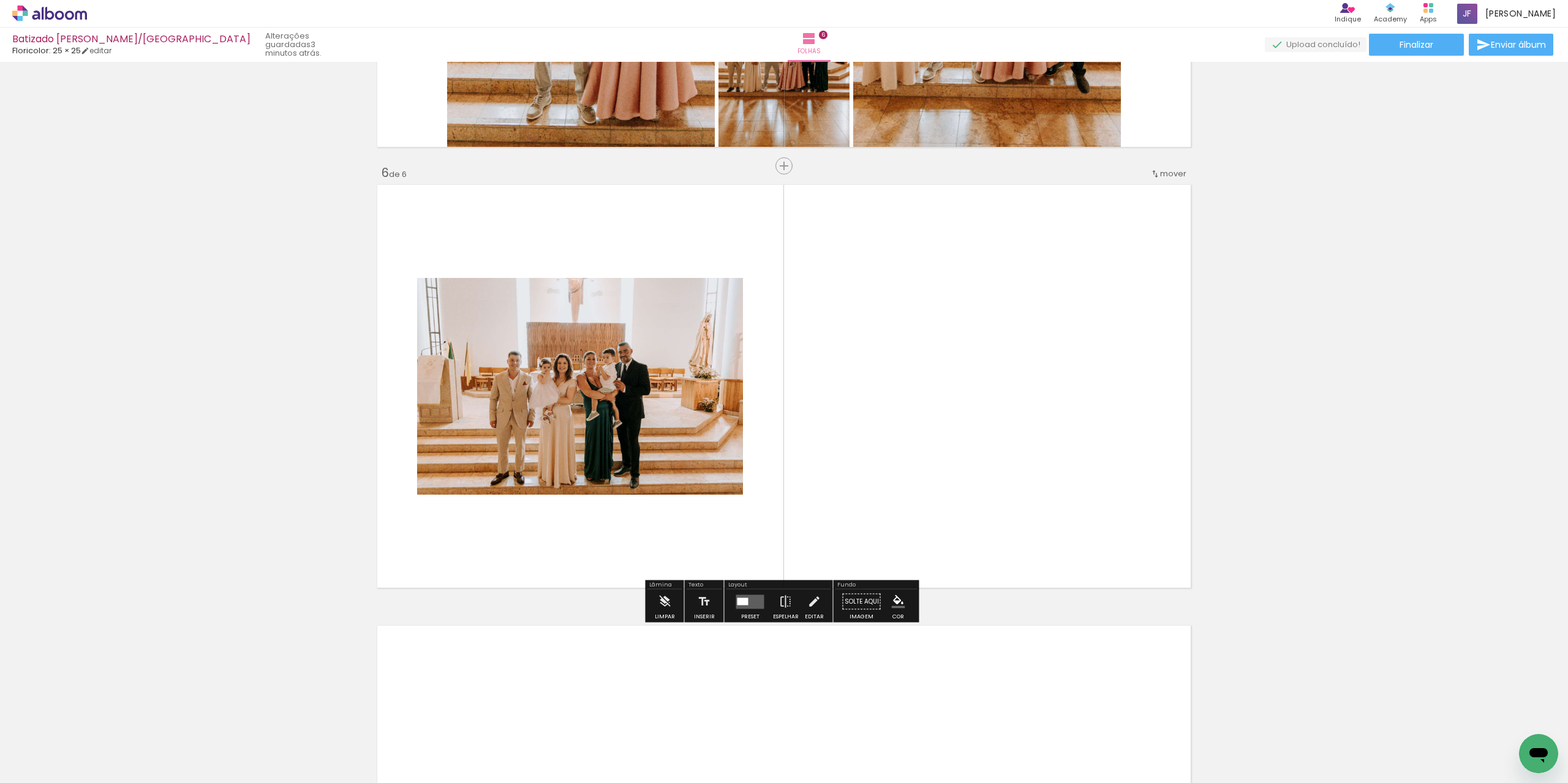
scroll to position [2122, 0]
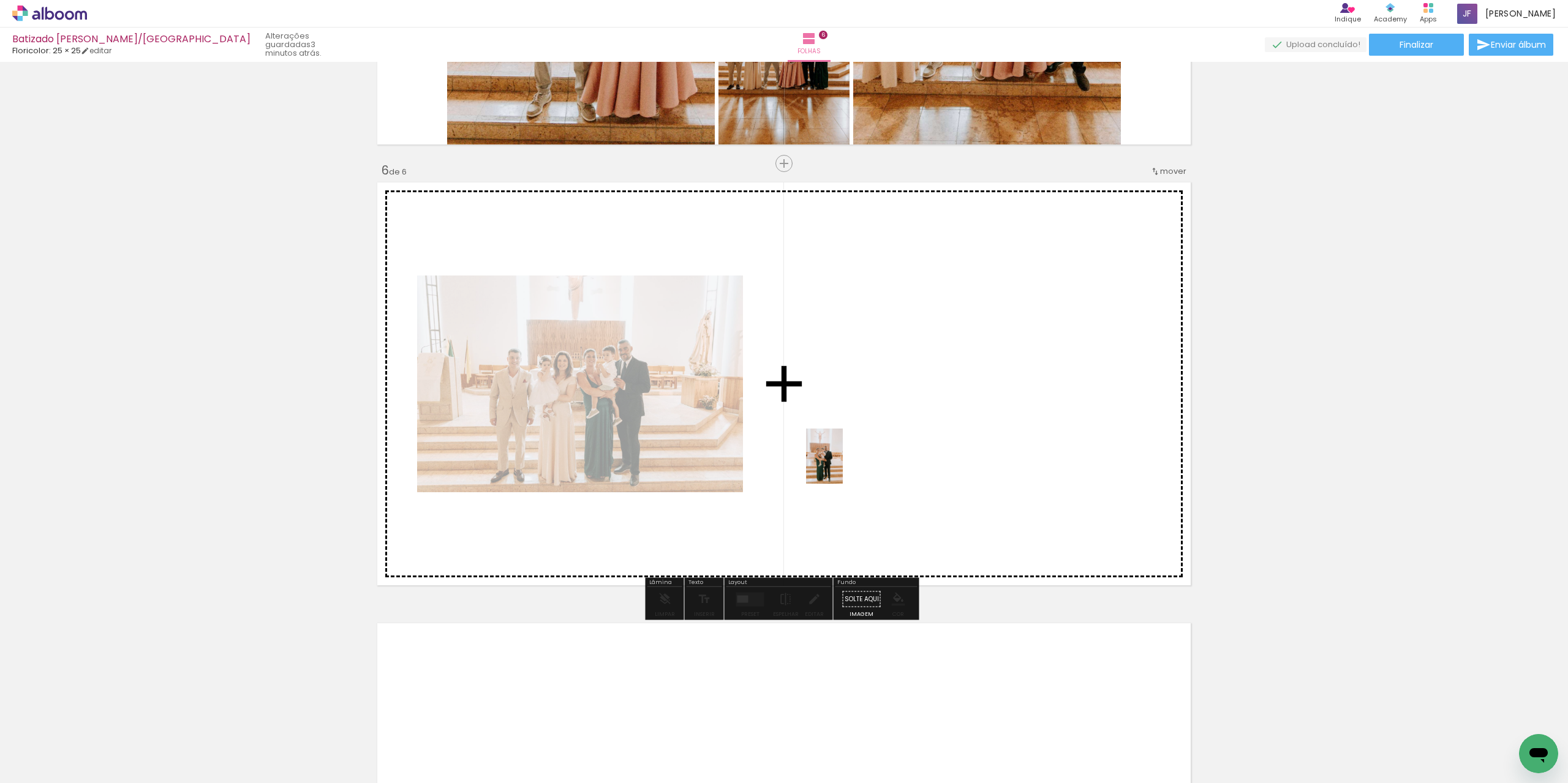
drag, startPoint x: 783, startPoint y: 757, endPoint x: 844, endPoint y: 462, distance: 301.2
click at [844, 462] on quentale-workspace at bounding box center [784, 392] width 1568 height 783
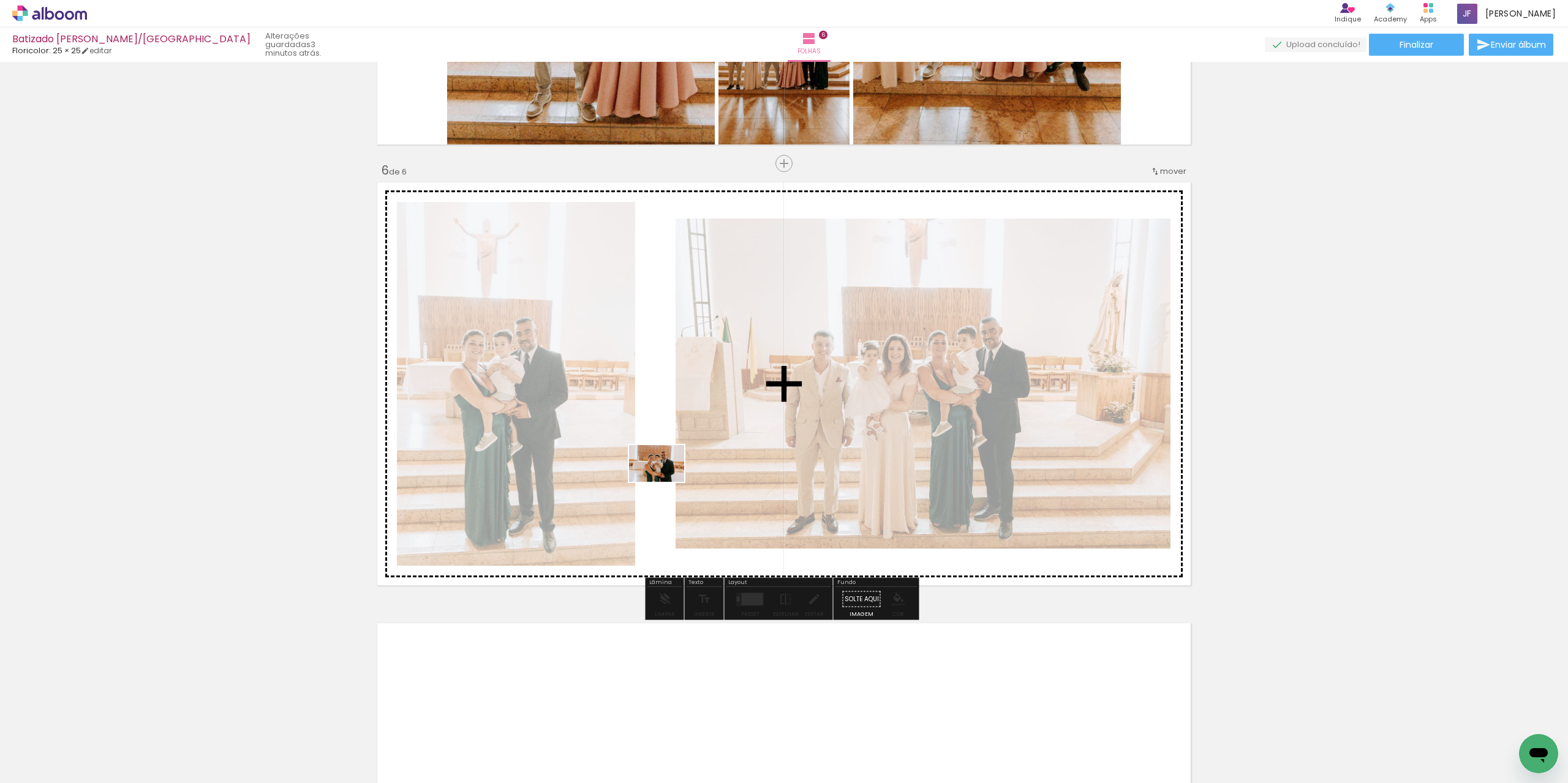
drag, startPoint x: 850, startPoint y: 742, endPoint x: 666, endPoint y: 482, distance: 318.5
click at [666, 482] on quentale-workspace at bounding box center [784, 392] width 1568 height 783
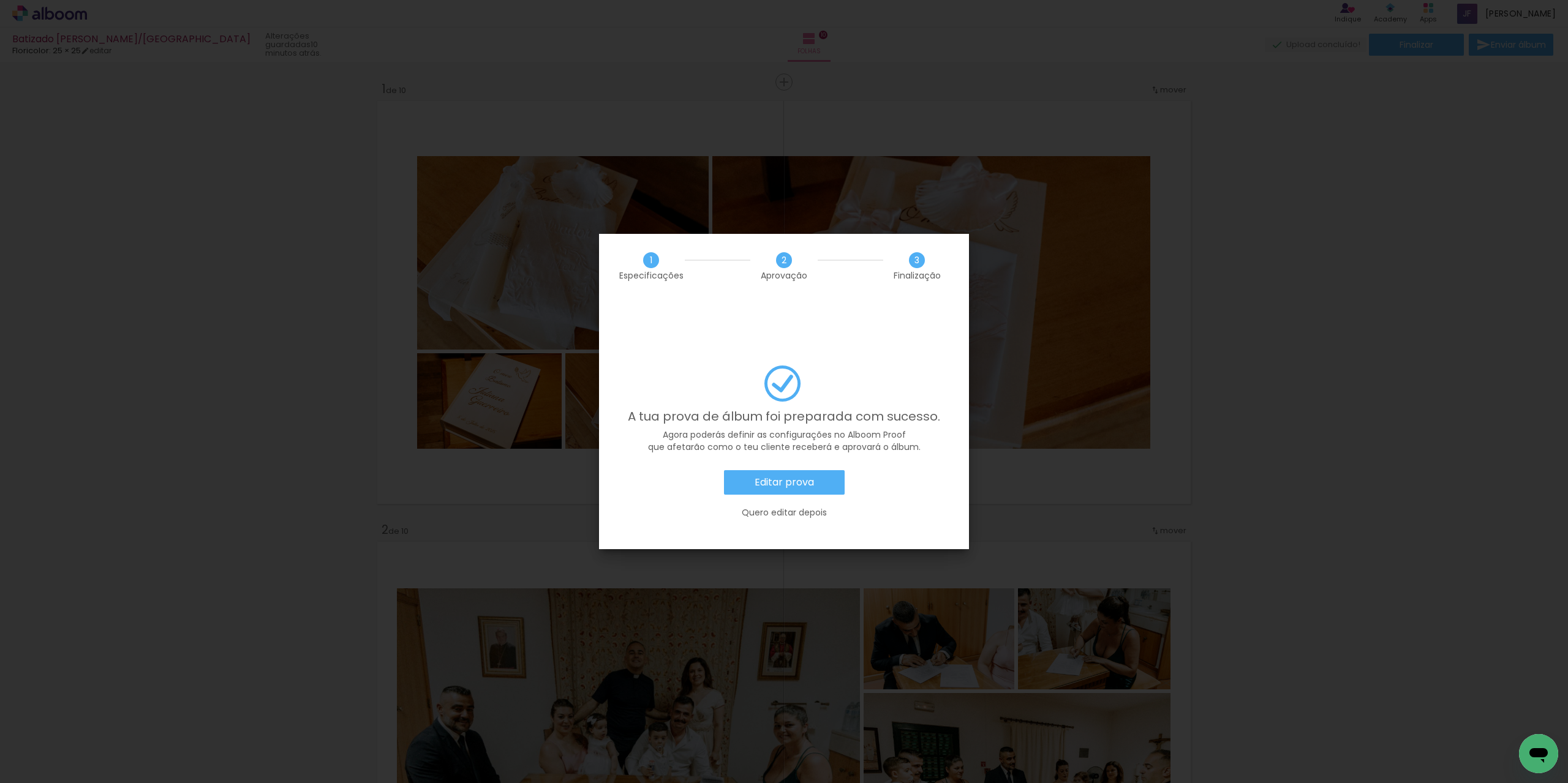
scroll to position [3000, 0]
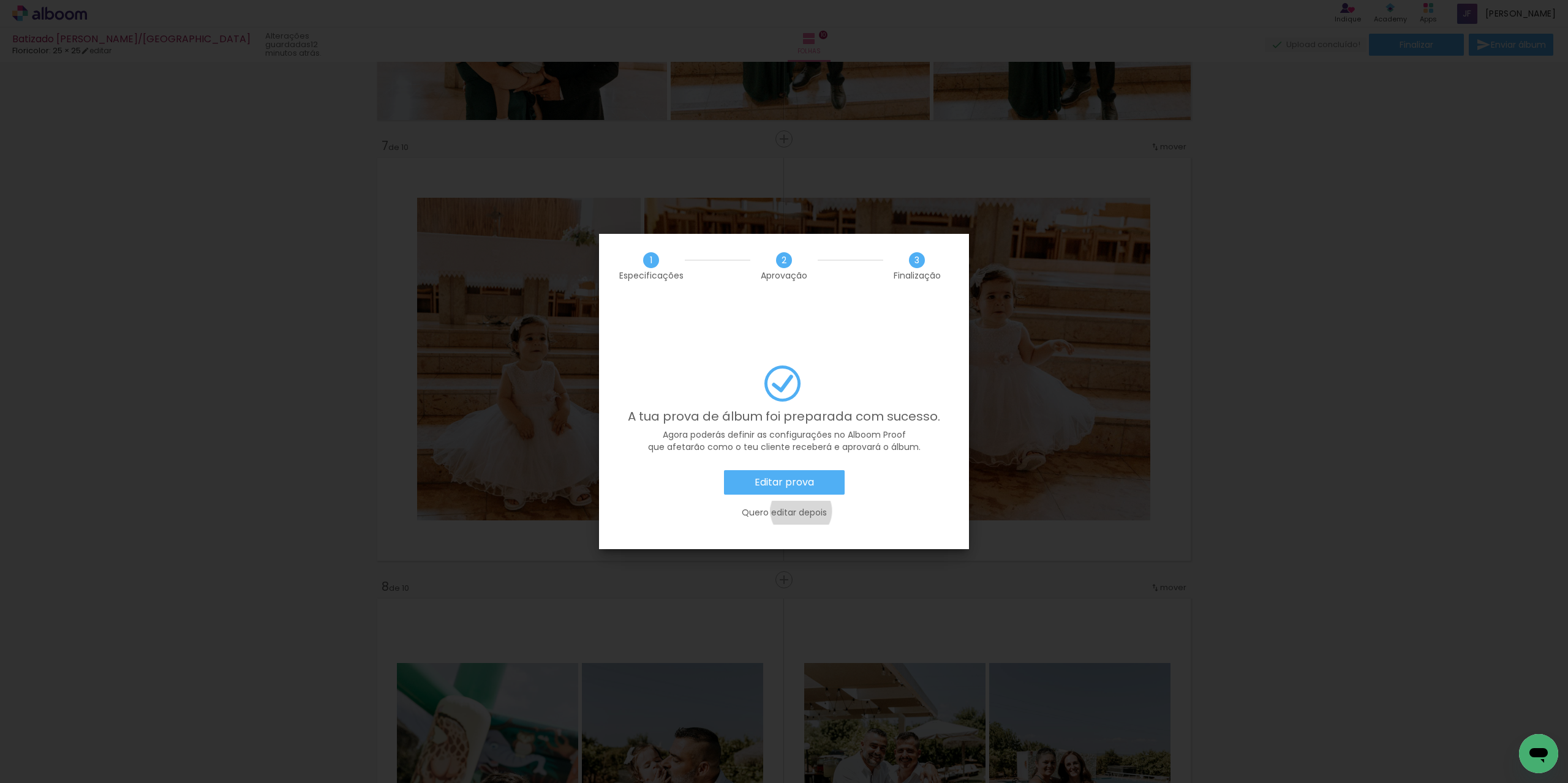
click at [0, 0] on slot "Quero editar depois" at bounding box center [0, 0] width 0 height 0
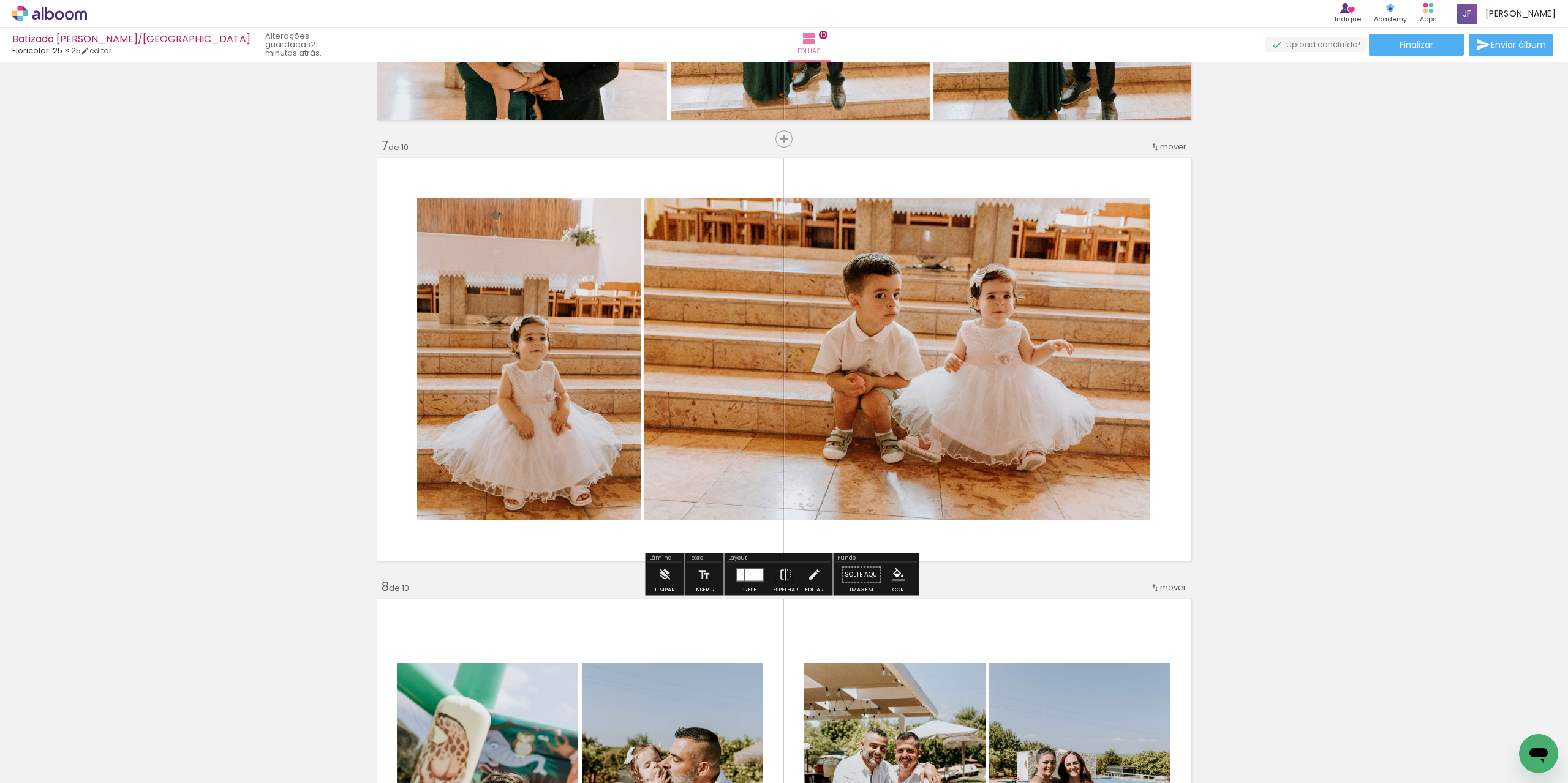
scroll to position [3000, 0]
